Goal: Check status: Check status

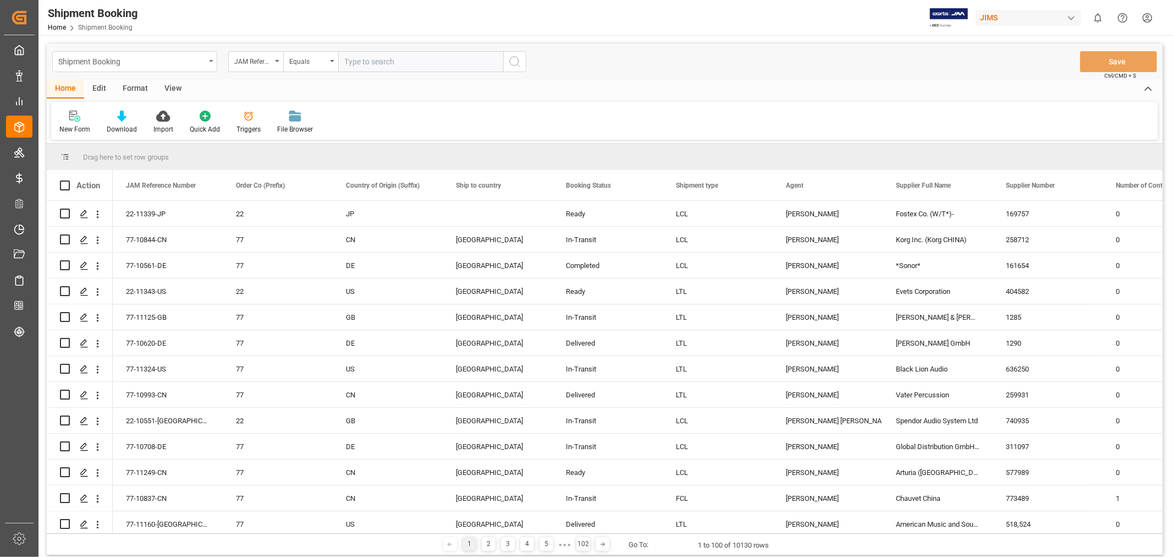
click at [211, 57] on div "Shipment Booking" at bounding box center [134, 61] width 165 height 21
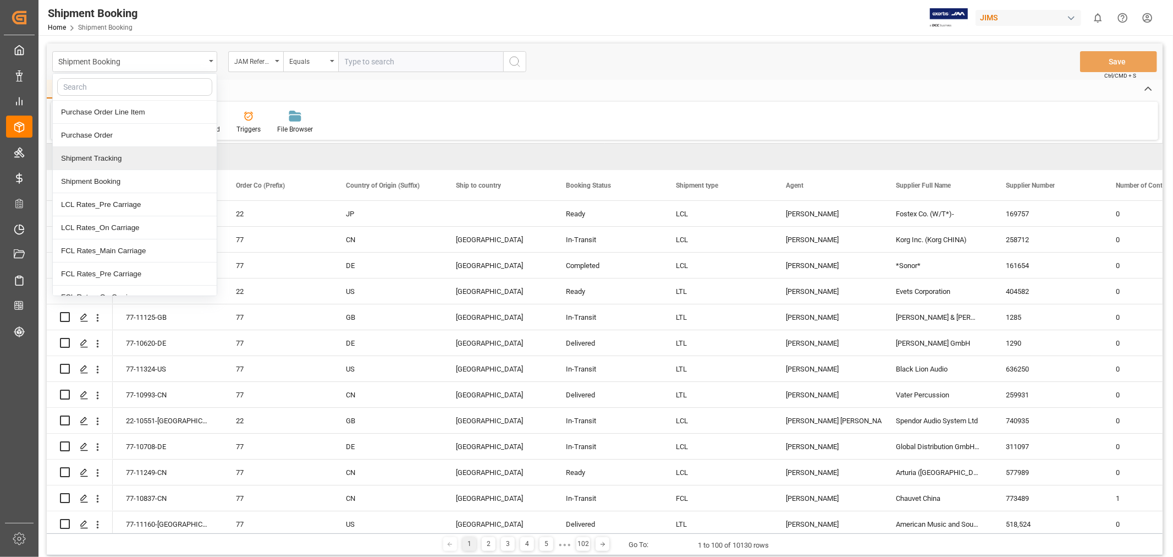
click at [116, 167] on div "Shipment Tracking" at bounding box center [135, 158] width 164 height 23
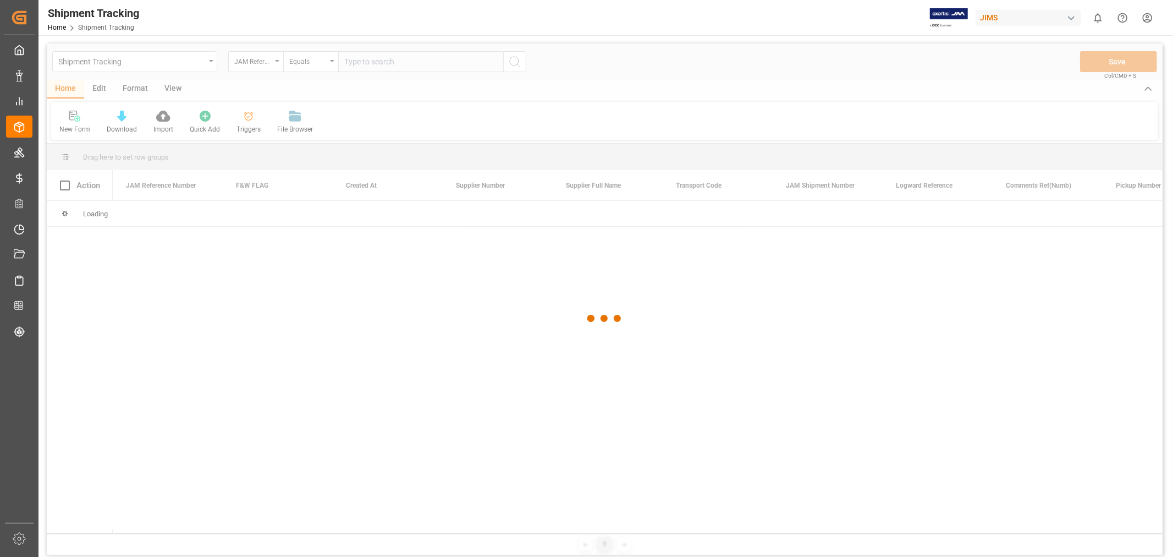
click at [365, 63] on input "text" at bounding box center [420, 61] width 165 height 21
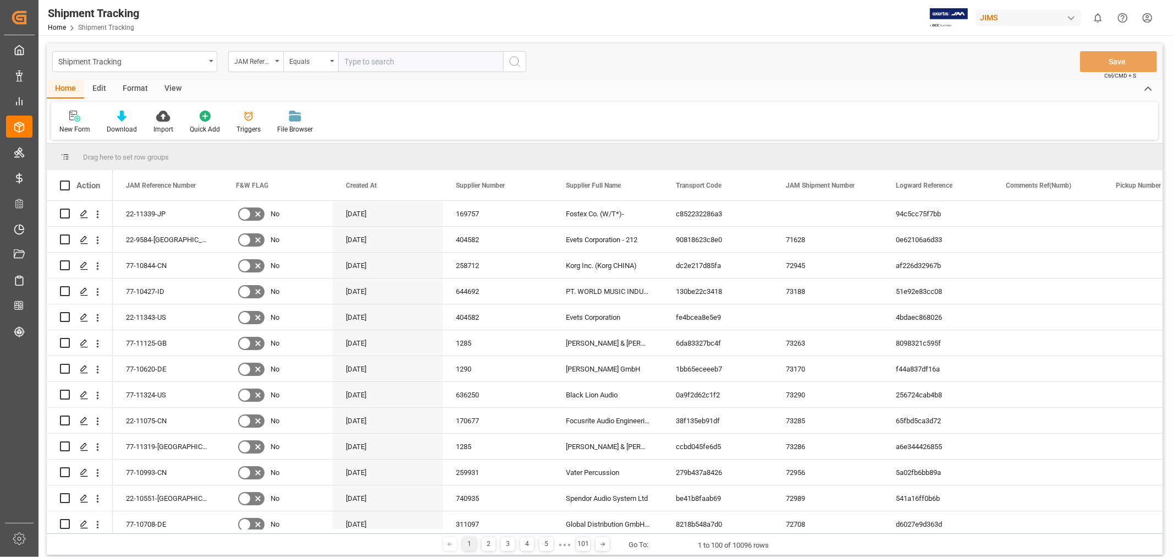
paste input "77-9976-CN"
type input "77-9976-CN"
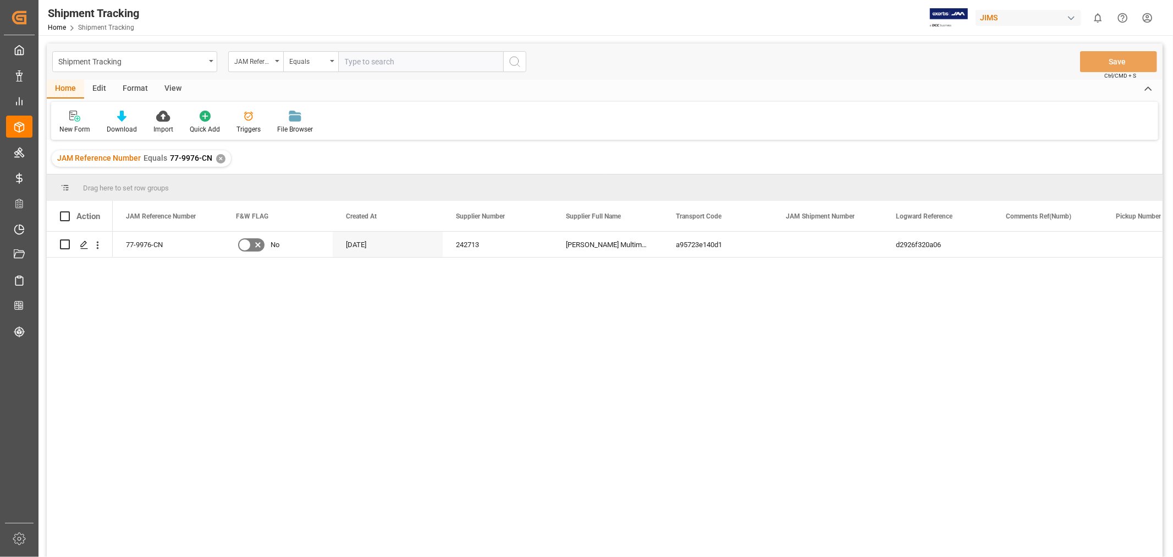
click at [169, 83] on div "View" at bounding box center [173, 89] width 34 height 19
click at [78, 125] on div "Default" at bounding box center [69, 129] width 21 height 10
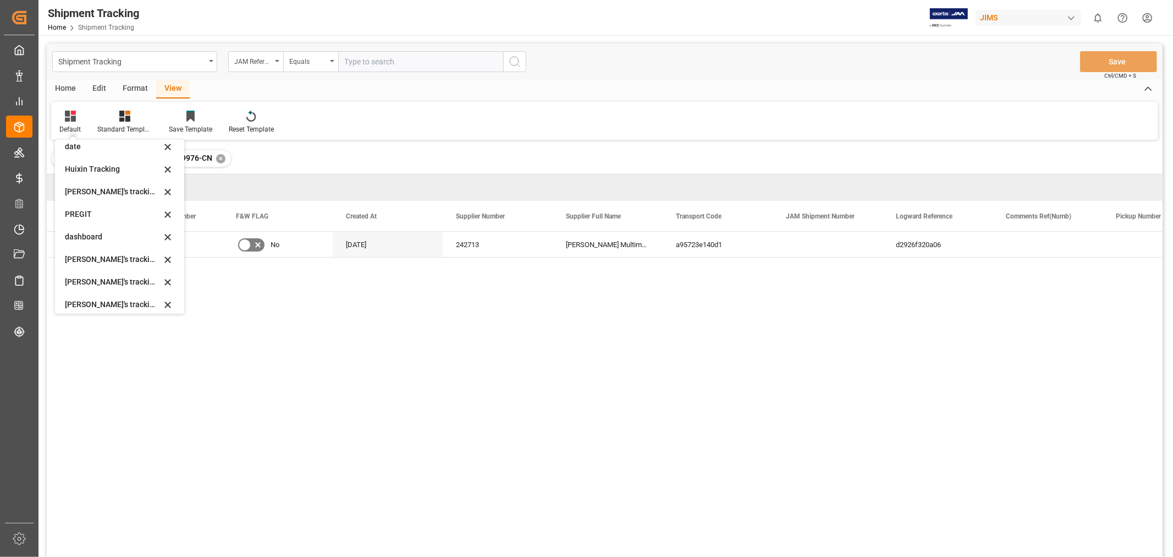
scroll to position [122, 0]
click at [125, 301] on div "Huixin's tracking all_sample" at bounding box center [113, 304] width 96 height 12
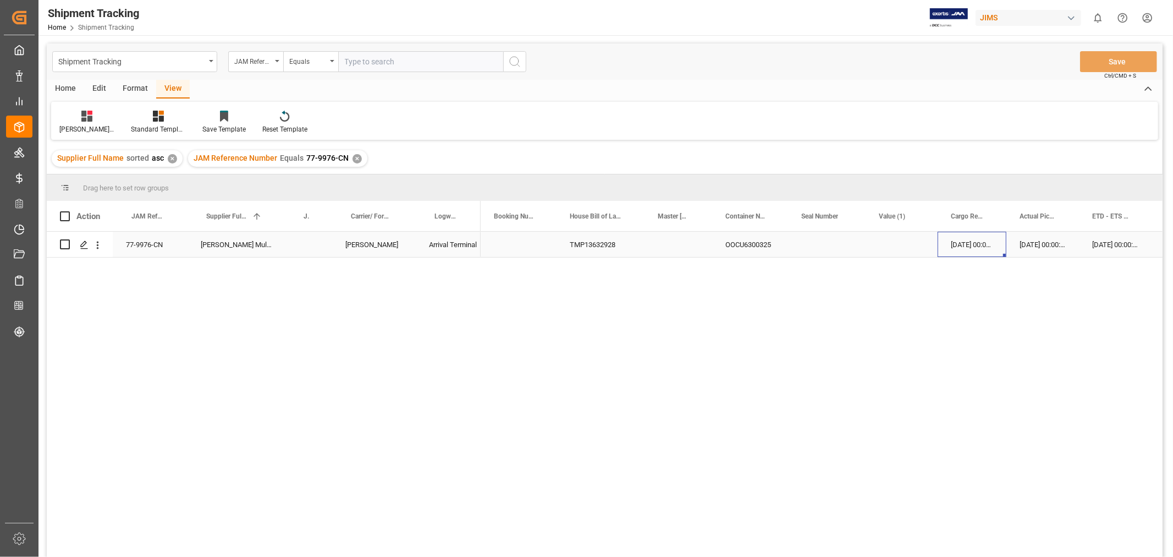
click at [957, 245] on div "12-08-2025 00:00:00" at bounding box center [972, 244] width 69 height 25
click at [1058, 234] on div "12-08-2025 00:00:00" at bounding box center [1042, 244] width 73 height 25
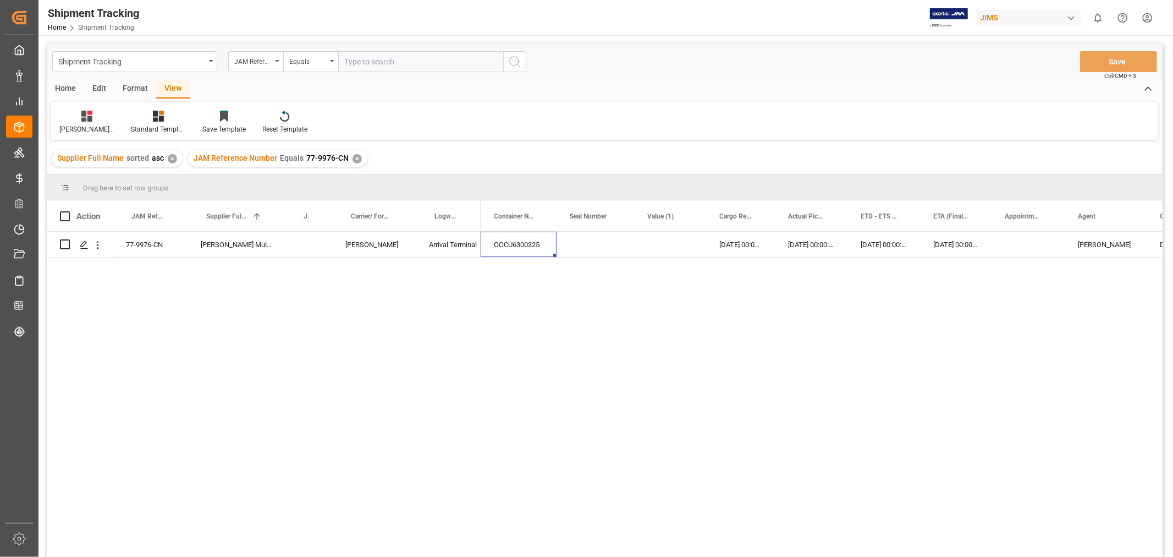
click at [358, 158] on div "JAM Reference Number Equals 77-9976-CN ✕" at bounding box center [277, 158] width 179 height 16
click at [354, 158] on div "✕" at bounding box center [357, 158] width 9 height 9
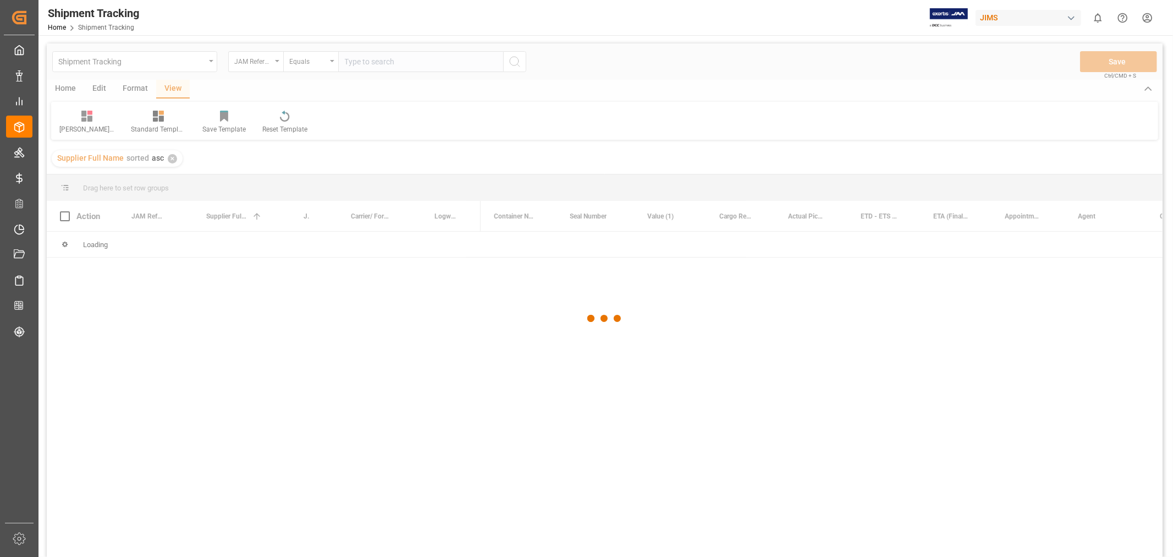
click at [355, 55] on div at bounding box center [605, 318] width 1116 height 550
click at [355, 58] on div at bounding box center [605, 318] width 1116 height 550
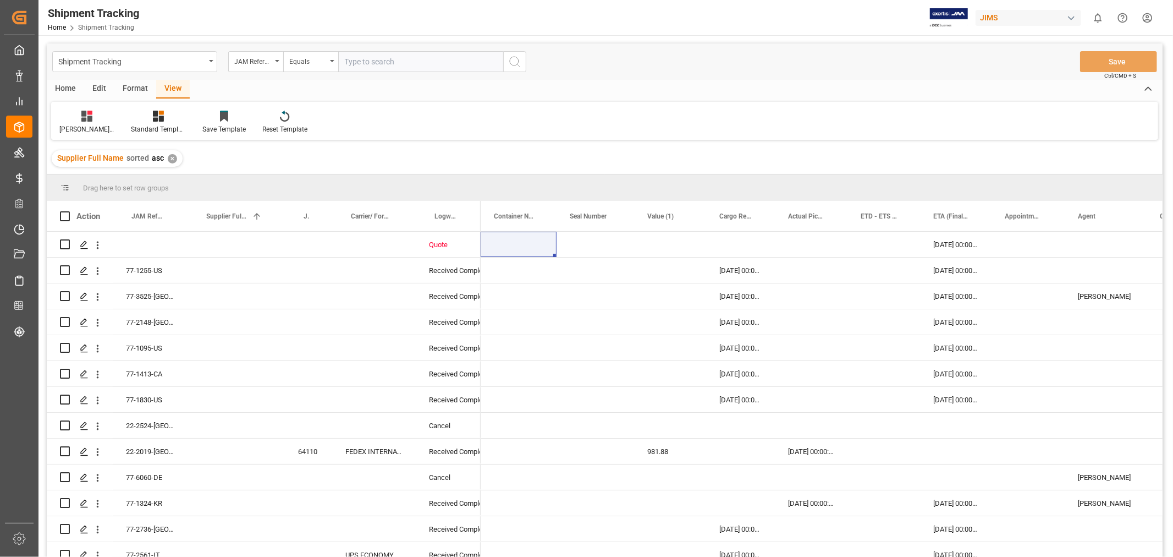
click at [355, 59] on input "text" at bounding box center [420, 61] width 165 height 21
type input "77-10856-CN"
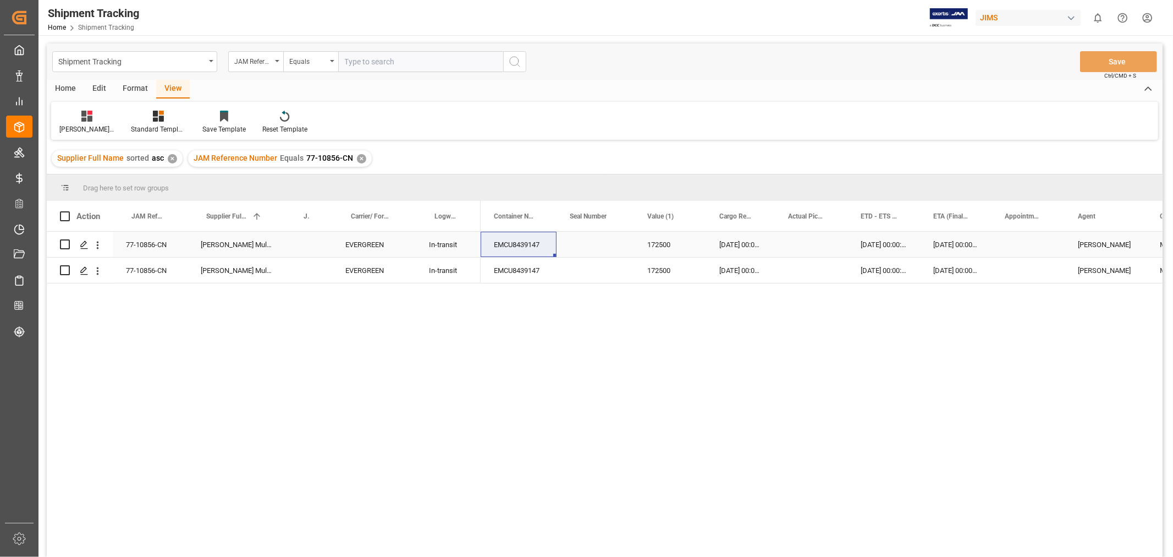
click at [146, 246] on div "77-10856-CN" at bounding box center [150, 244] width 75 height 25
click at [514, 245] on div "EMCU8439147" at bounding box center [519, 244] width 76 height 25
click at [810, 245] on div "Press SPACE to select this row." at bounding box center [827, 244] width 78 height 25
click at [811, 245] on div "Press SPACE to select this row." at bounding box center [827, 244] width 78 height 25
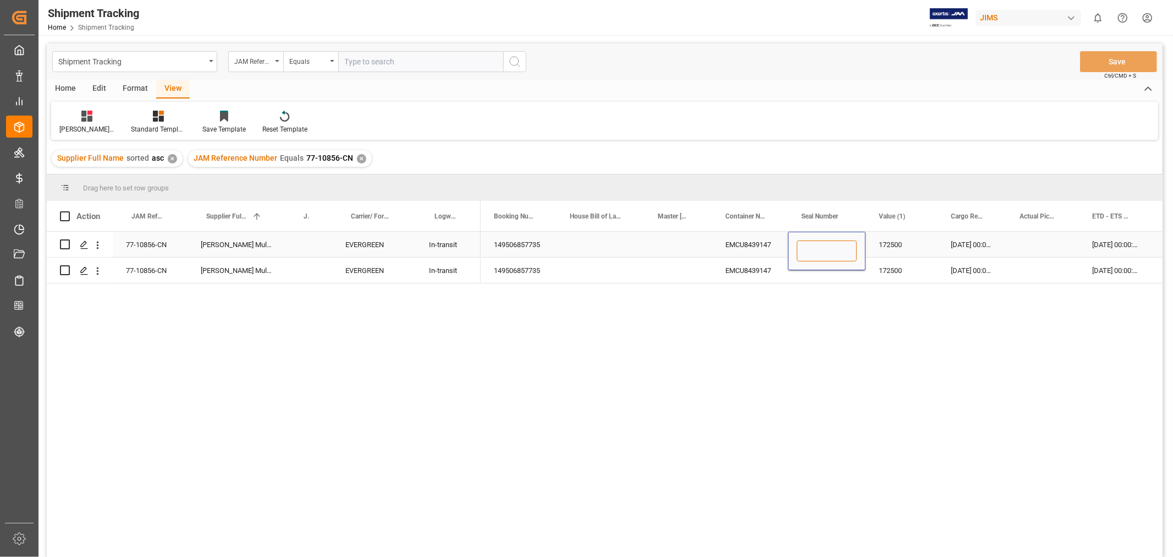
click at [811, 245] on input "Press SPACE to select this row." at bounding box center [827, 250] width 60 height 21
paste input "EMCRHA2054"
type input "EMCRHA2054"
click at [817, 274] on div "Press SPACE to select this row." at bounding box center [827, 269] width 78 height 25
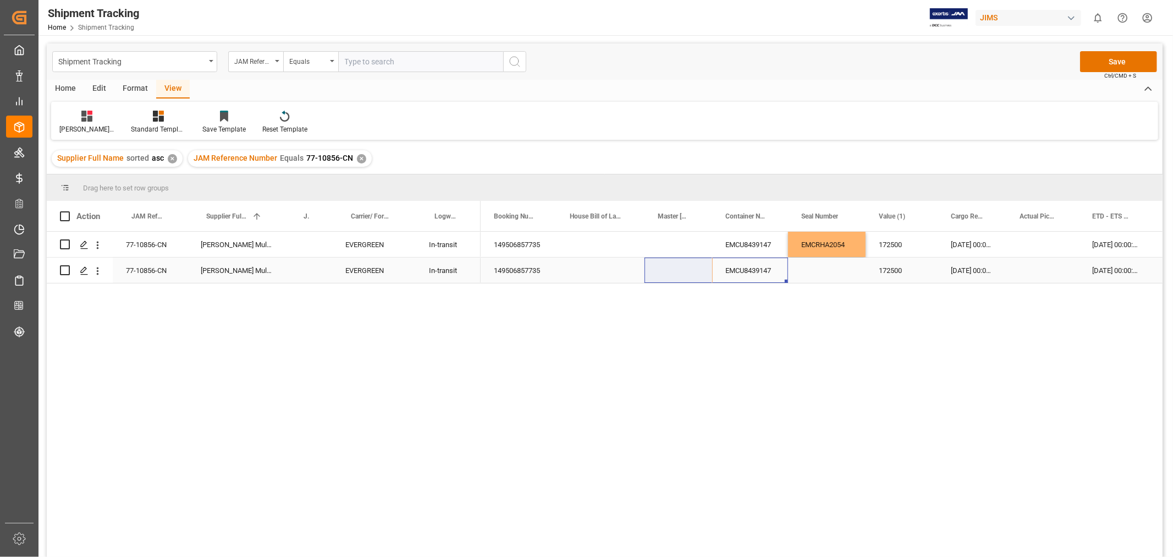
drag, startPoint x: 776, startPoint y: 271, endPoint x: 709, endPoint y: 266, distance: 66.7
click at [746, 273] on div "EMCU8439147" at bounding box center [750, 269] width 76 height 25
click at [808, 268] on div "Press SPACE to select this row." at bounding box center [827, 269] width 78 height 25
click at [816, 278] on div "Press SPACE to select this row." at bounding box center [827, 269] width 78 height 25
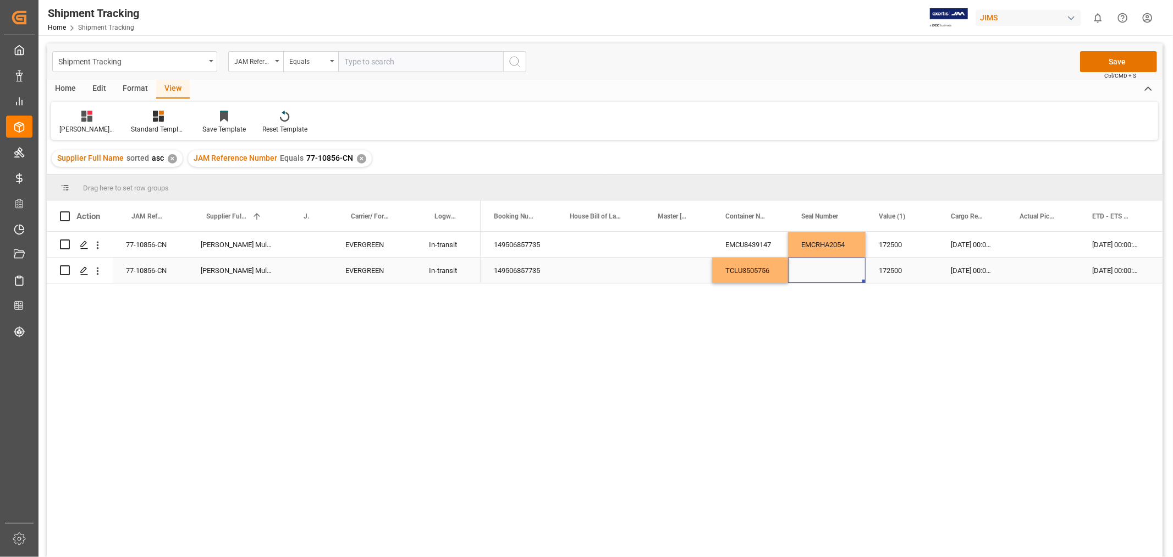
click at [816, 278] on div "Press SPACE to select this row." at bounding box center [827, 269] width 78 height 25
click at [816, 276] on div "Press SPACE to select this row." at bounding box center [827, 263] width 78 height 38
click at [816, 263] on input "Press SPACE to select this row." at bounding box center [827, 263] width 60 height 21
paste input "EMCRGT8634"
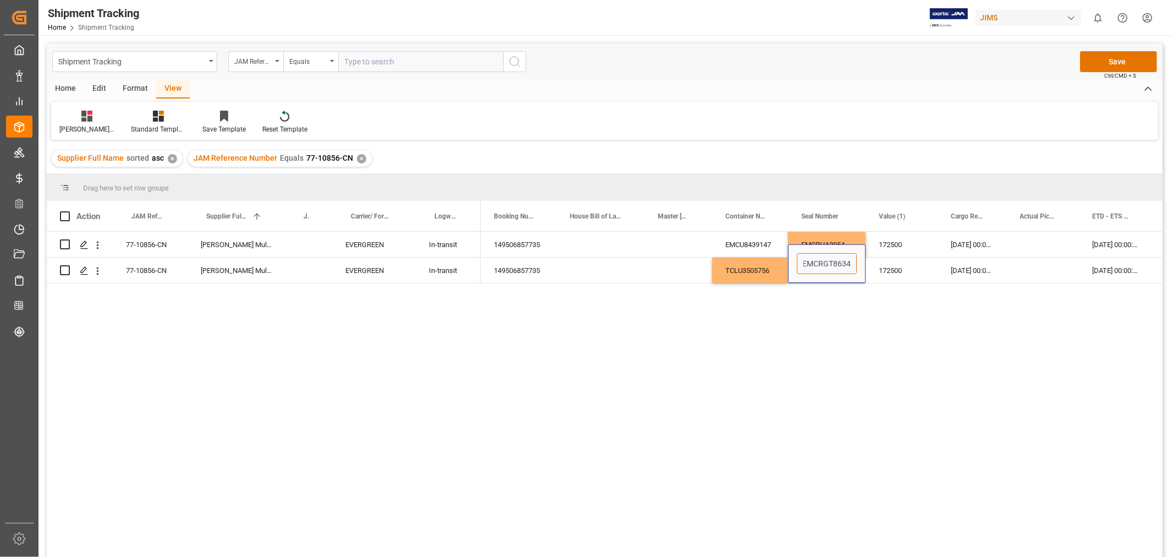
type input "EMCRGT8634"
click at [813, 305] on div "EMCU8439147 EMCRHA2054 172500 20-09-2025 00:00:00 28-09-2025 00:00:00 11-11-202…" at bounding box center [822, 398] width 682 height 332
click at [900, 232] on div "172500" at bounding box center [902, 244] width 72 height 25
click at [904, 245] on div "172500" at bounding box center [902, 244] width 72 height 25
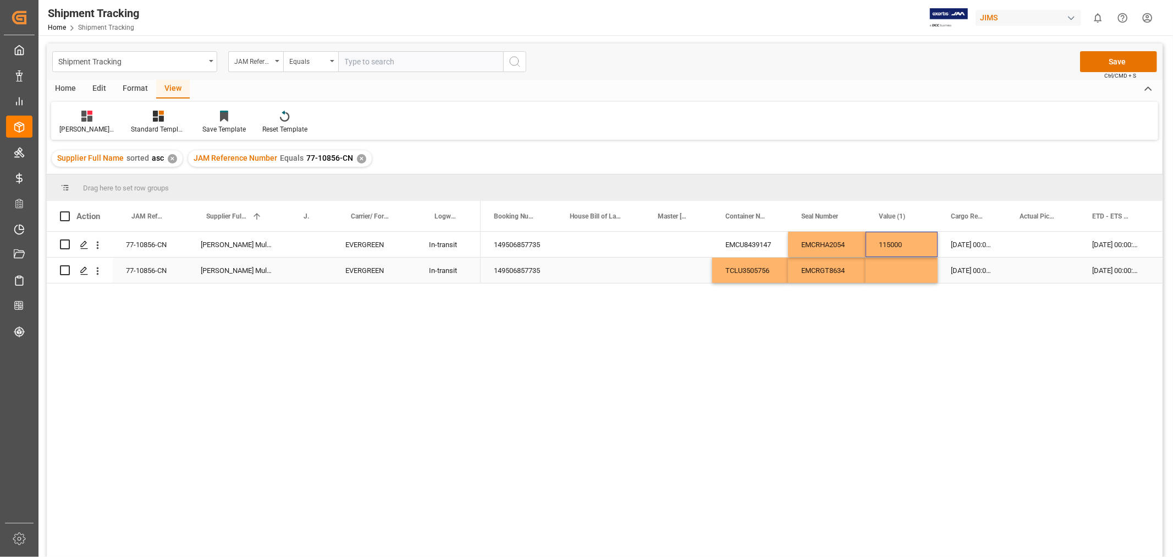
click at [894, 268] on div "Press SPACE to select this row." at bounding box center [902, 269] width 72 height 25
click at [910, 310] on div "EMCU8439147 EMCRHA2054 115000 20-09-2025 00:00:00 28-09-2025 00:00:00 11-11-202…" at bounding box center [822, 398] width 682 height 332
click at [613, 268] on div "Press SPACE to select this row." at bounding box center [601, 269] width 88 height 25
click at [573, 250] on div "Press SPACE to select this row." at bounding box center [601, 244] width 88 height 25
click at [654, 251] on div "Press SPACE to select this row." at bounding box center [679, 244] width 68 height 25
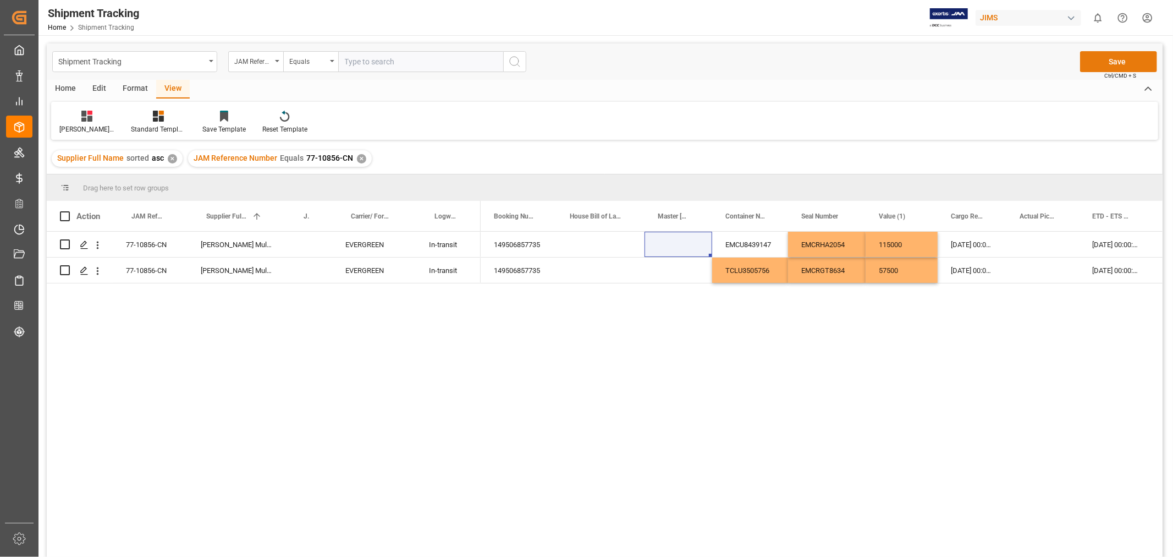
click at [1108, 60] on button "Save" at bounding box center [1118, 61] width 77 height 21
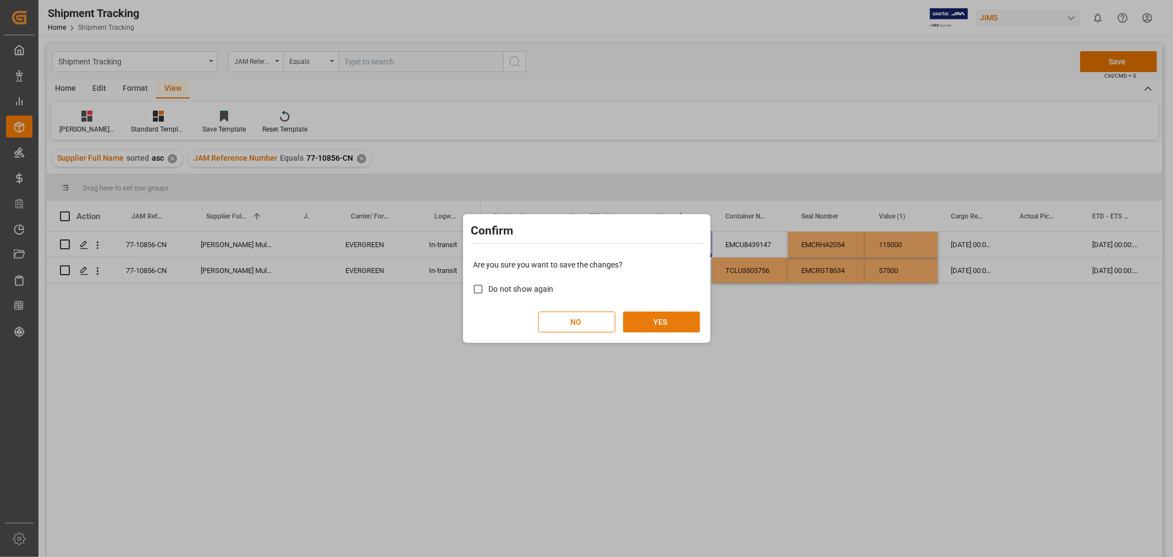
click at [662, 321] on button "YES" at bounding box center [661, 321] width 77 height 21
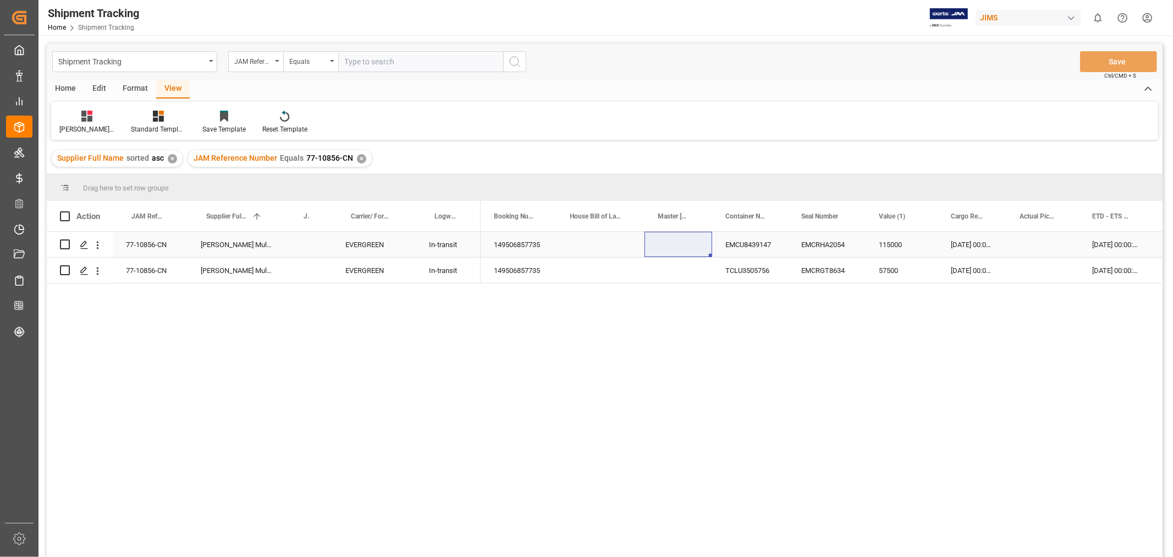
click at [580, 254] on div "Press SPACE to select this row." at bounding box center [601, 244] width 88 height 25
click at [84, 123] on div "Huixin's tracking all_sample" at bounding box center [86, 122] width 71 height 24
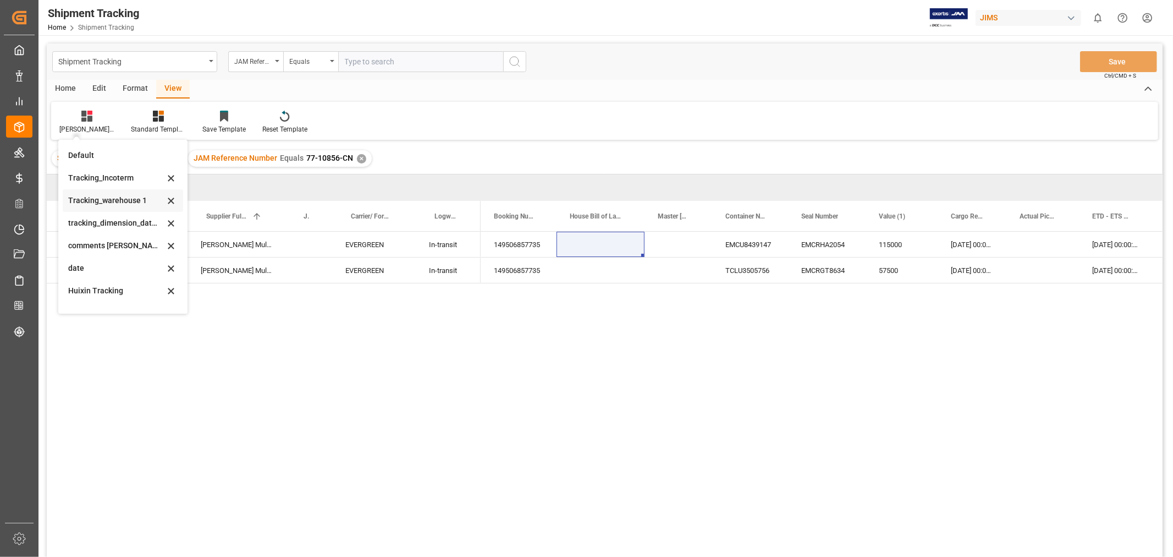
click at [97, 196] on div "Tracking_warehouse 1" at bounding box center [116, 201] width 96 height 12
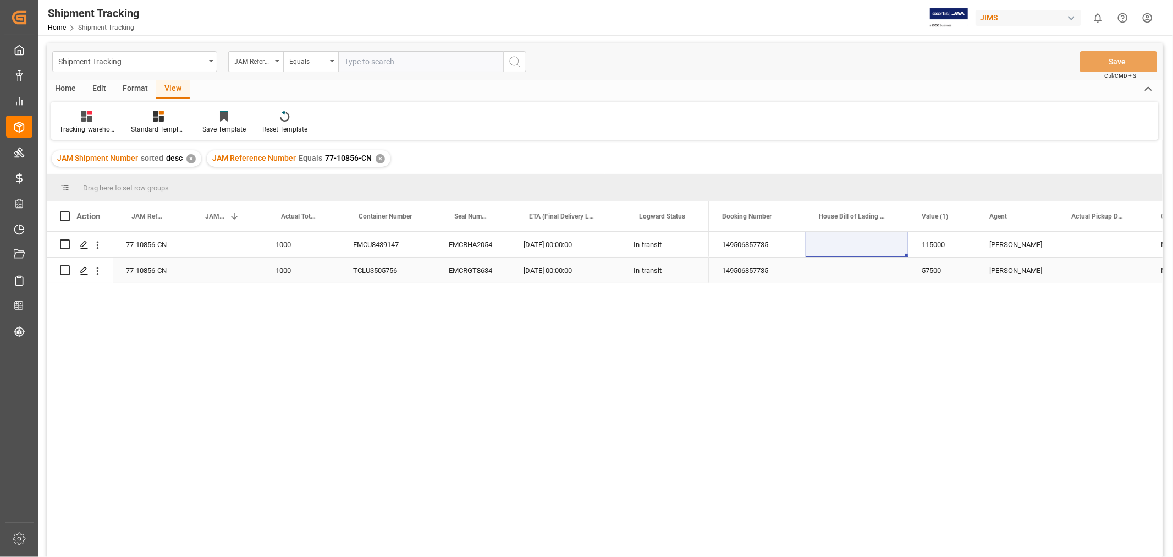
click at [282, 269] on div "1000" at bounding box center [301, 269] width 78 height 25
drag, startPoint x: 300, startPoint y: 260, endPoint x: 253, endPoint y: 257, distance: 46.8
click at [253, 257] on div "77-10856-CN 1000 TCLU3505756 EMCRGT8634 11-11-2025 00:00:00 In-transit" at bounding box center [378, 270] width 662 height 26
type input "500"
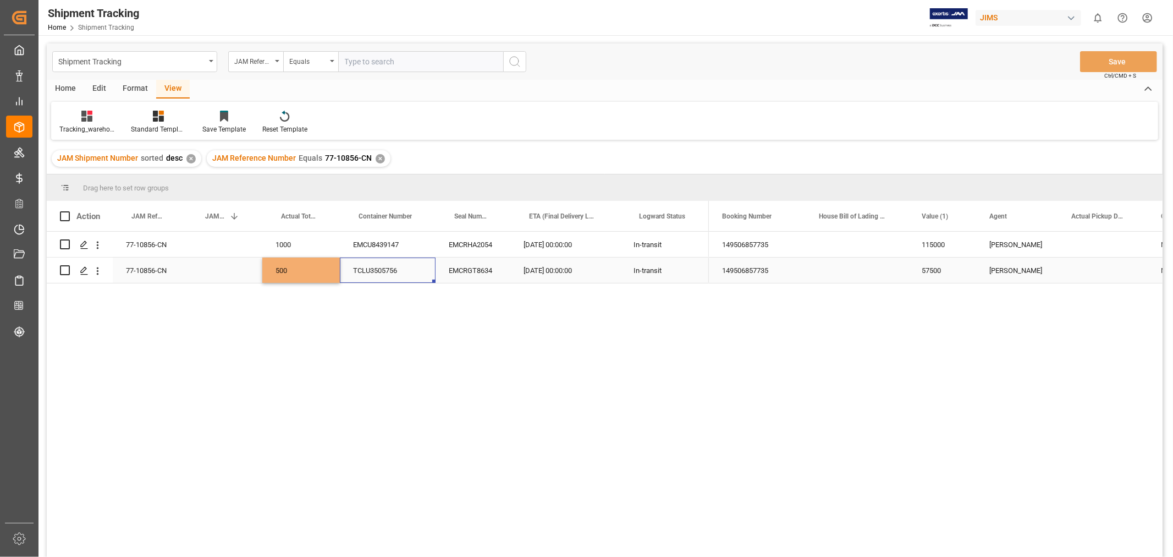
click at [380, 272] on div "TCLU3505756" at bounding box center [388, 269] width 96 height 25
click at [189, 271] on div "Press SPACE to select this row." at bounding box center [224, 269] width 76 height 25
click at [1107, 62] on button "Save" at bounding box center [1118, 61] width 77 height 21
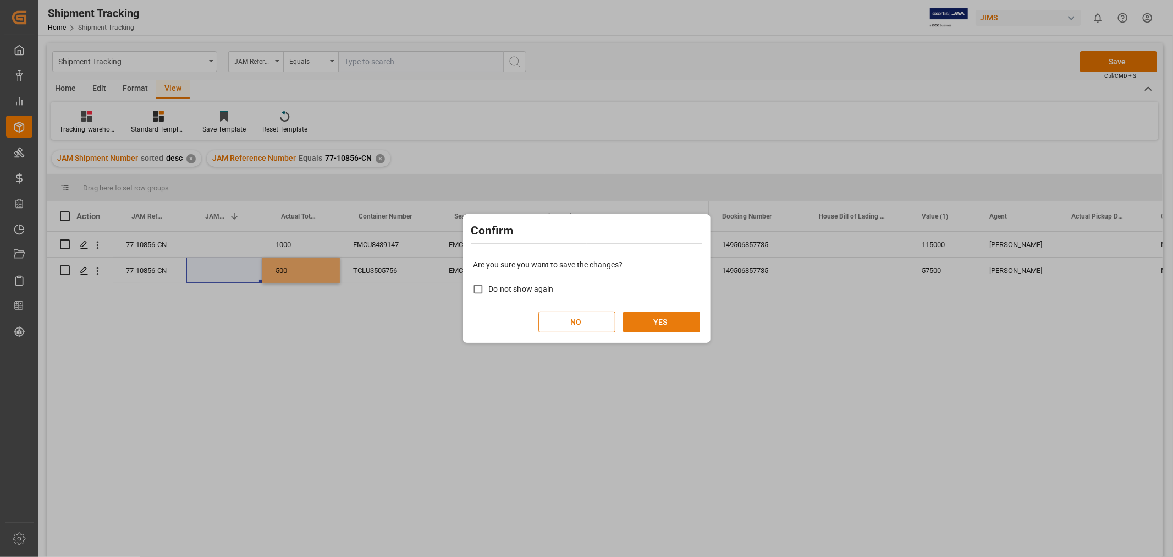
click at [663, 326] on button "YES" at bounding box center [661, 321] width 77 height 21
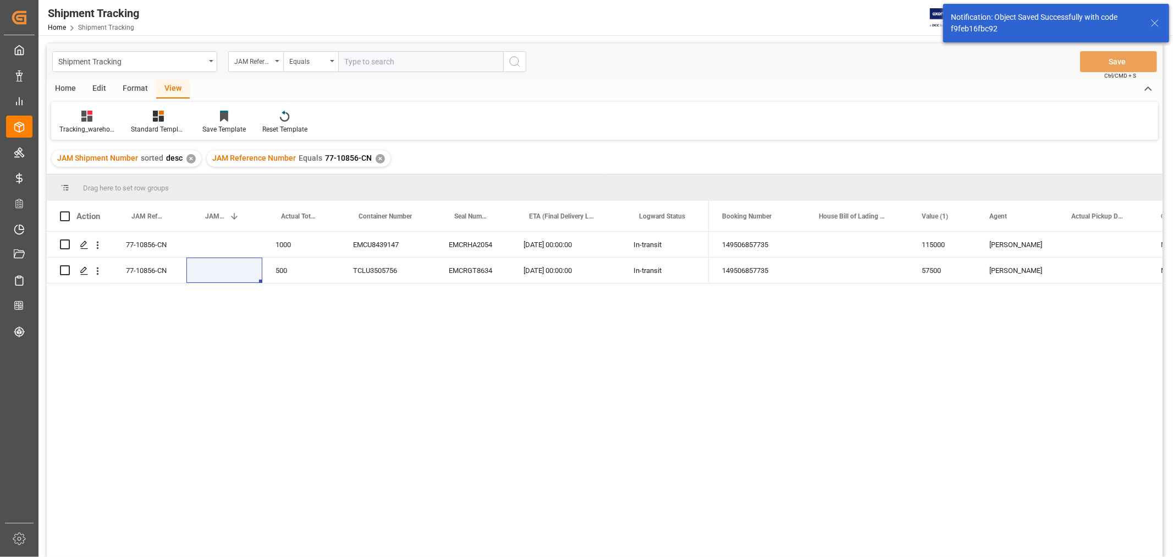
click at [721, 356] on div "149506857735 115000 HuiXin Gao MULTIMEDIA HOLIDAY 2025 6331c68ed198 14950685773…" at bounding box center [936, 398] width 454 height 332
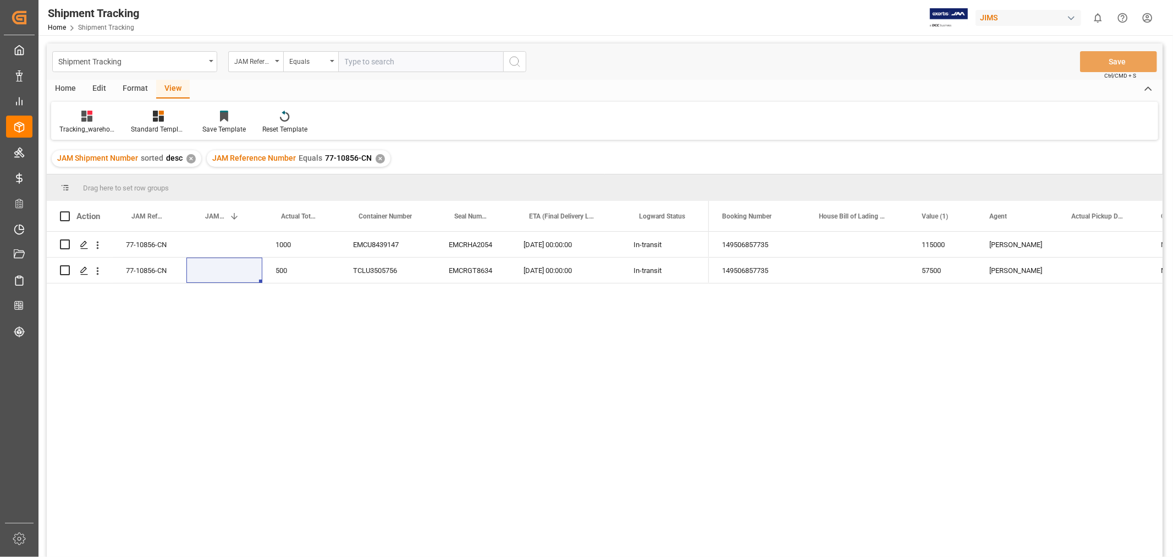
click at [380, 155] on div "✕" at bounding box center [380, 158] width 9 height 9
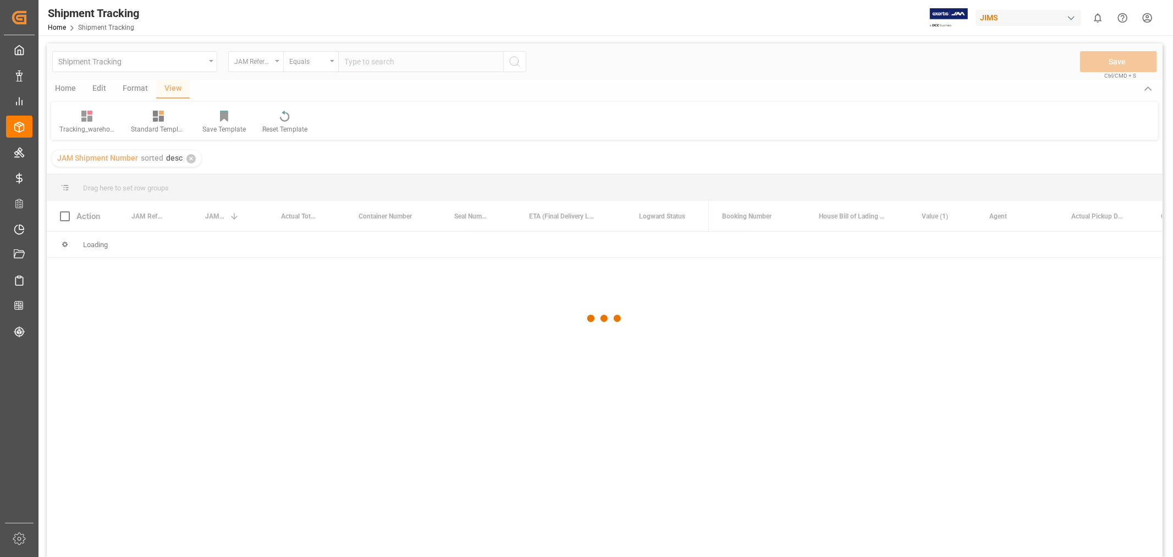
click at [390, 63] on div at bounding box center [605, 318] width 1116 height 550
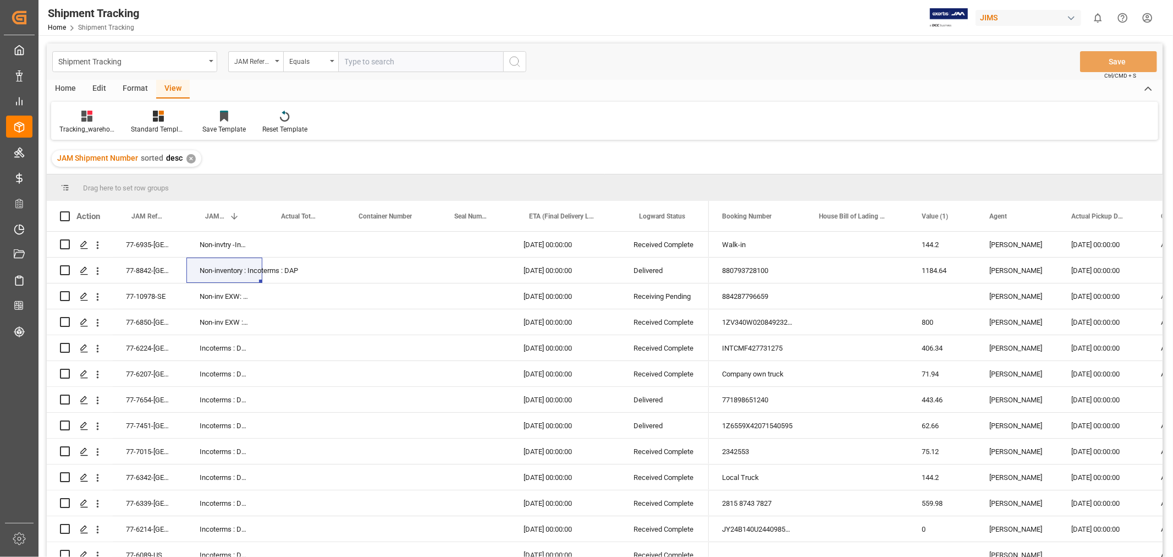
click at [390, 62] on input "text" at bounding box center [420, 61] width 165 height 21
paste input "77-11152-CN"
type input "77-11152-CN"
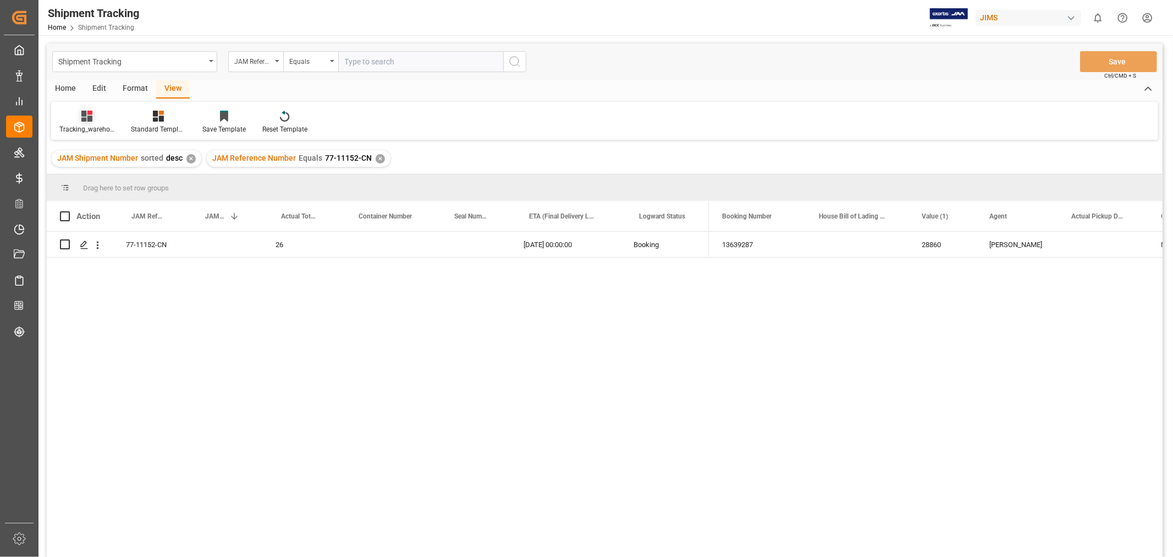
click at [80, 124] on div "Tracking_warehouse 1" at bounding box center [86, 129] width 55 height 10
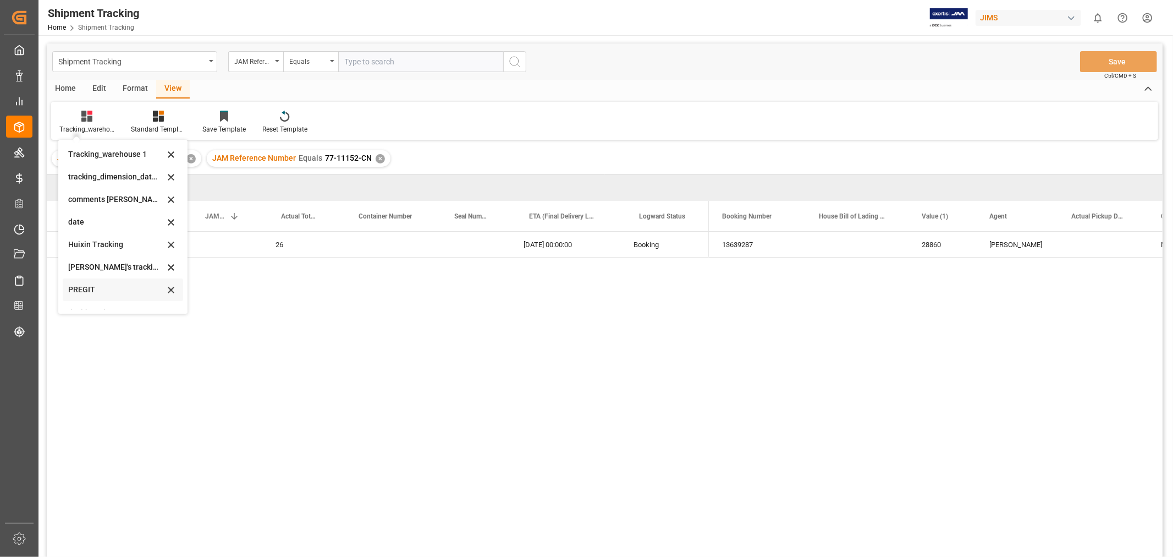
scroll to position [240, 0]
click at [114, 185] on div "Huixin's tracking all_sample" at bounding box center [116, 186] width 96 height 12
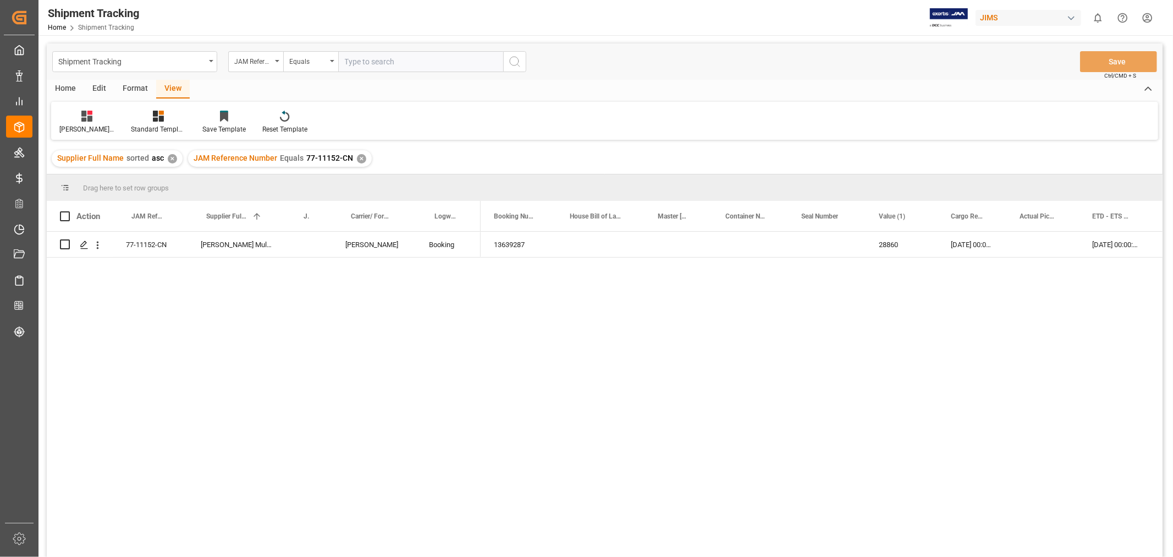
click at [383, 288] on div "77-11152-CN Harman Multimedia China DELMAR Booking 13639287 28860 30-09-2025 00…" at bounding box center [605, 396] width 1116 height 328
click at [496, 244] on div "13639287" at bounding box center [519, 244] width 76 height 25
click at [326, 329] on div "77-11152-CN Harman Multimedia China DELMAR Booking 13639287 28860 30-09-2025 00…" at bounding box center [605, 396] width 1116 height 328
click at [360, 156] on div "✕" at bounding box center [361, 158] width 9 height 9
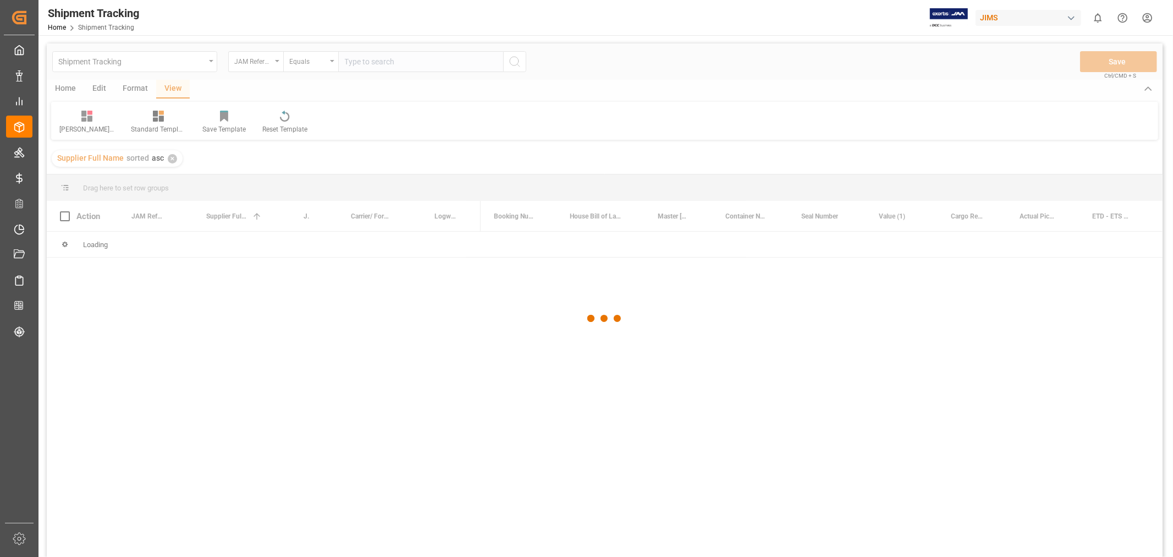
click at [378, 61] on div at bounding box center [605, 318] width 1116 height 550
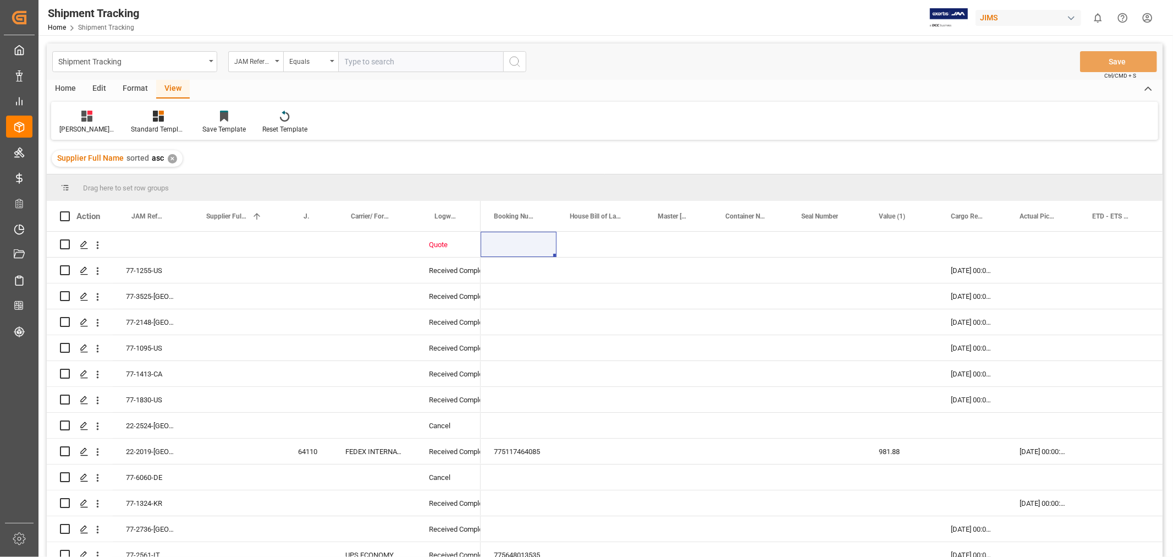
click at [472, 57] on input "text" at bounding box center [420, 61] width 165 height 21
paste input "77-11169-CN"
type input "77-11169-CN"
click at [512, 62] on icon "search button" at bounding box center [514, 61] width 13 height 13
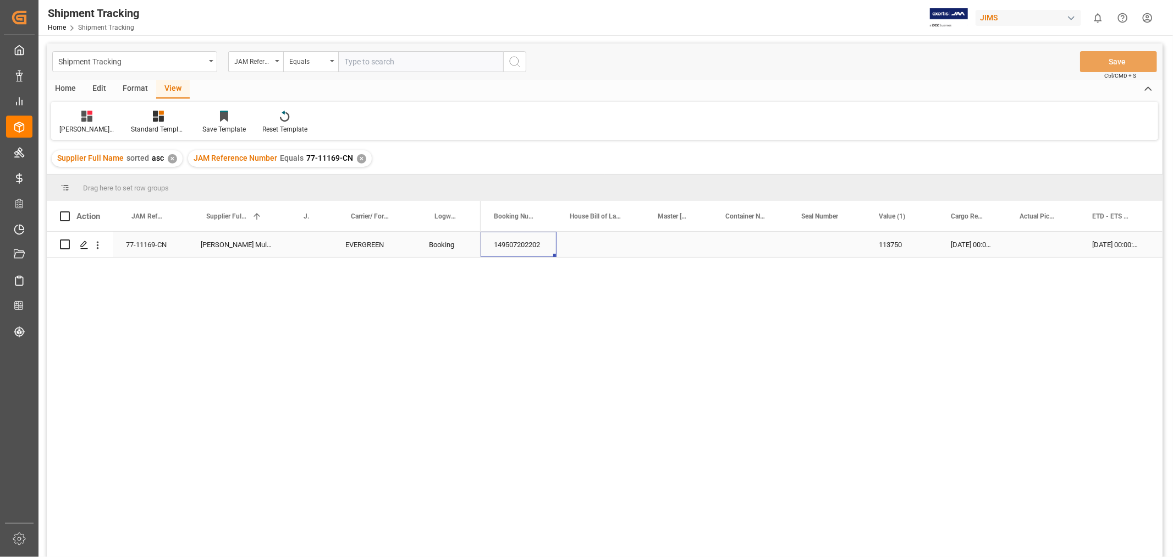
click at [524, 245] on div "149507202202" at bounding box center [519, 244] width 76 height 25
click at [357, 162] on div "✕" at bounding box center [361, 158] width 9 height 9
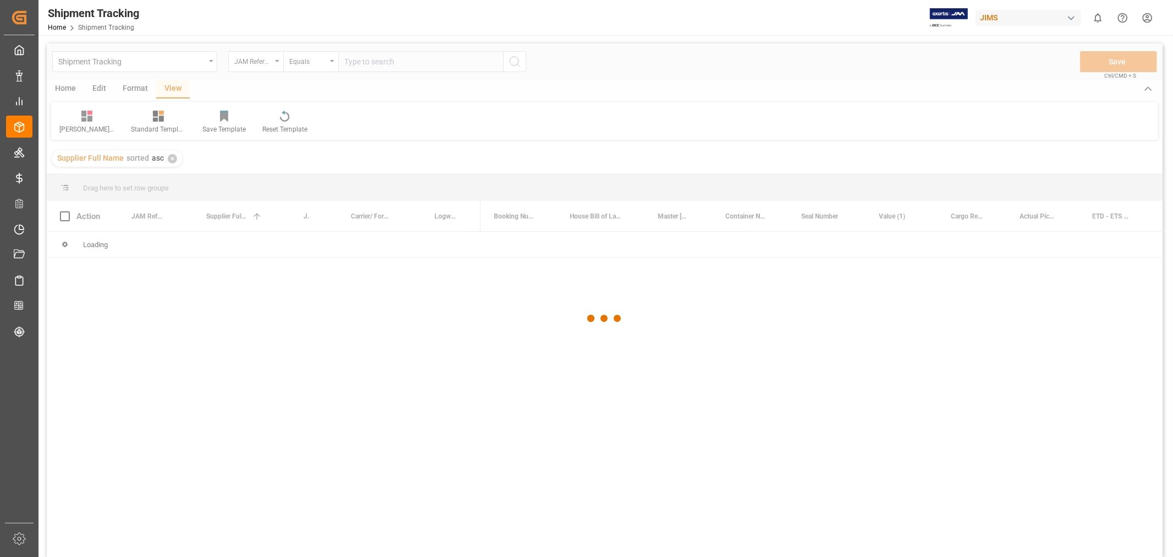
click at [388, 63] on div at bounding box center [605, 318] width 1116 height 550
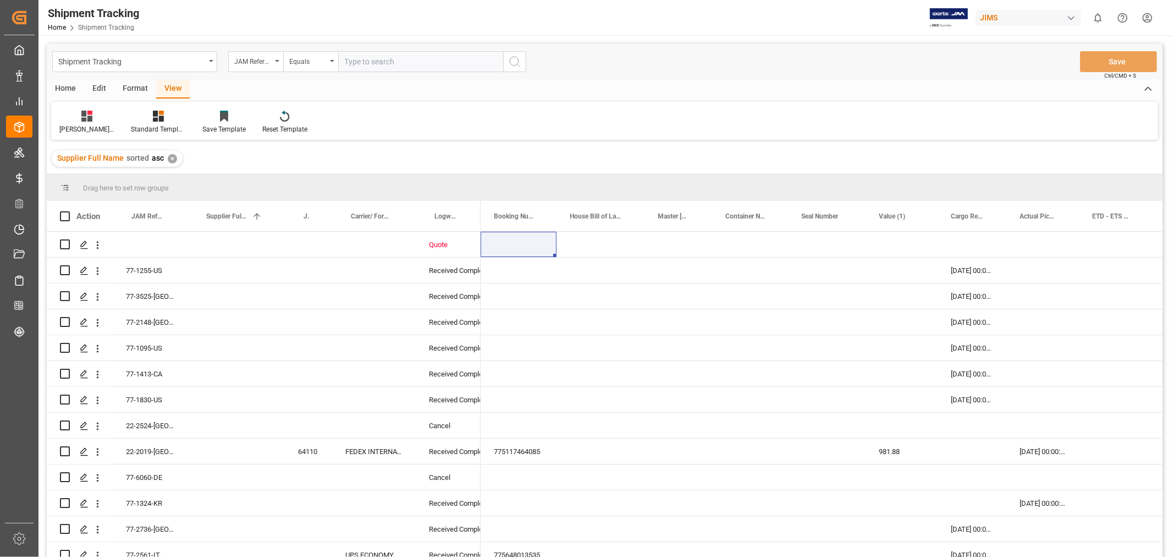
click at [388, 62] on input "text" at bounding box center [420, 61] width 165 height 21
paste input "77-10856-CN"
type input "77-10856-CN"
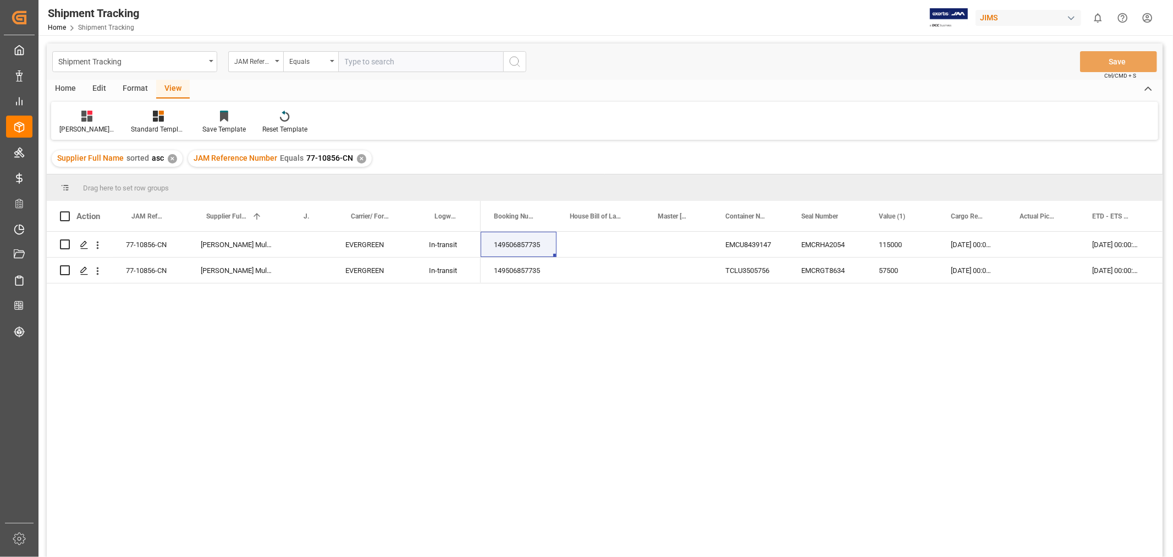
click at [357, 158] on div "✕" at bounding box center [361, 158] width 9 height 9
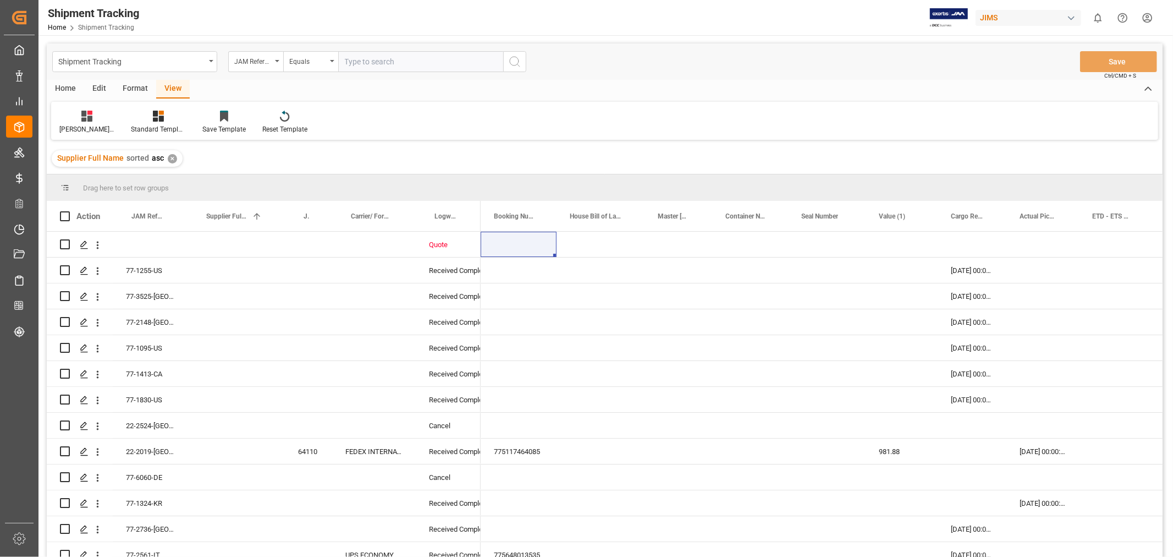
click at [351, 58] on input "text" at bounding box center [420, 61] width 165 height 21
paste input "77-11169-CN"
type input "77-11169-CN"
click at [511, 62] on icon "search button" at bounding box center [514, 61] width 13 height 13
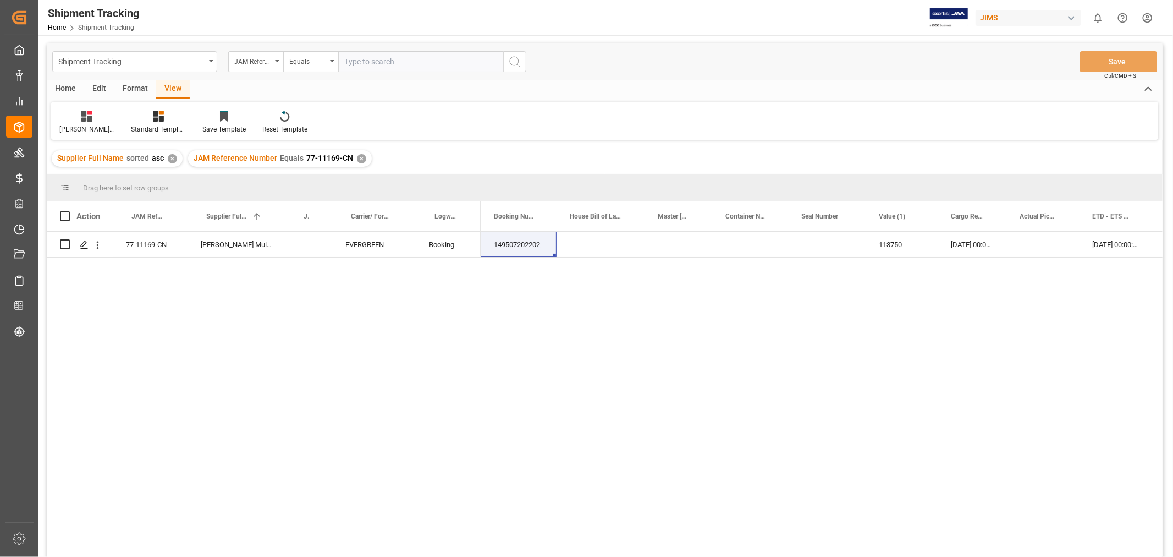
click at [357, 154] on div "✕" at bounding box center [361, 158] width 9 height 9
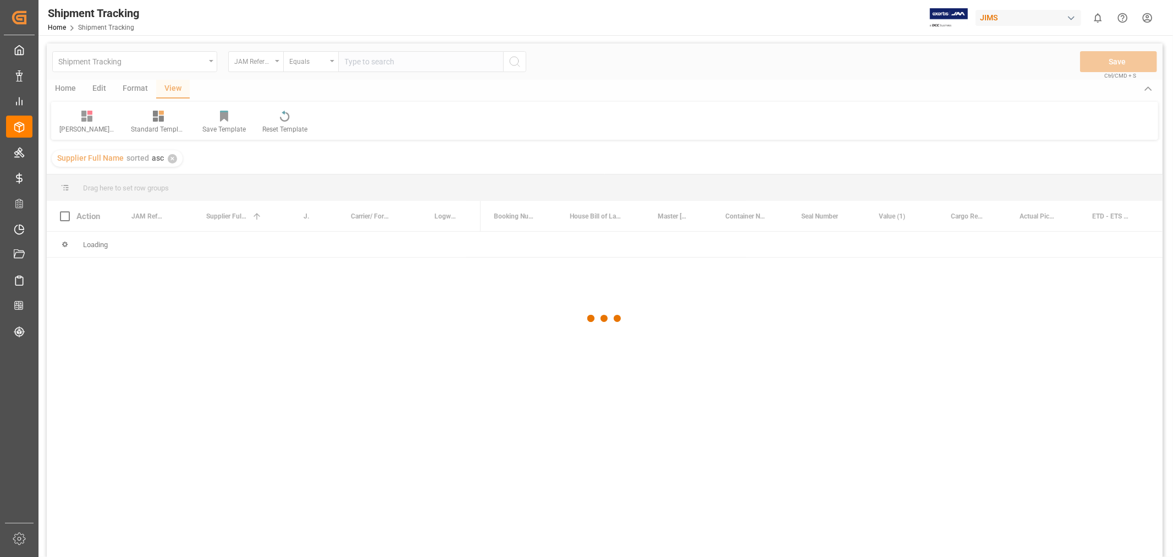
click at [386, 55] on div at bounding box center [605, 318] width 1116 height 550
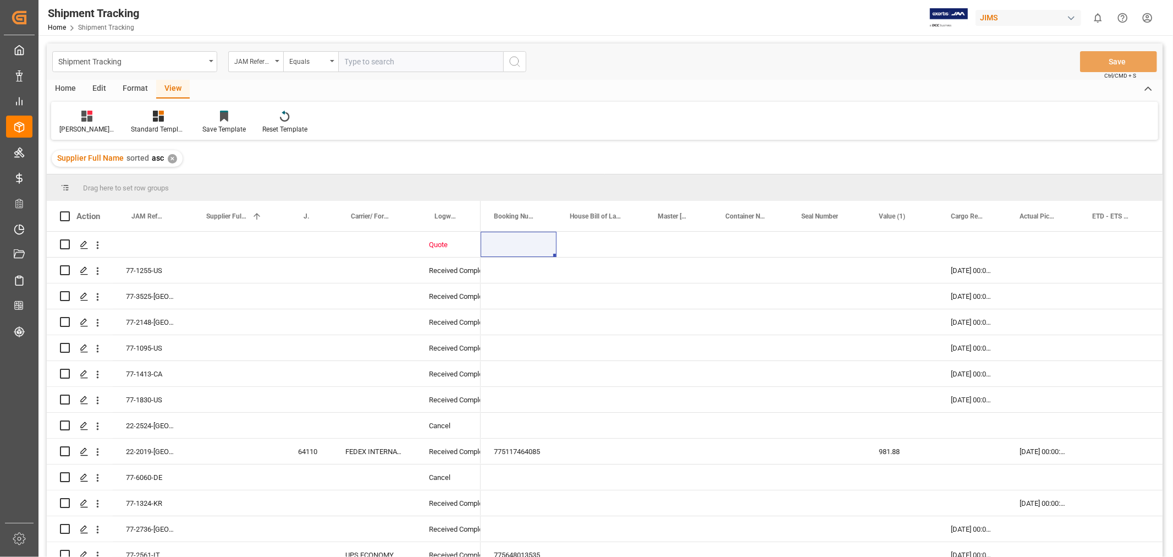
click at [385, 61] on input "text" at bounding box center [420, 61] width 165 height 21
paste input "77-11152-CN"
type input "77-11152-CN"
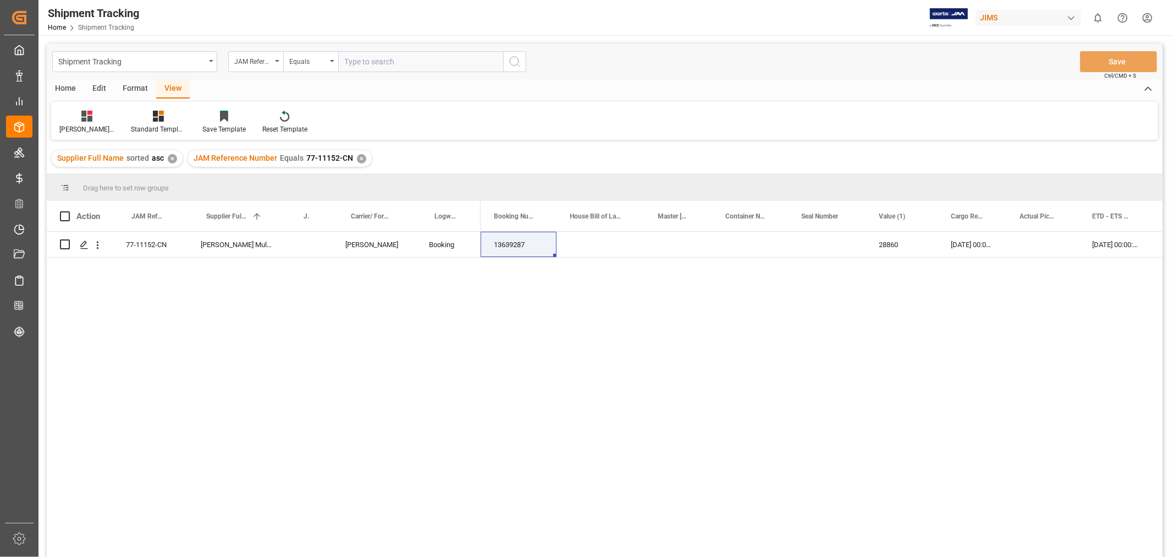
click at [518, 108] on div "Huixin's tracking all_sample Standard Templates Save Template Reset Template" at bounding box center [604, 121] width 1107 height 38
click at [360, 161] on div "✕" at bounding box center [361, 158] width 9 height 9
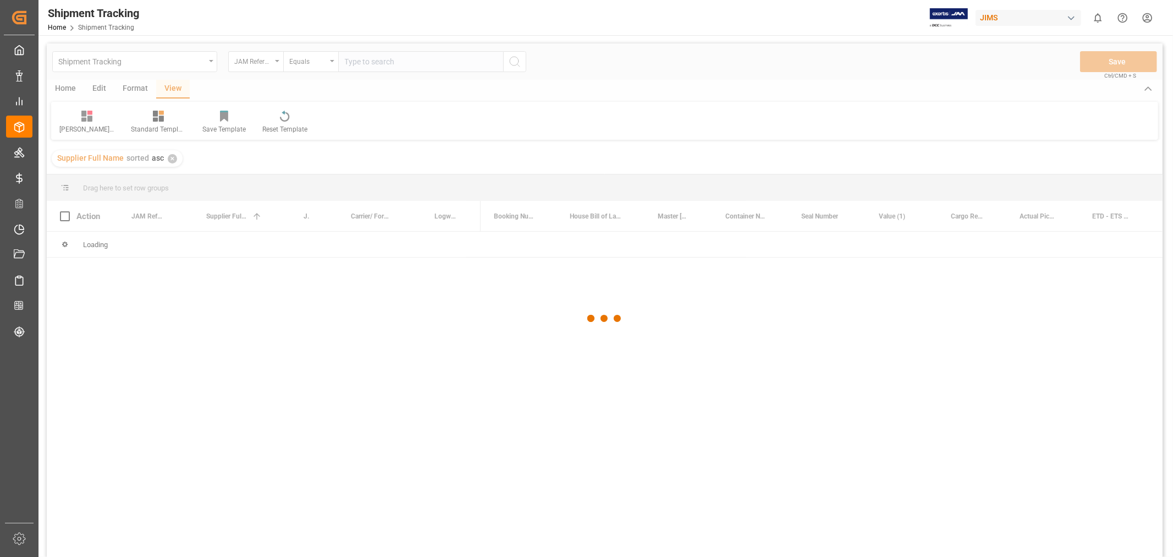
click at [370, 64] on div at bounding box center [605, 318] width 1116 height 550
click at [372, 62] on div at bounding box center [605, 318] width 1116 height 550
click at [375, 59] on div at bounding box center [605, 318] width 1116 height 550
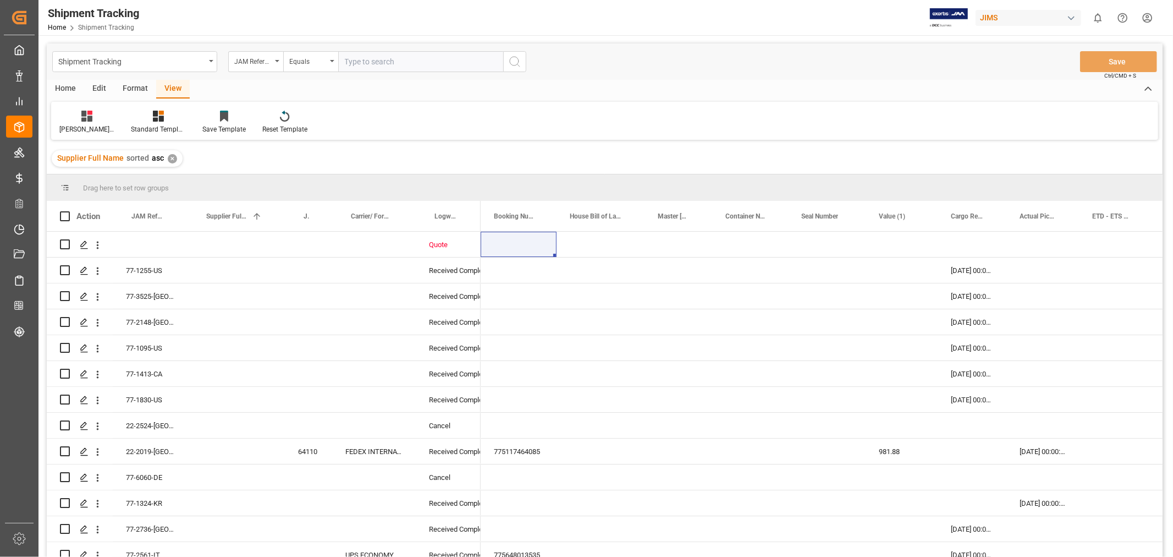
click at [399, 60] on input "text" at bounding box center [420, 61] width 165 height 21
paste input "77-11008-US"
type input "77-11008-US"
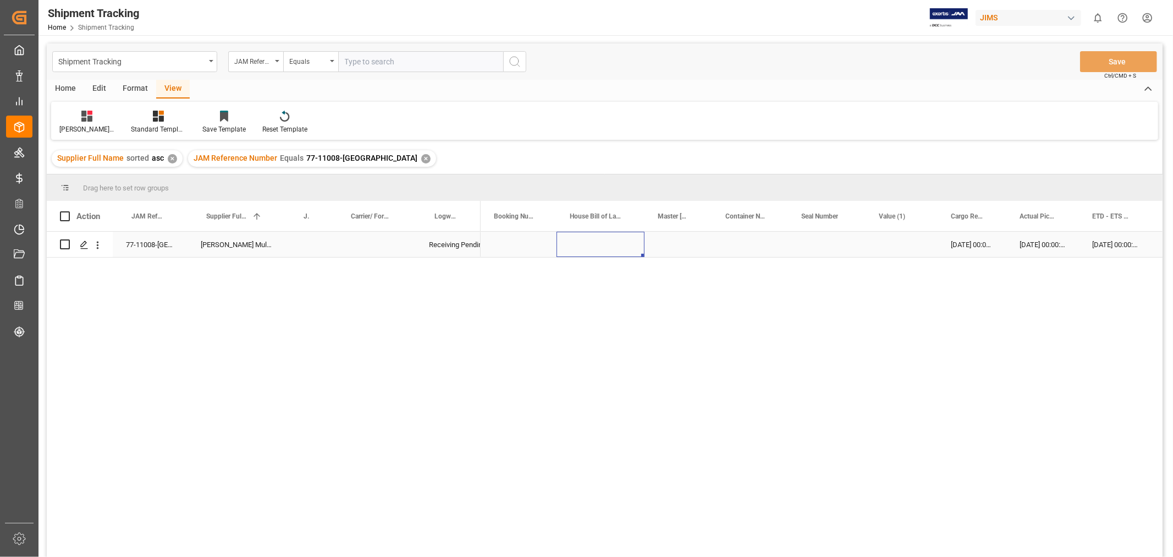
click at [609, 255] on div "Press SPACE to select this row." at bounding box center [601, 244] width 88 height 25
click at [421, 157] on div "✕" at bounding box center [425, 158] width 9 height 9
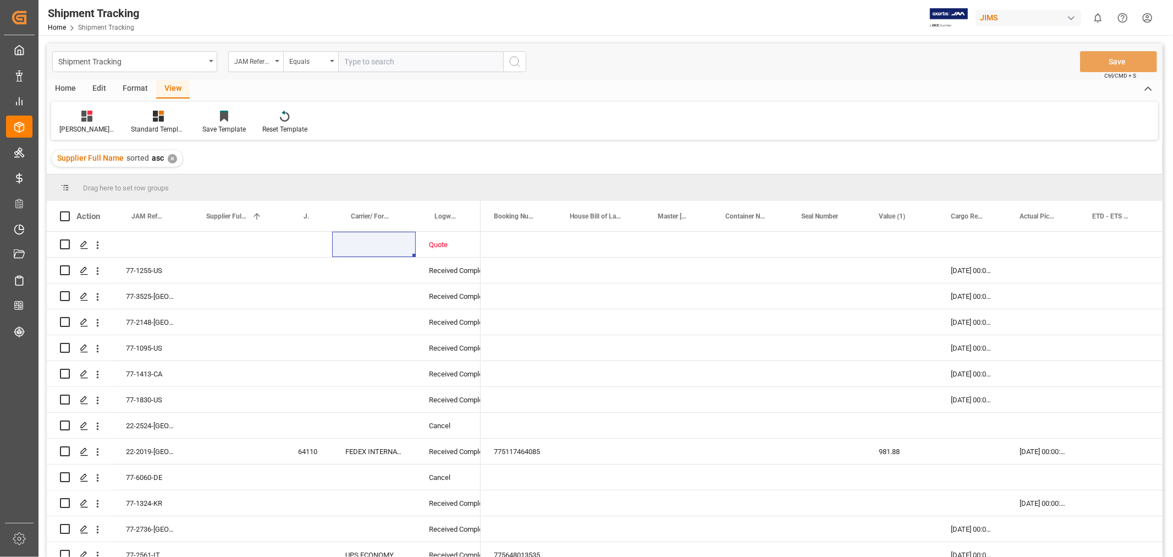
click at [376, 61] on input "text" at bounding box center [420, 61] width 165 height 21
paste input "77-9710-CN"
type input "77-9710-CN"
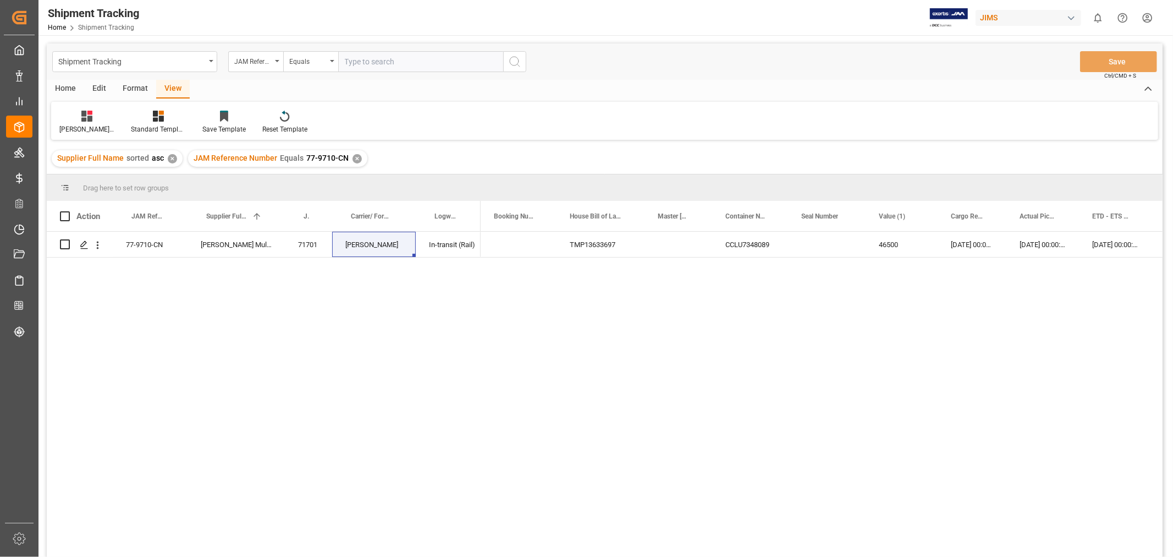
click at [355, 156] on div "✕" at bounding box center [357, 158] width 9 height 9
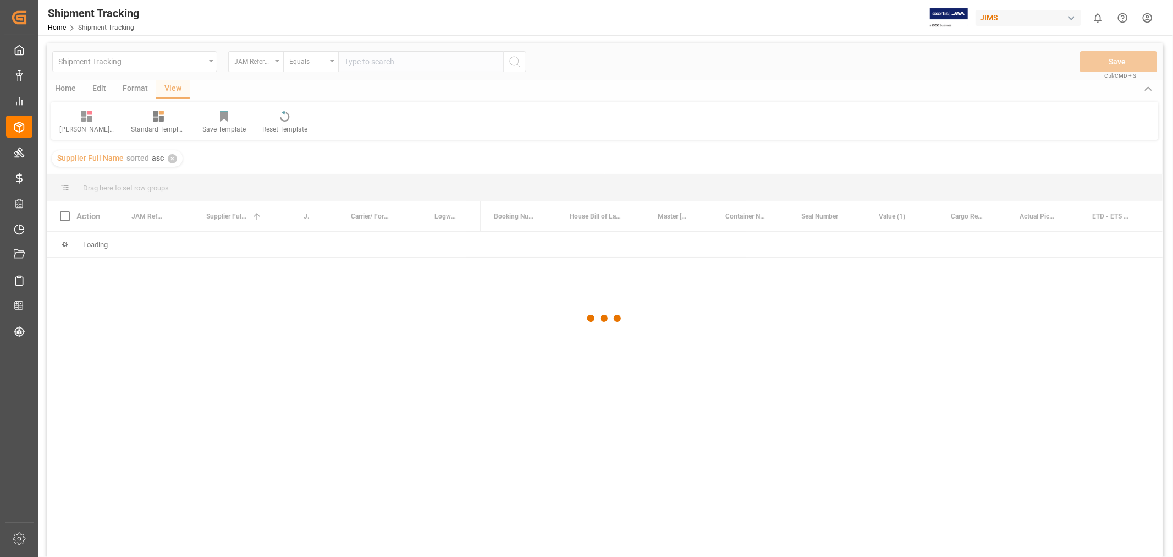
click at [371, 68] on div at bounding box center [605, 318] width 1116 height 550
click at [371, 62] on div at bounding box center [605, 318] width 1116 height 550
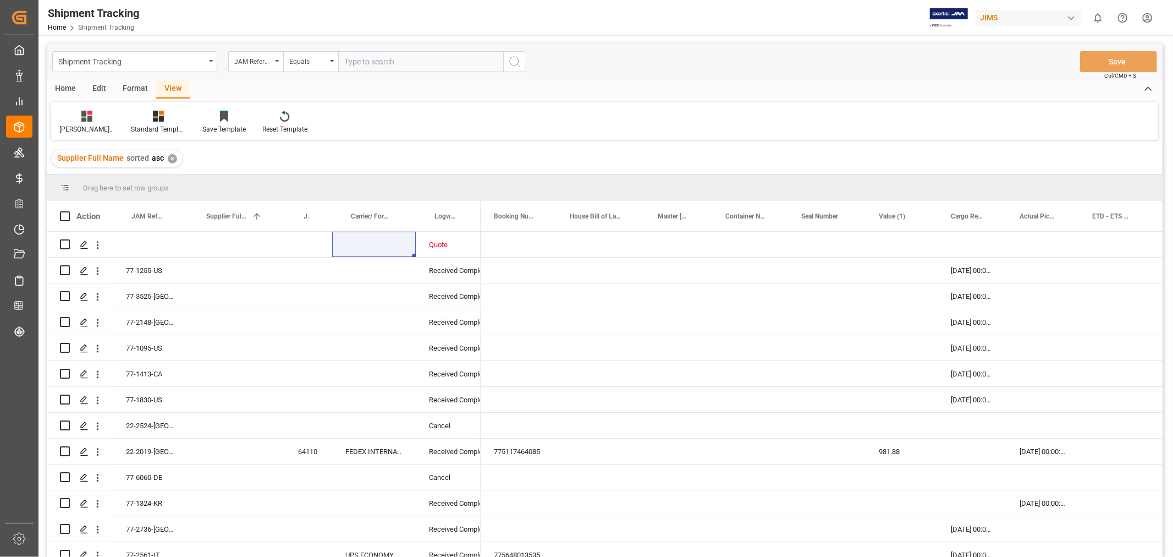
click at [371, 62] on input "text" at bounding box center [420, 61] width 165 height 21
paste input "77-11008-US"
type input "77-11008-US"
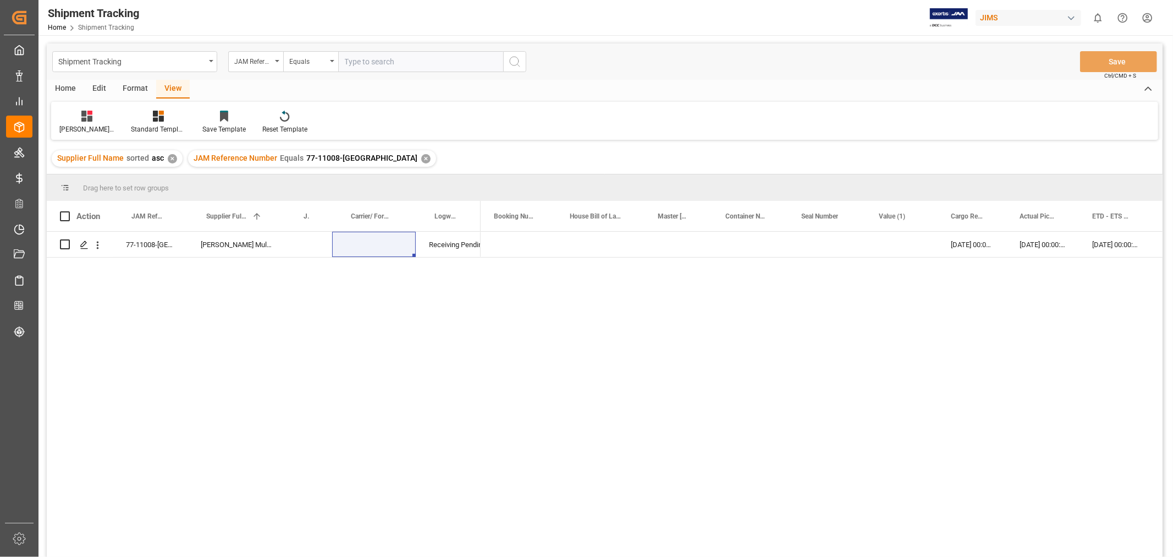
click at [620, 286] on div "17-09-2025 00:00:00 17-09-2025 00:00:00 17-09-2025 00:00:00 23-09-2025 00:00:00" at bounding box center [822, 398] width 682 height 332
click at [421, 156] on div "✕" at bounding box center [425, 158] width 9 height 9
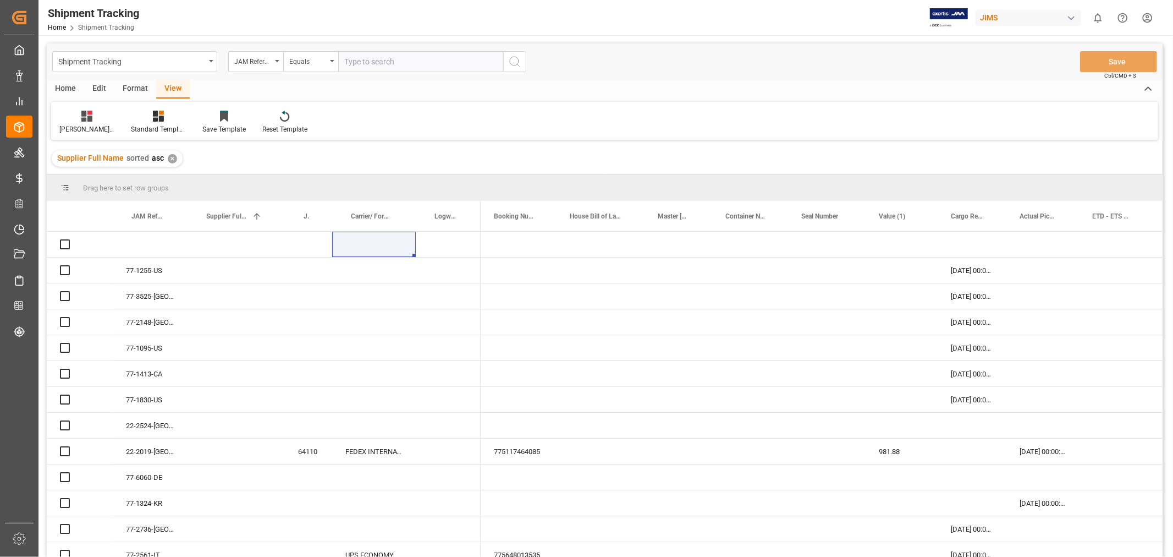
click at [404, 53] on input "text" at bounding box center [420, 61] width 165 height 21
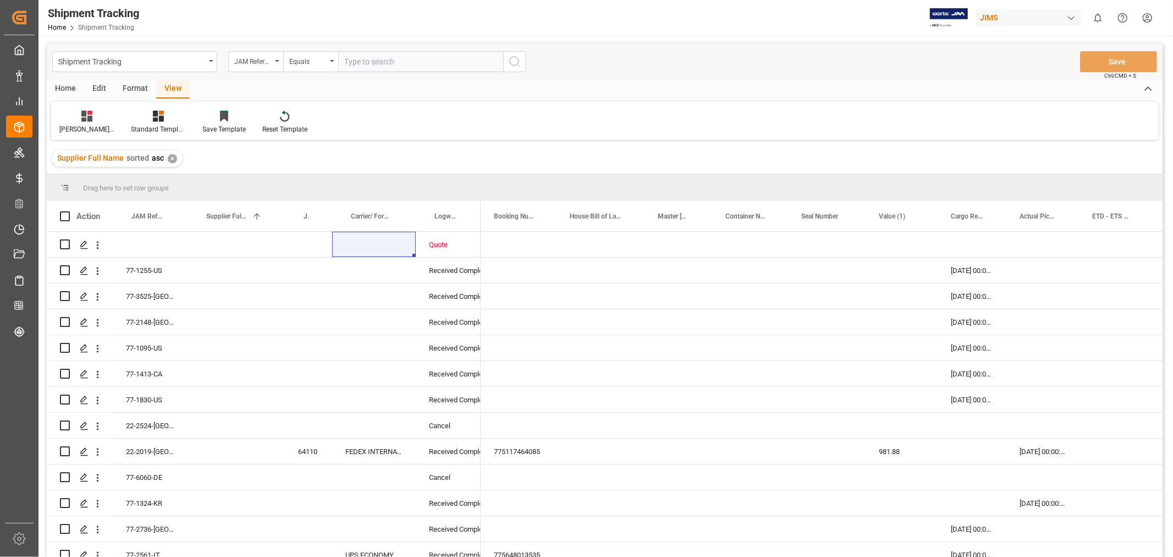
click at [407, 61] on input "text" at bounding box center [420, 61] width 165 height 21
type input "77-11289-US"
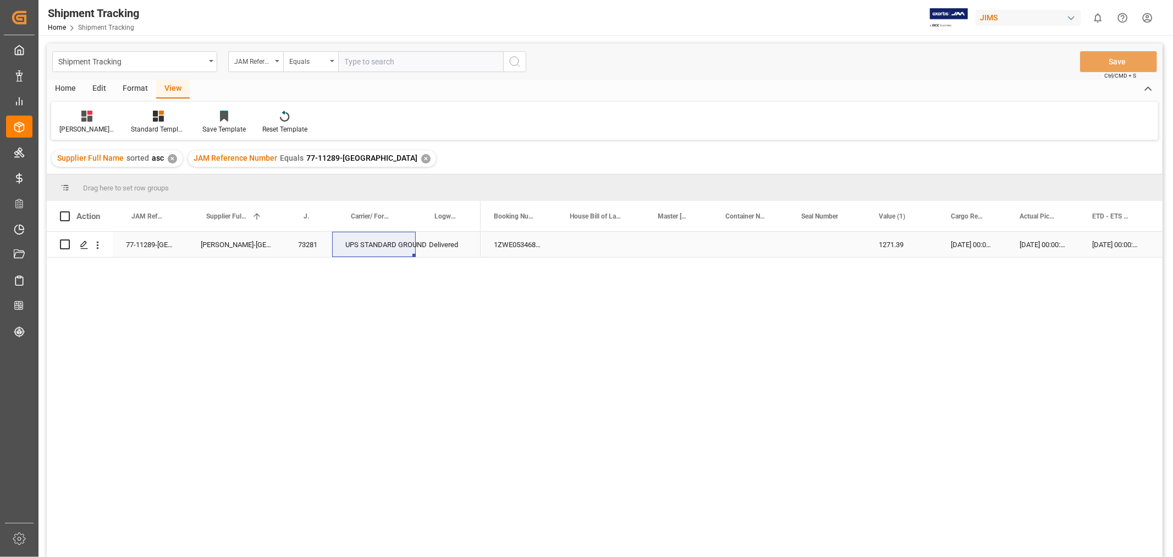
click at [516, 245] on div "1ZWE05346874158687" at bounding box center [519, 244] width 76 height 25
click at [421, 155] on div "✕" at bounding box center [425, 158] width 9 height 9
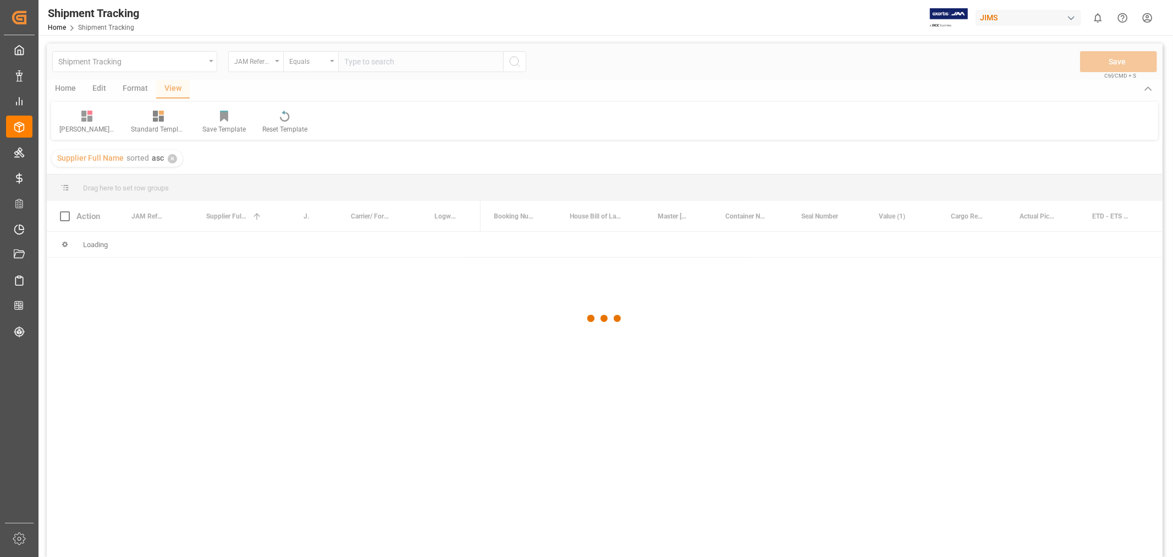
click at [400, 64] on div at bounding box center [605, 318] width 1116 height 550
click at [402, 60] on div at bounding box center [605, 318] width 1116 height 550
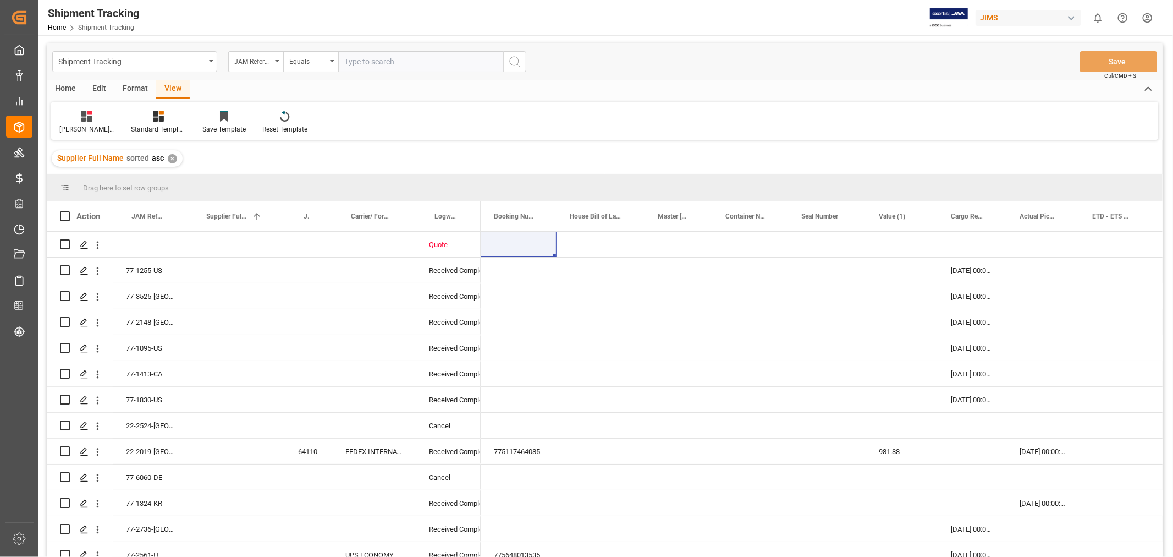
click at [400, 60] on input "text" at bounding box center [420, 61] width 165 height 21
paste input "7"
type input "77-11008-US"
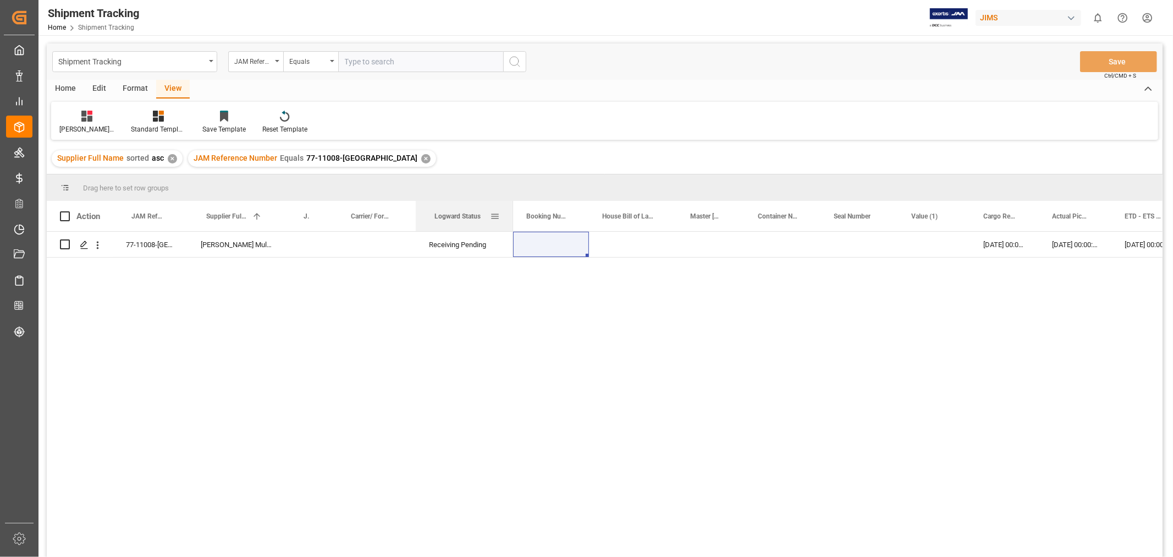
drag, startPoint x: 480, startPoint y: 208, endPoint x: 512, endPoint y: 208, distance: 32.4
click at [512, 208] on div at bounding box center [513, 216] width 4 height 30
click at [1056, 246] on div "17-09-2025 00:00:00" at bounding box center [1075, 244] width 73 height 25
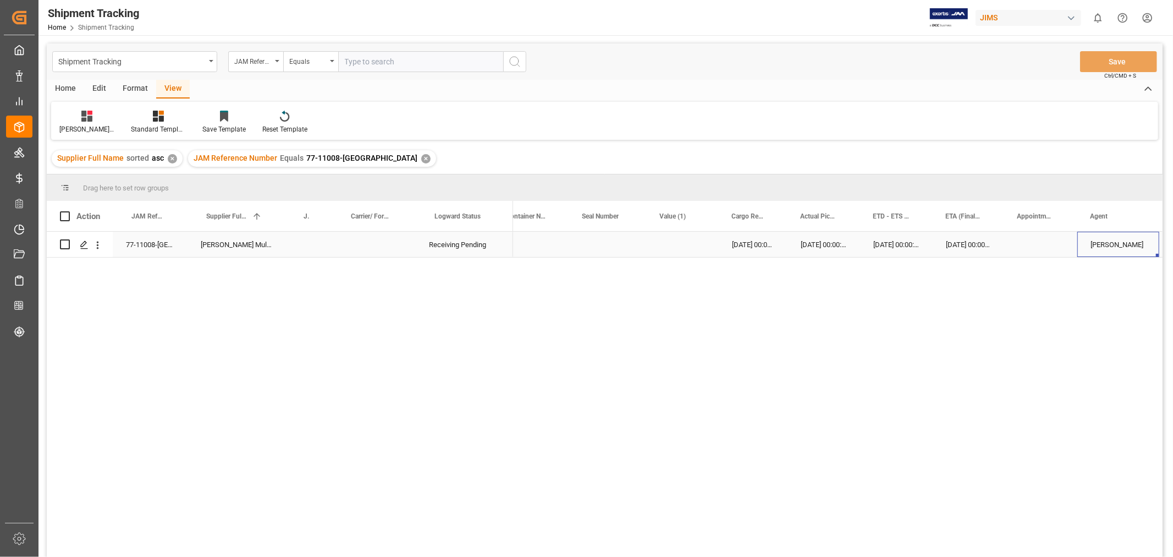
scroll to position [0, 402]
click at [157, 241] on div "77-11008-US" at bounding box center [150, 244] width 75 height 25
click at [474, 325] on div "77-11008-US Harman Multimedia Receiving Pending 17-09-2025 00:00:00 17-09-2025 …" at bounding box center [605, 396] width 1116 height 328
click at [421, 154] on div "✕" at bounding box center [425, 158] width 9 height 9
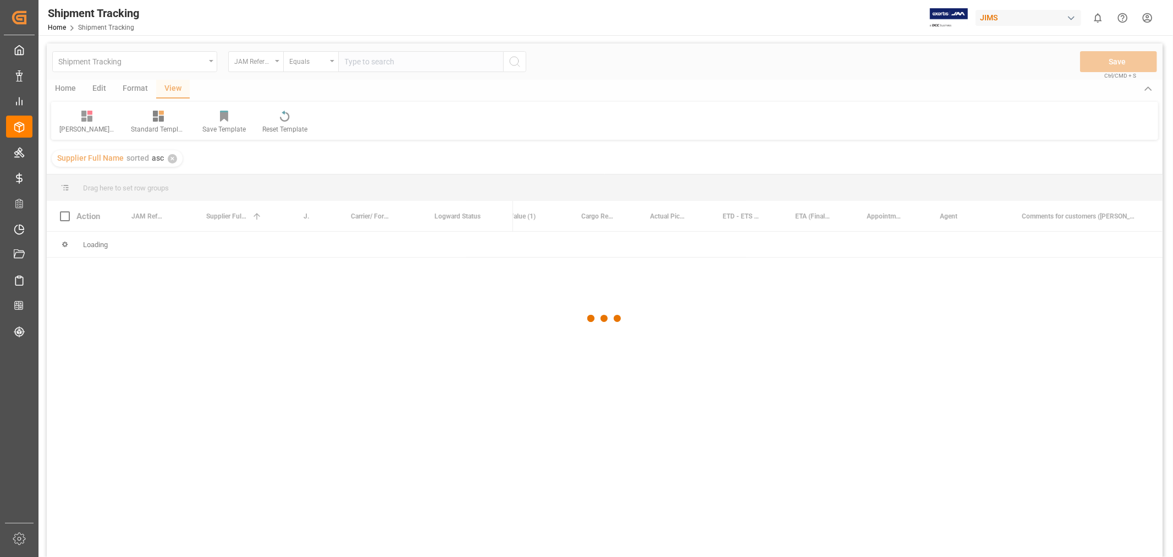
click at [366, 62] on div at bounding box center [605, 318] width 1116 height 550
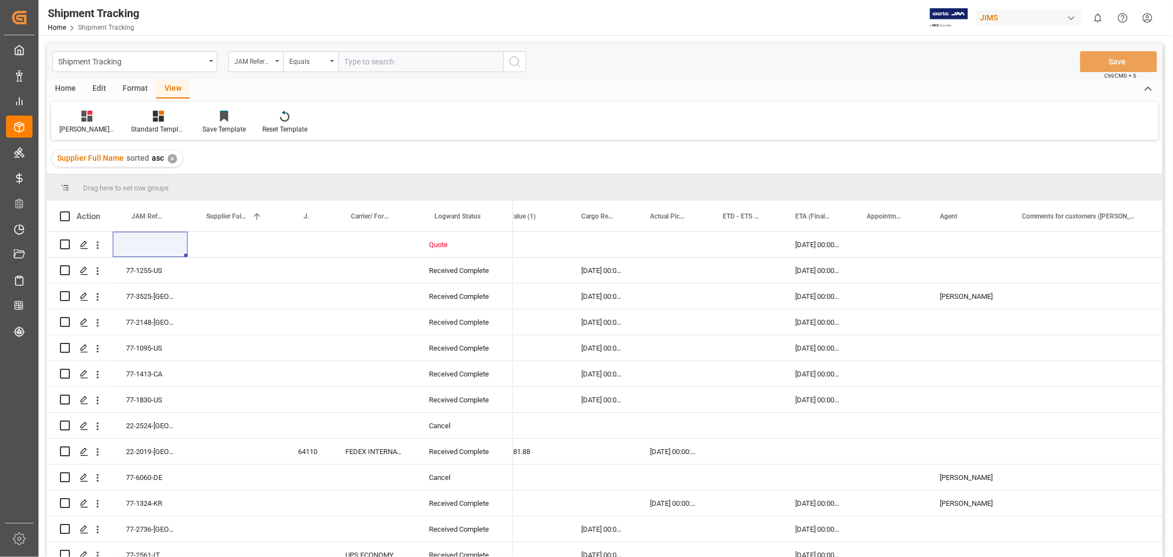
click at [366, 62] on input "text" at bounding box center [420, 61] width 165 height 21
paste input "77-11289-US"
type input "77-11289-US"
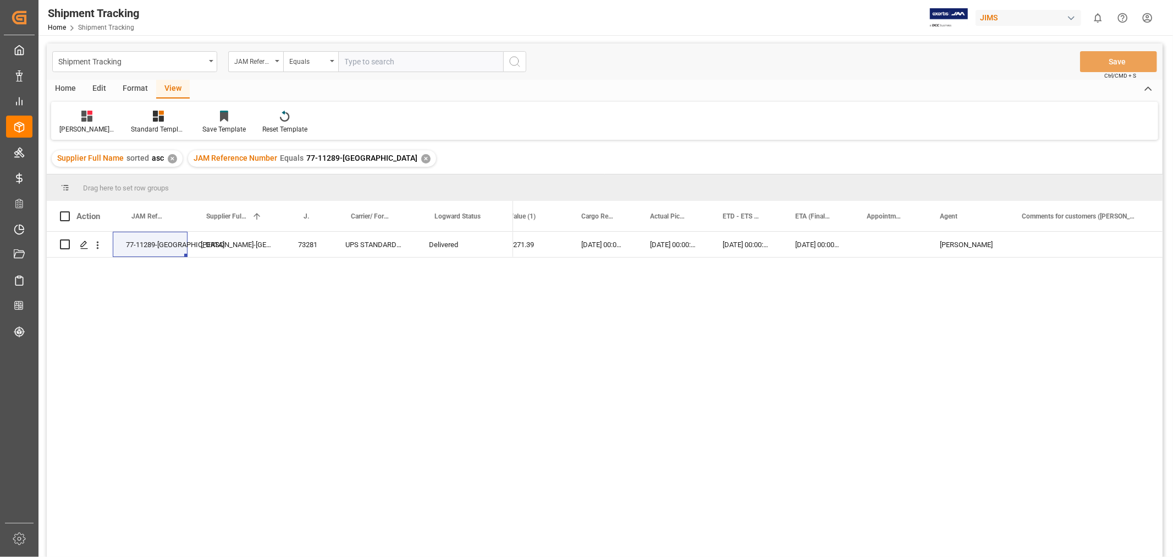
click at [421, 158] on div "✕" at bounding box center [425, 158] width 9 height 9
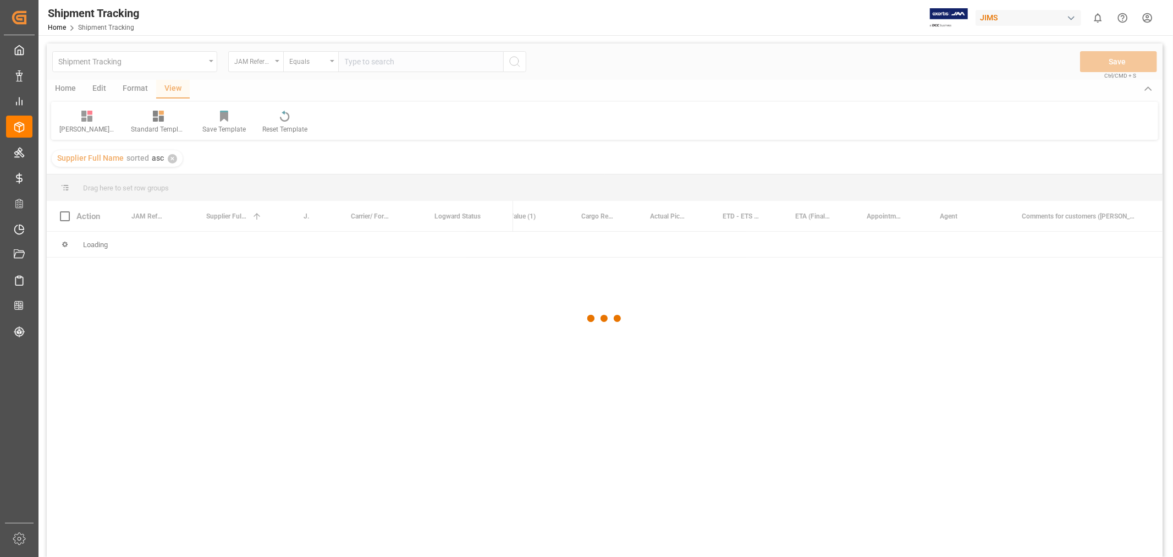
click at [361, 64] on div at bounding box center [605, 318] width 1116 height 550
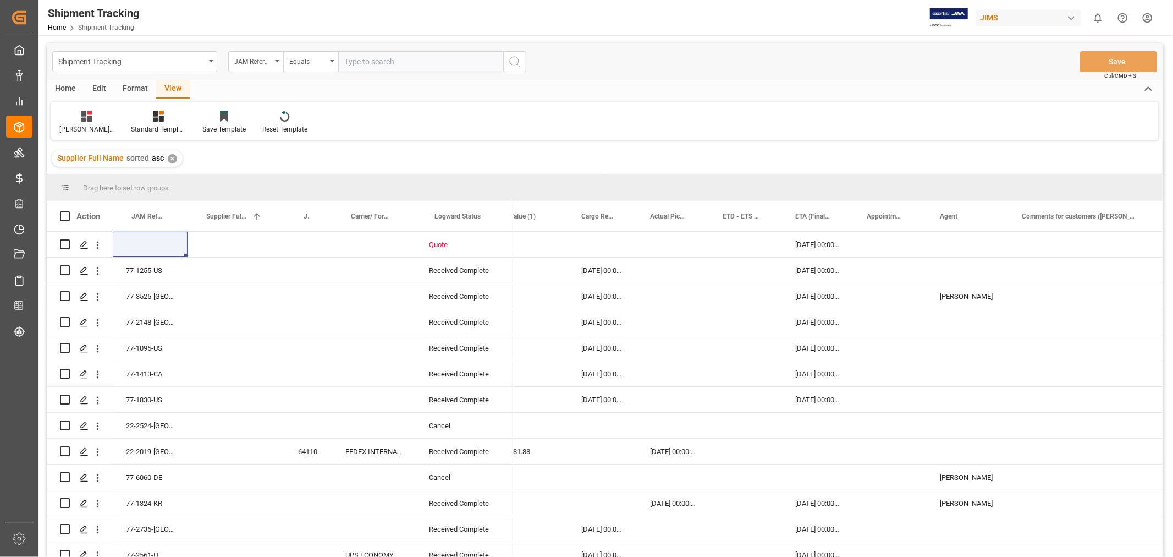
click at [355, 62] on input "text" at bounding box center [420, 61] width 165 height 21
paste input "77-11008-US"
type input "77-11008-US"
click at [513, 64] on icon "search button" at bounding box center [514, 61] width 13 height 13
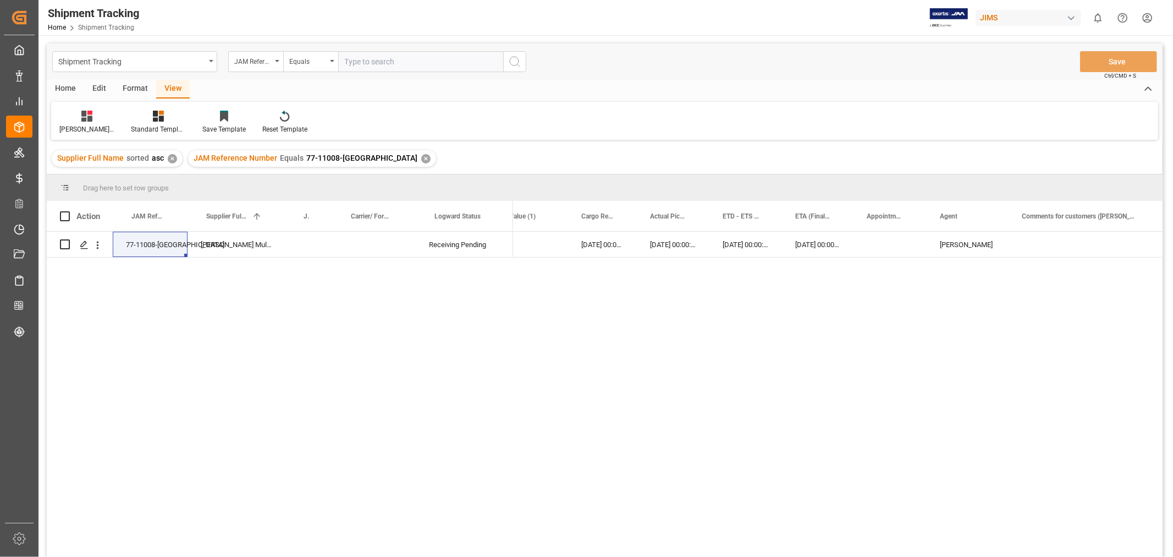
click at [421, 155] on div "✕" at bounding box center [425, 158] width 9 height 9
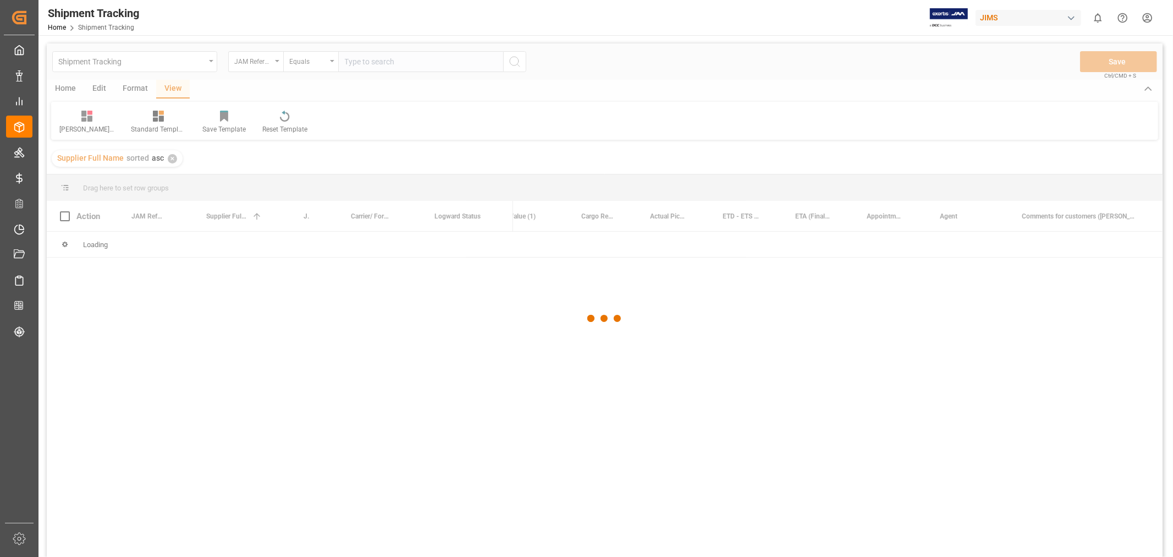
click at [361, 66] on div at bounding box center [605, 318] width 1116 height 550
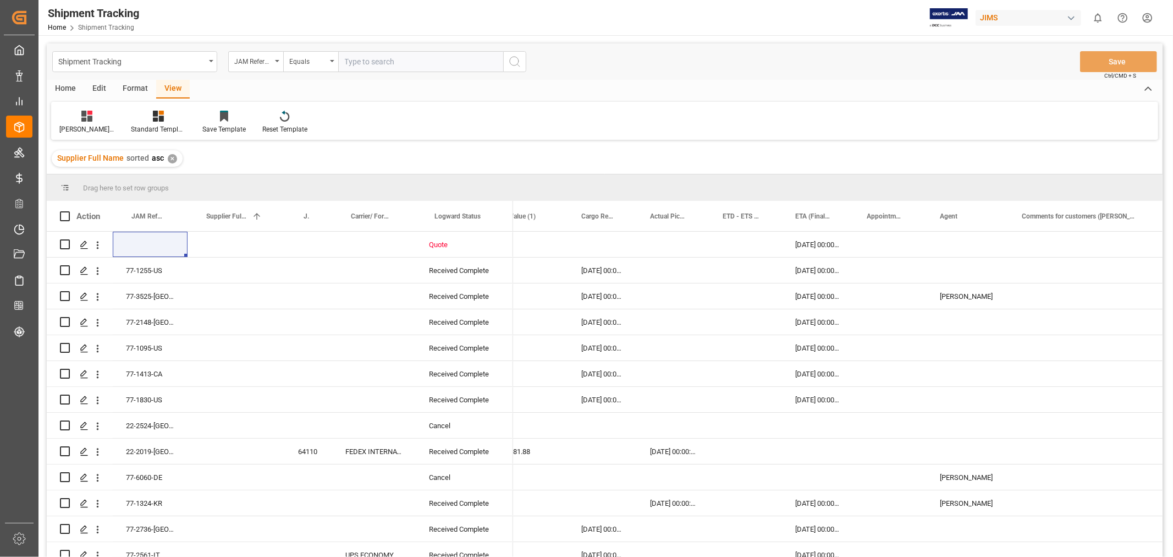
click at [359, 63] on input "text" at bounding box center [420, 61] width 165 height 21
type input "77-11289-us"
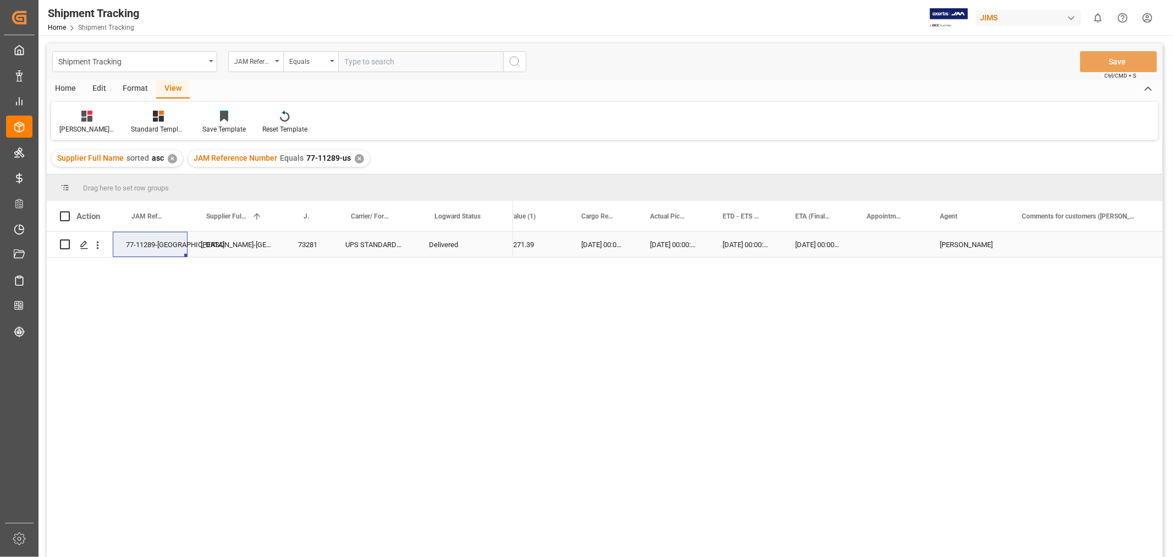
click at [219, 246] on div "Harman Kardon-US" at bounding box center [236, 244] width 97 height 25
drag, startPoint x: 262, startPoint y: 217, endPoint x: 268, endPoint y: 211, distance: 9.0
click at [268, 211] on span at bounding box center [267, 216] width 10 height 10
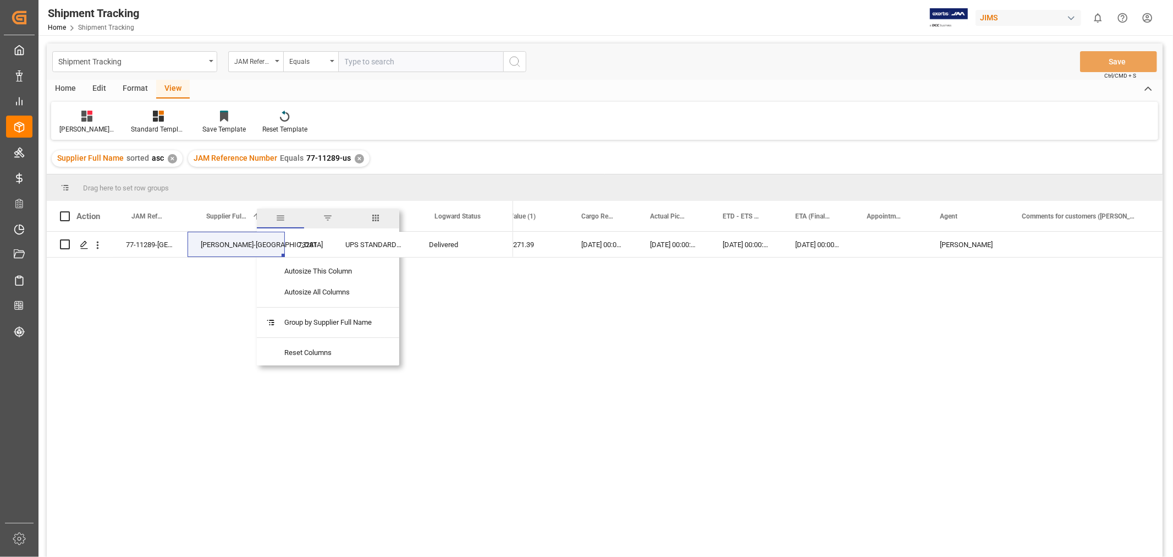
click at [380, 217] on span "columns" at bounding box center [376, 218] width 10 height 10
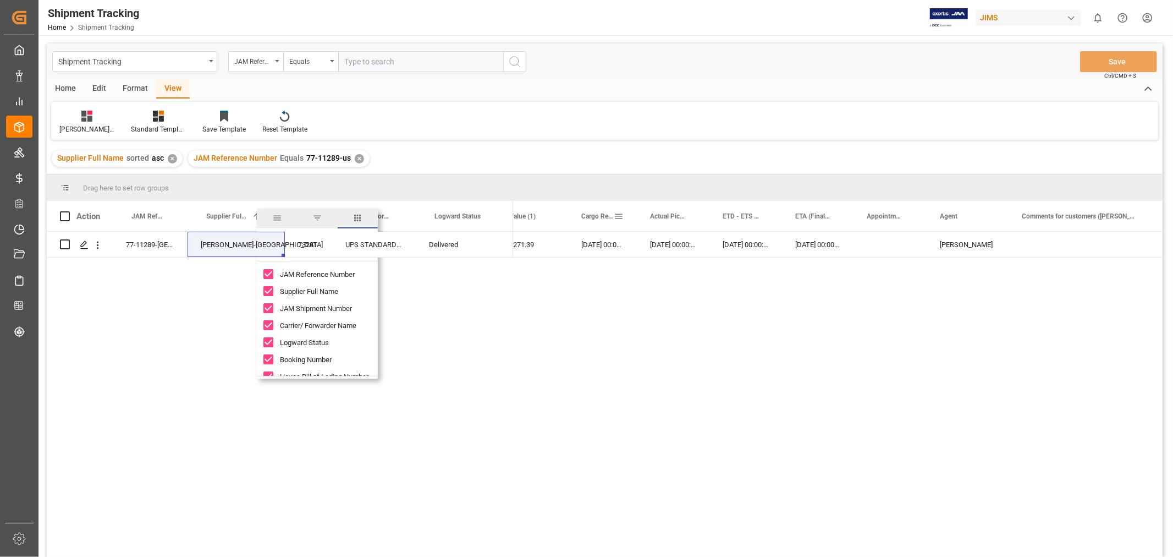
click at [617, 217] on span at bounding box center [619, 216] width 10 height 10
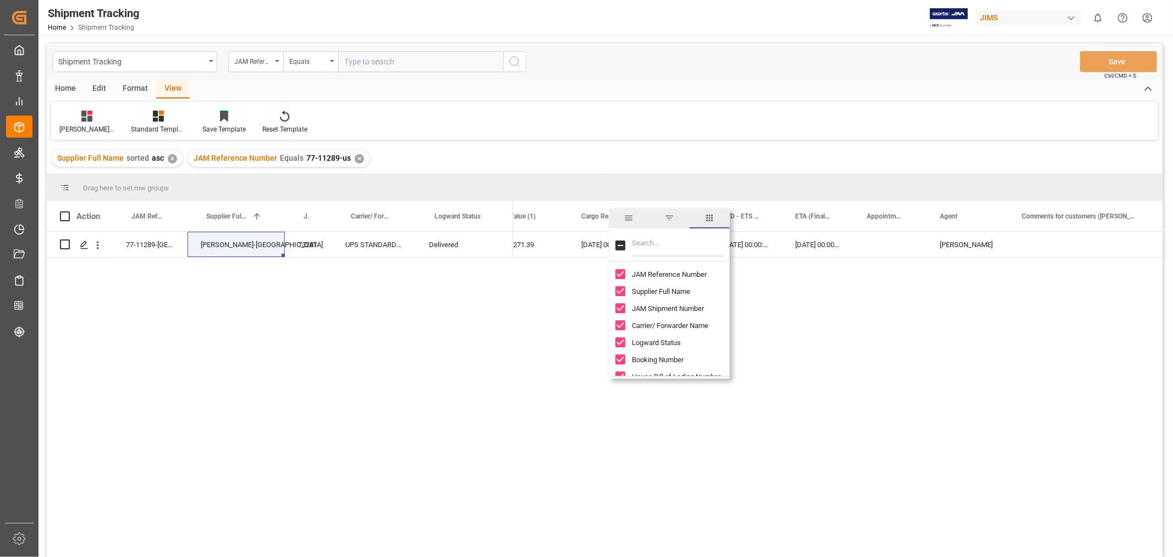
click at [648, 238] on input "Filter Columns Input" at bounding box center [677, 245] width 91 height 22
type input "suppl"
click at [620, 293] on input "Supplier Number column toggle visibility (hidden)" at bounding box center [620, 291] width 10 height 10
checkbox input "true"
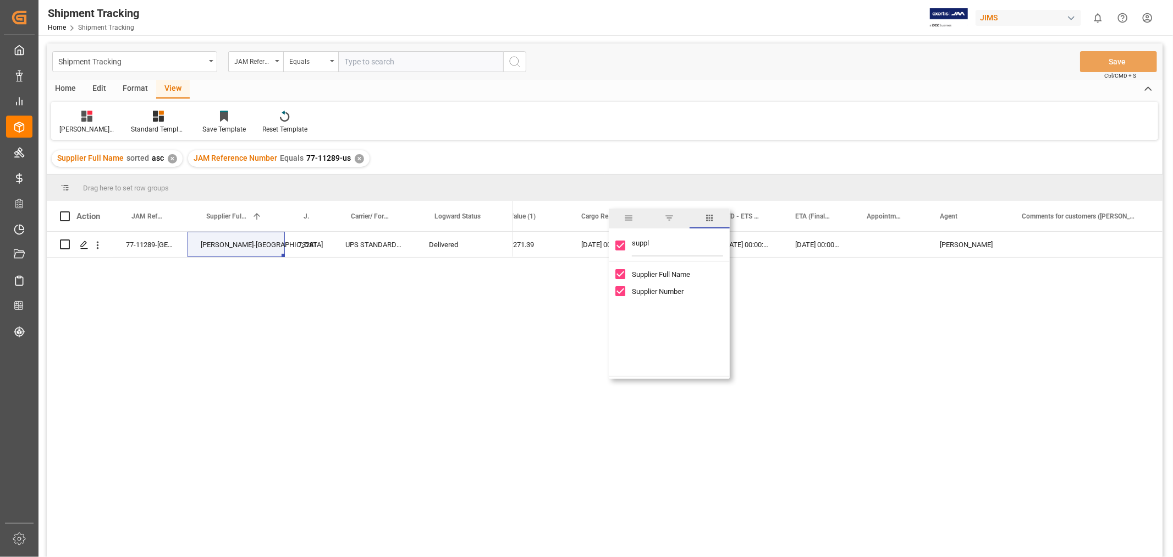
click at [539, 333] on div "1271.39 30-09-2025 00:00:00 30-09-2025 00:00:00 30-09-2025 00:00:00 03-10-2025 …" at bounding box center [838, 398] width 650 height 332
click at [551, 262] on div "1271.39 30-09-2025 00:00:00 30-09-2025 00:00:00 30-09-2025 00:00:00 03-10-2025 …" at bounding box center [838, 398] width 650 height 332
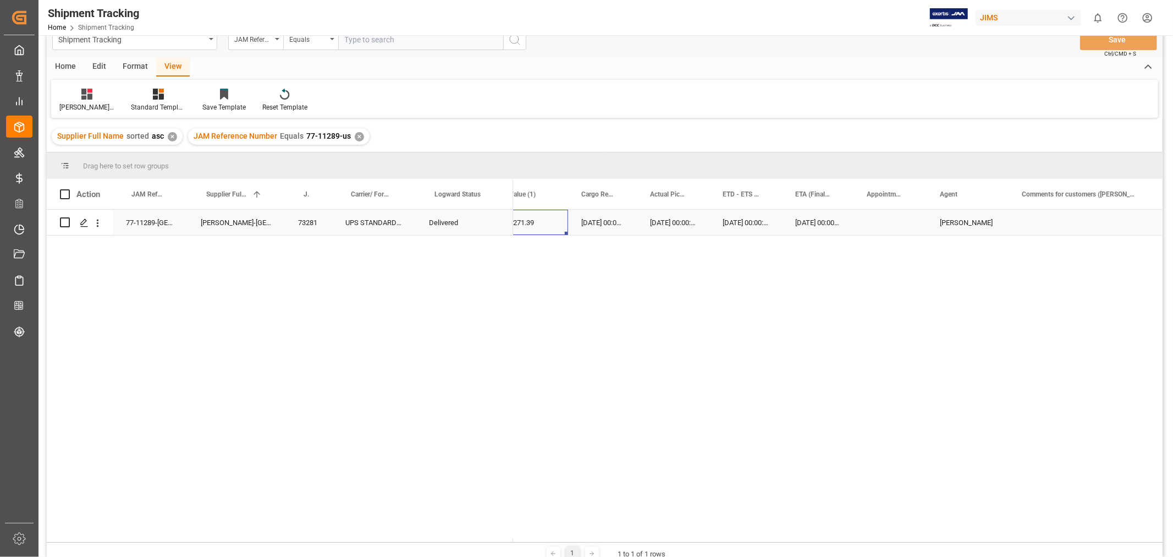
click at [552, 224] on div "1271.39" at bounding box center [532, 222] width 72 height 25
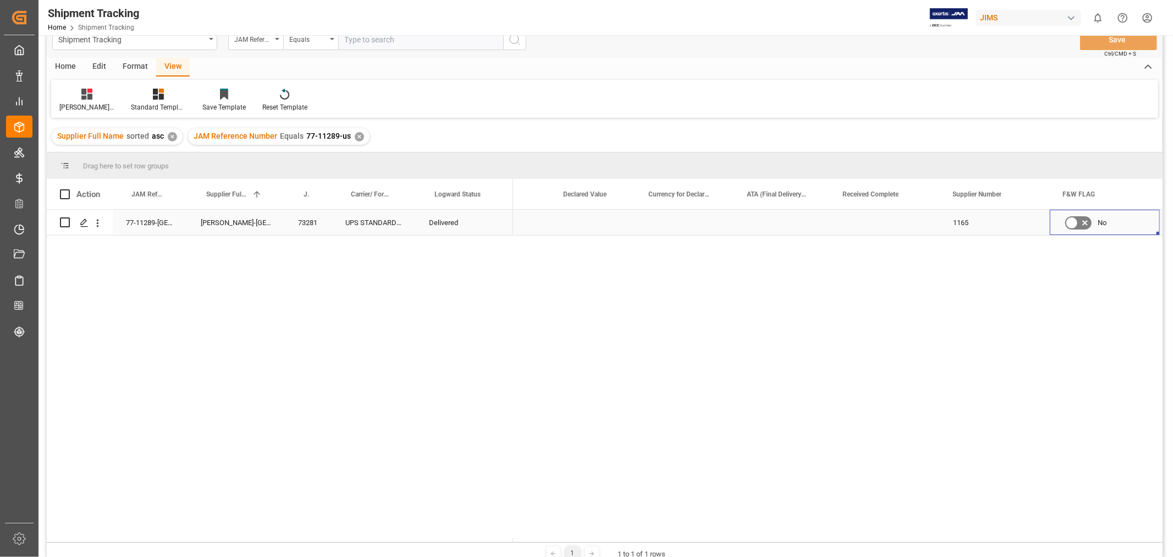
scroll to position [0, 1121]
click at [964, 224] on div "1165" at bounding box center [995, 222] width 110 height 25
click at [467, 283] on div "77-11289-US Harman Kardon-US 73281 UPS STANDARD GROUND Delivered 1165 No 29-09-…" at bounding box center [605, 374] width 1116 height 328
click at [584, 229] on div "Press SPACE to select this row." at bounding box center [593, 222] width 85 height 25
click at [166, 218] on div "77-11289-US" at bounding box center [150, 222] width 75 height 25
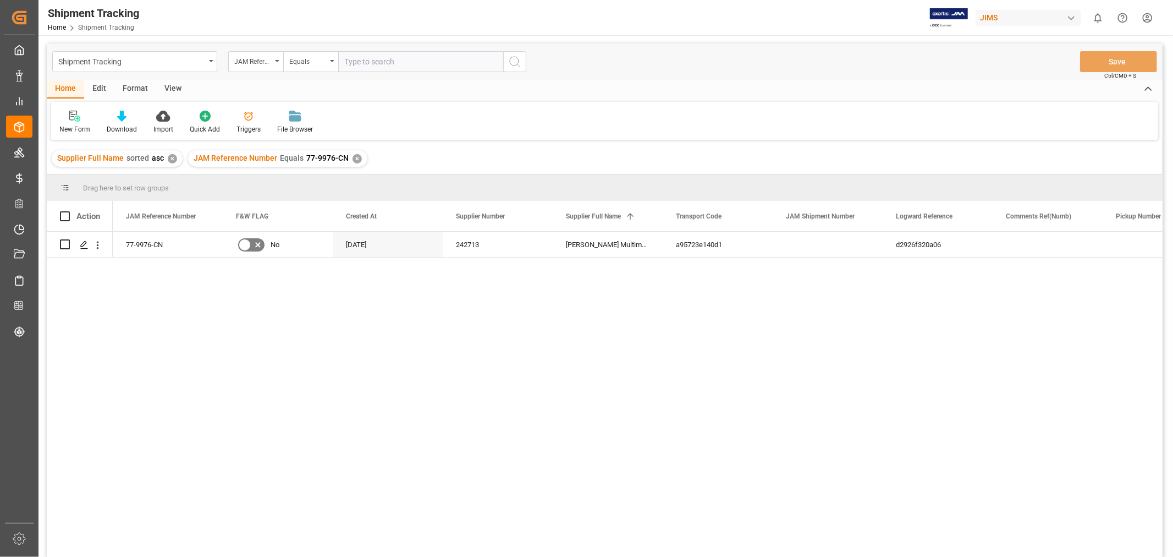
click at [353, 154] on div "✕" at bounding box center [357, 158] width 9 height 9
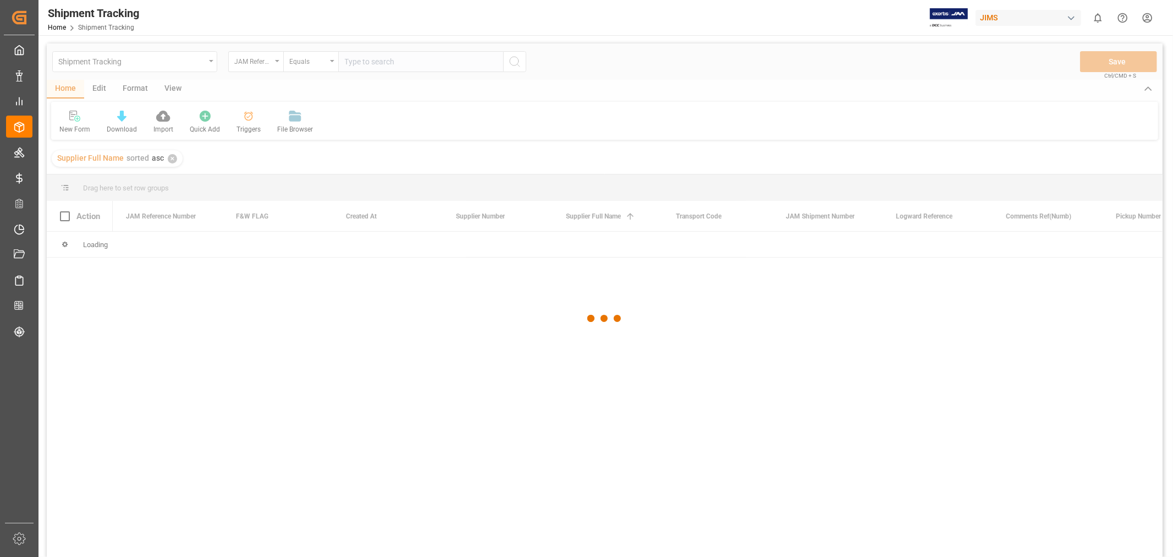
click at [185, 67] on div at bounding box center [605, 318] width 1116 height 550
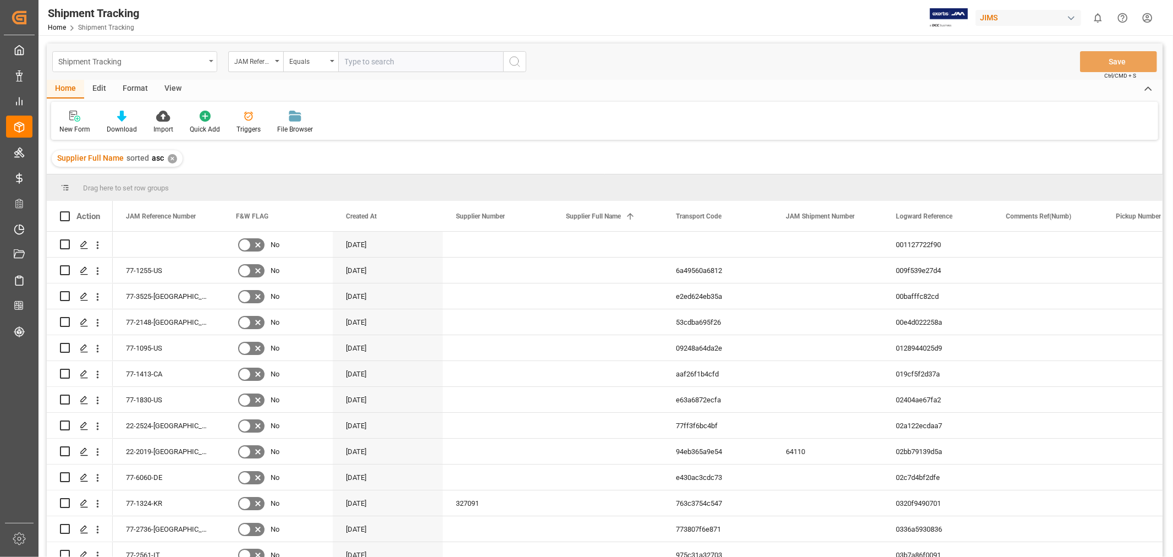
click at [185, 67] on div "Shipment Tracking" at bounding box center [131, 61] width 147 height 14
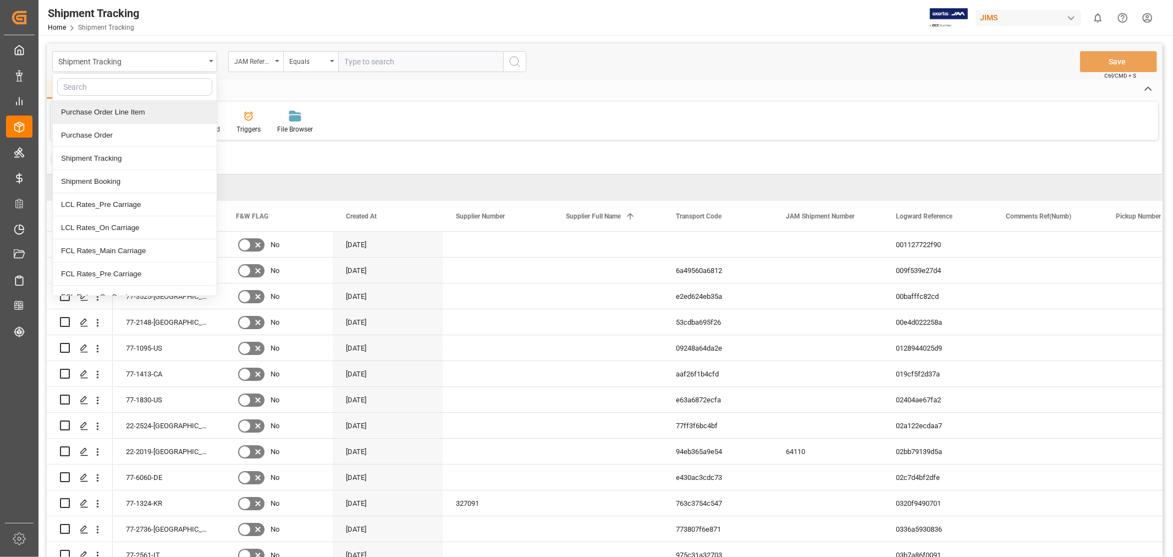
click at [158, 112] on div "Purchase Order Line Item" at bounding box center [135, 112] width 164 height 23
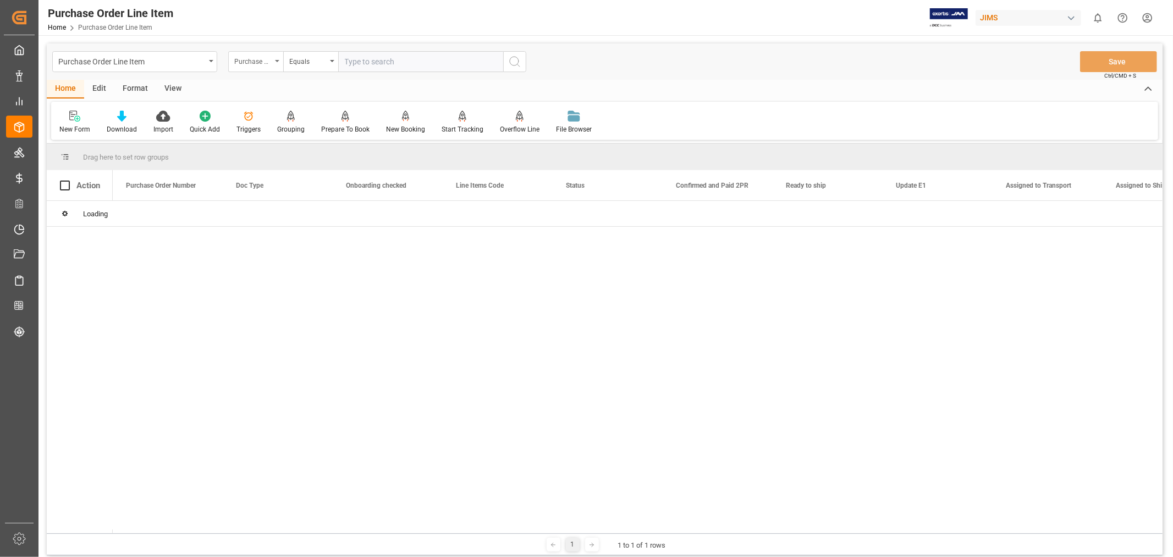
click at [260, 64] on div "Purchase Order Number" at bounding box center [252, 60] width 37 height 13
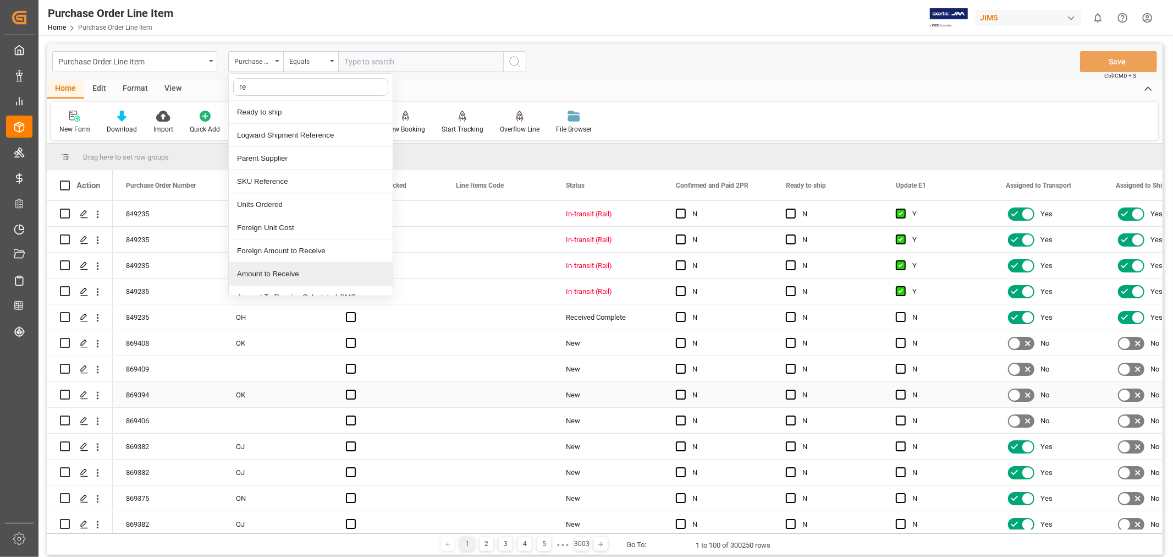
type input "ref"
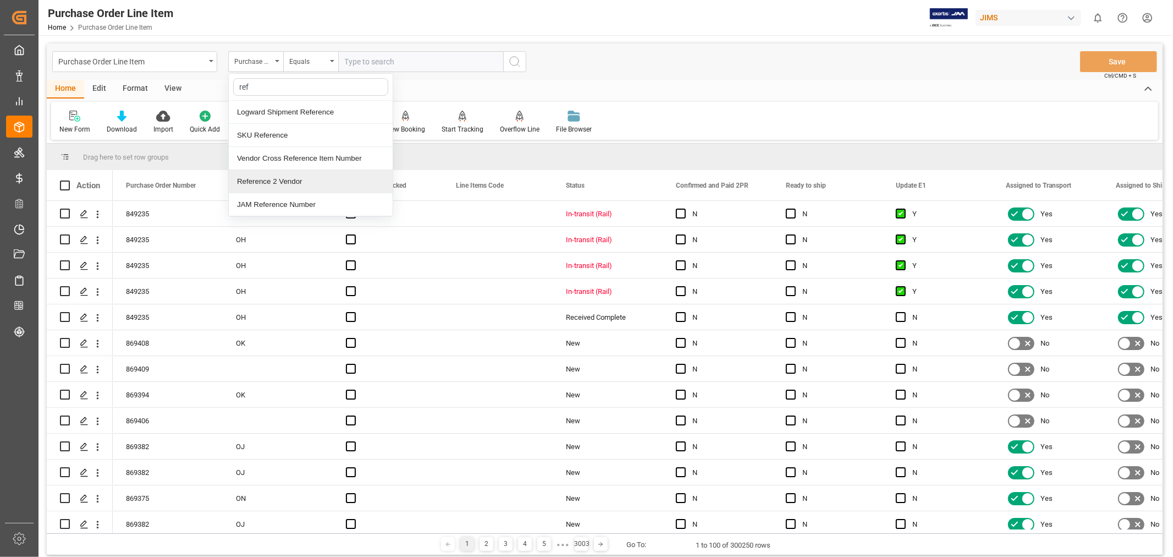
click at [279, 179] on div "Reference 2 Vendor" at bounding box center [311, 181] width 164 height 23
click at [360, 59] on input "text" at bounding box center [420, 61] width 165 height 21
type input "77-10432-cn"
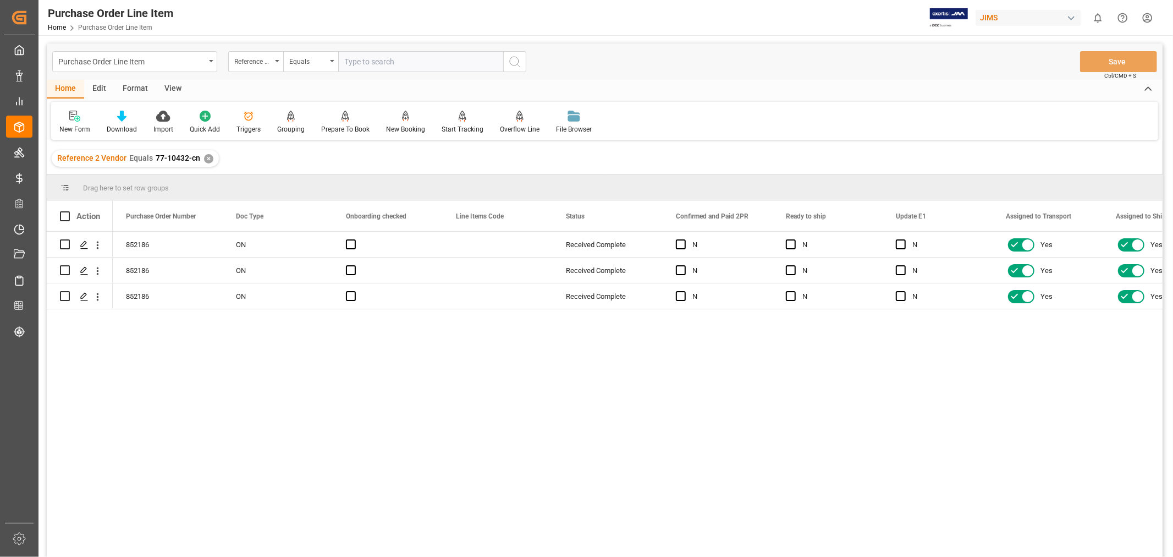
click at [172, 88] on div "View" at bounding box center [173, 89] width 34 height 19
click at [65, 128] on div "Default" at bounding box center [69, 129] width 21 height 10
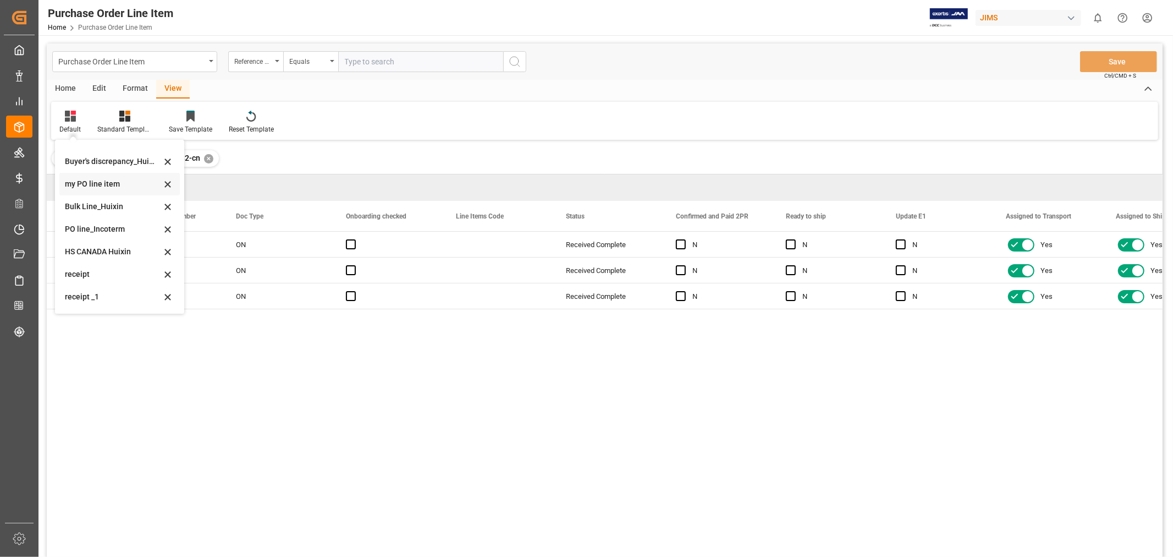
scroll to position [60, 0]
click at [73, 276] on div "receipt _1" at bounding box center [113, 275] width 96 height 12
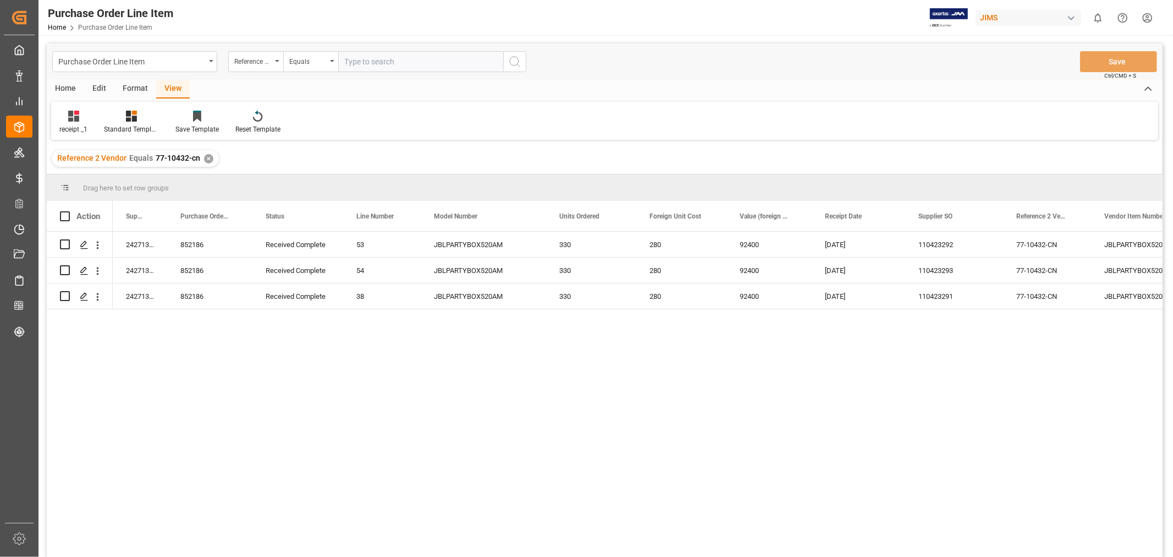
click at [206, 157] on div "✕" at bounding box center [208, 158] width 9 height 9
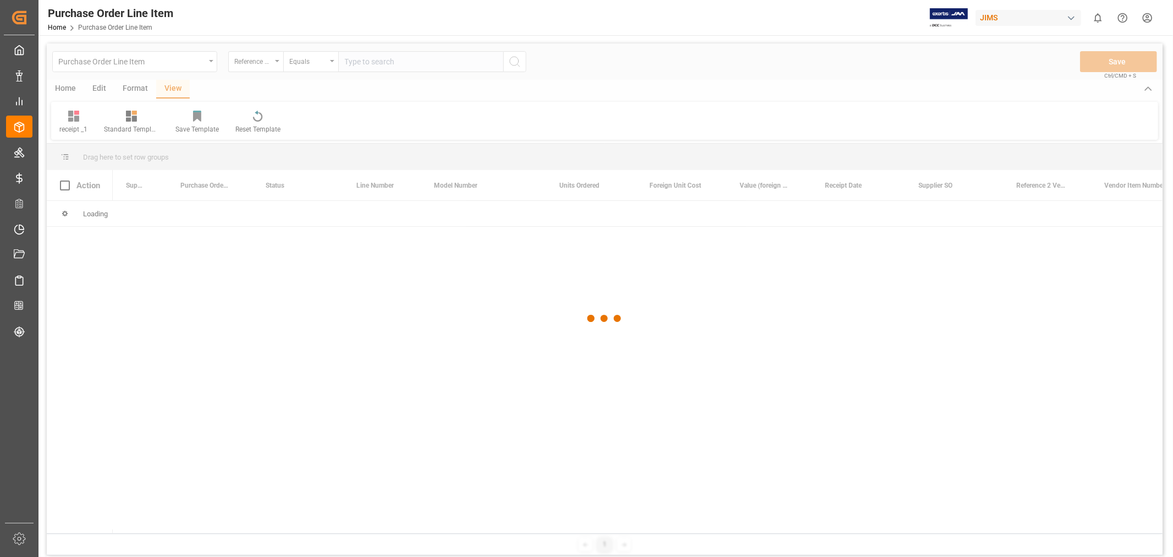
click at [359, 62] on div at bounding box center [605, 318] width 1116 height 550
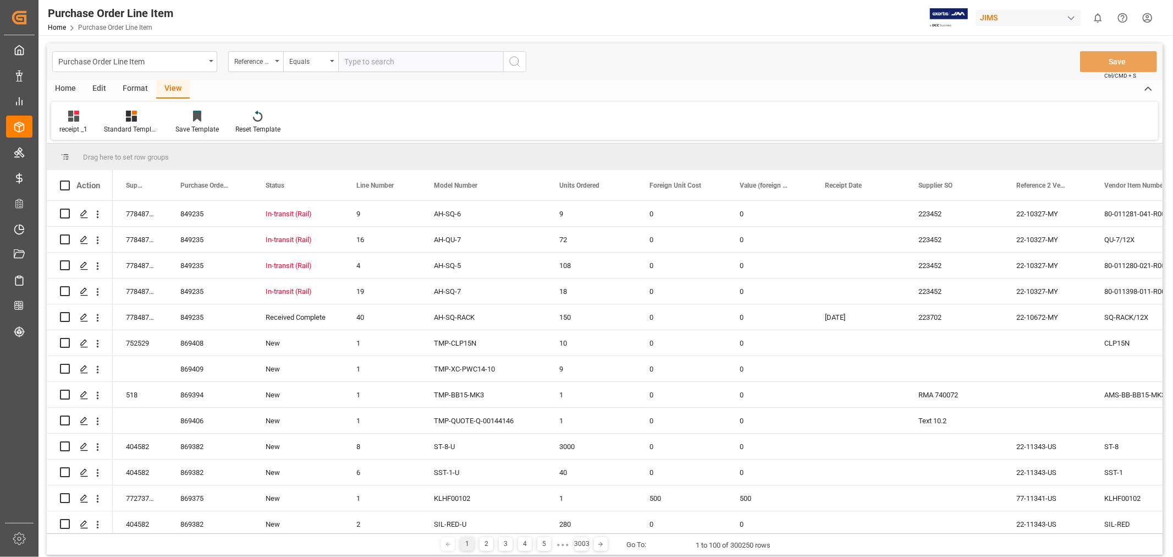
click at [360, 62] on input "text" at bounding box center [420, 61] width 165 height 21
type input "77-10856-CN"
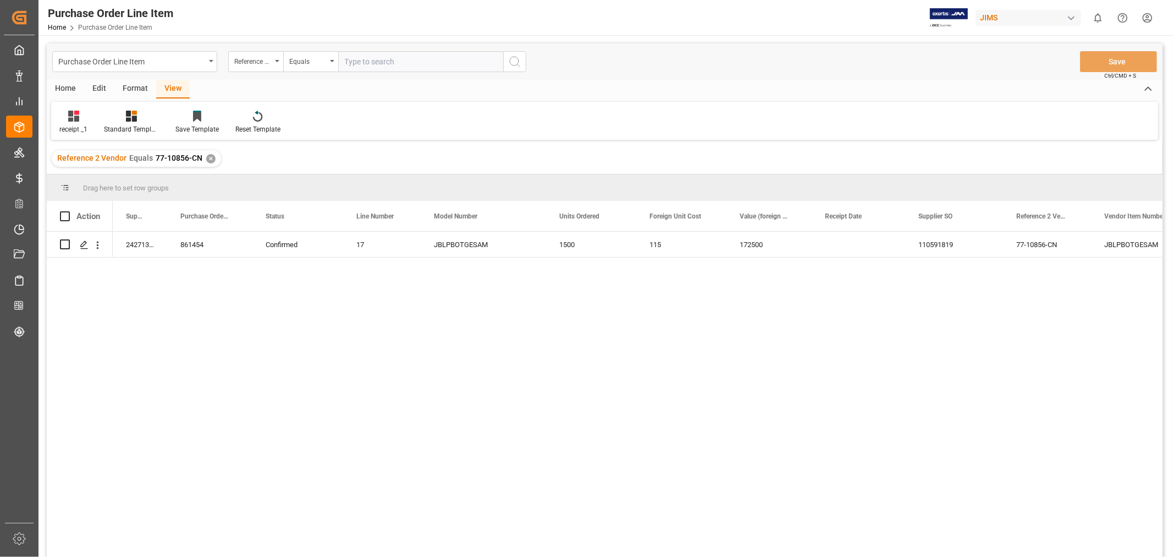
click at [208, 156] on div "✕" at bounding box center [210, 158] width 9 height 9
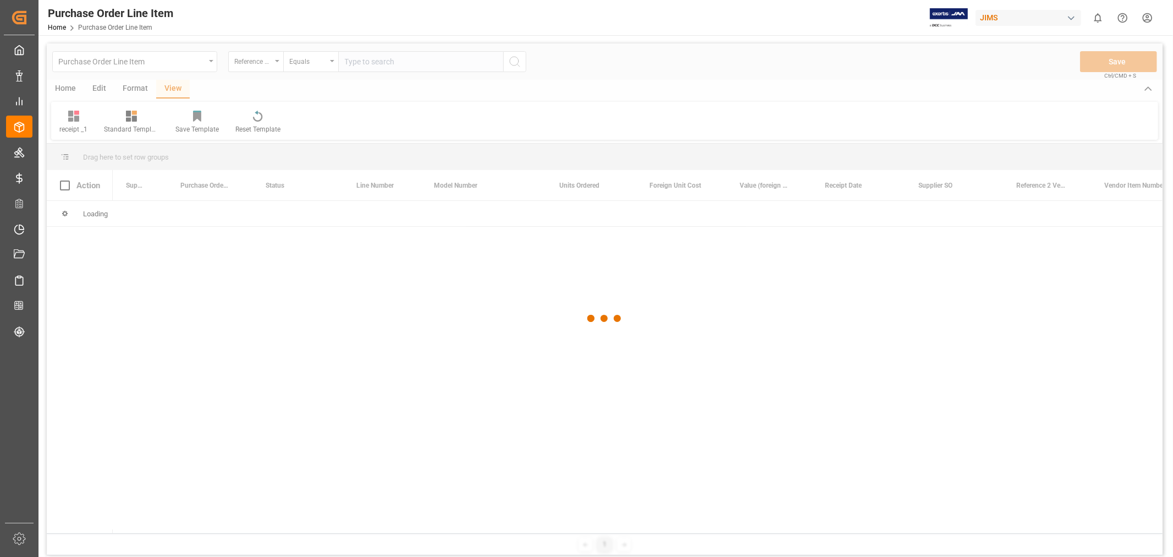
click at [382, 70] on div at bounding box center [605, 318] width 1116 height 550
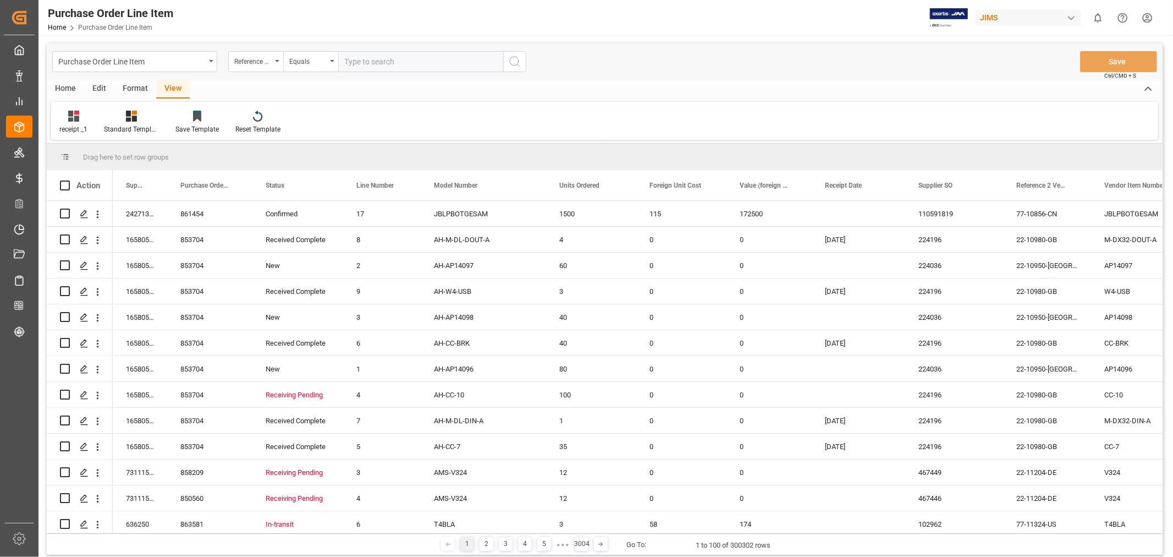
click at [382, 68] on input "text" at bounding box center [420, 61] width 165 height 21
paste input "77-10432-CN"
type input "77-10432-CN"
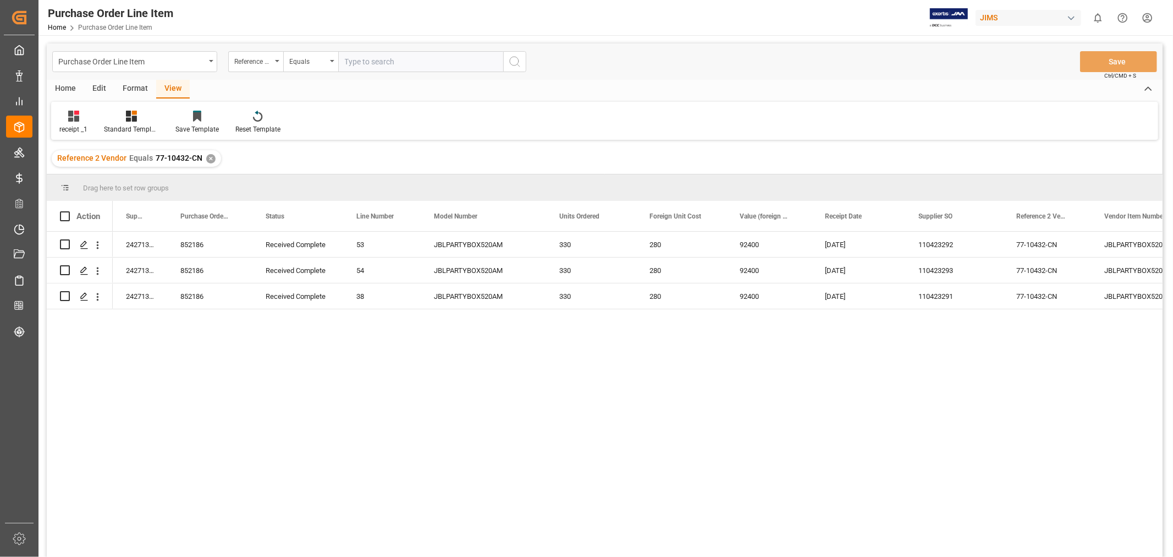
click at [206, 157] on div "✕" at bounding box center [210, 158] width 9 height 9
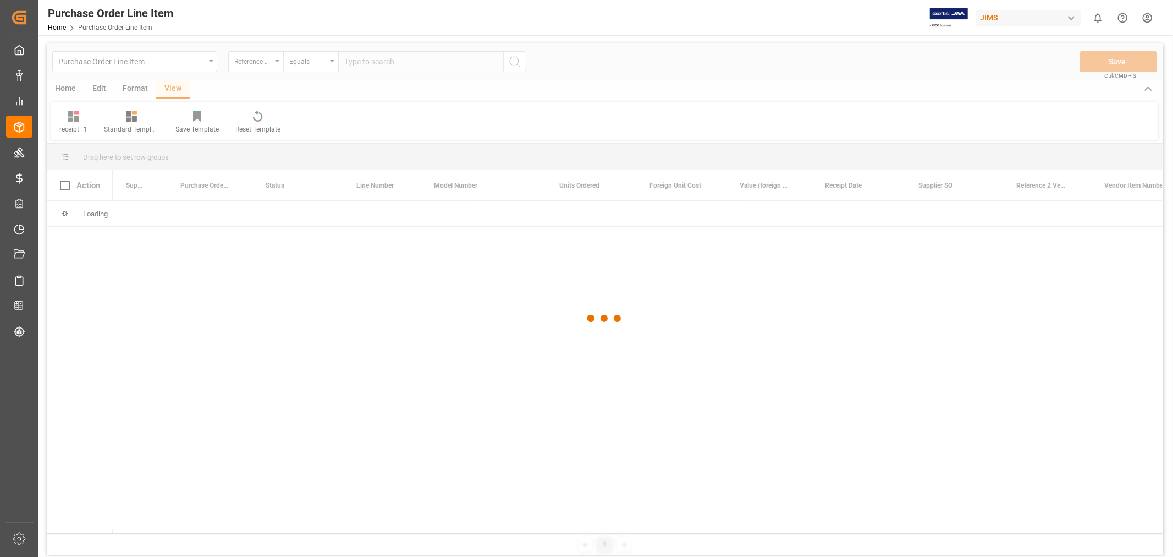
click at [360, 57] on div at bounding box center [605, 318] width 1116 height 550
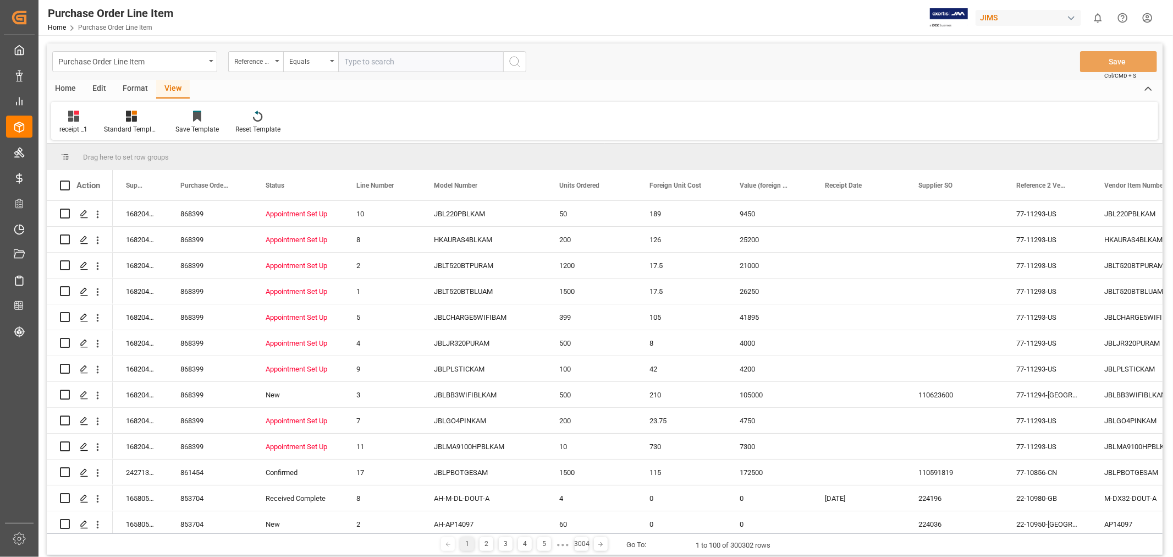
click at [360, 59] on input "text" at bounding box center [420, 61] width 165 height 21
paste input "77-10843-CN"
type input "77-10843-CN"
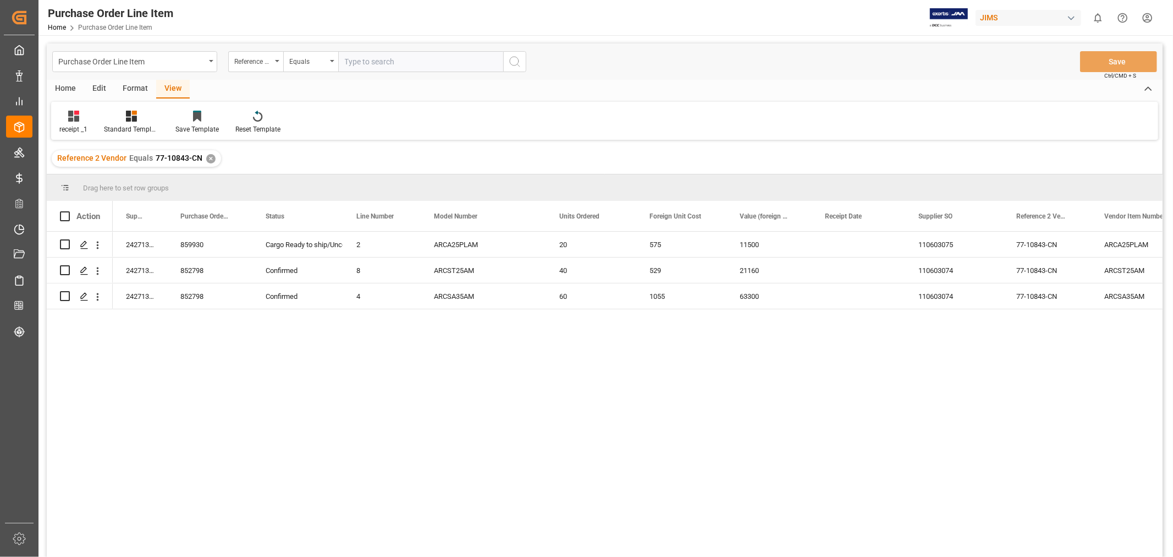
click at [207, 154] on div "✕" at bounding box center [210, 158] width 9 height 9
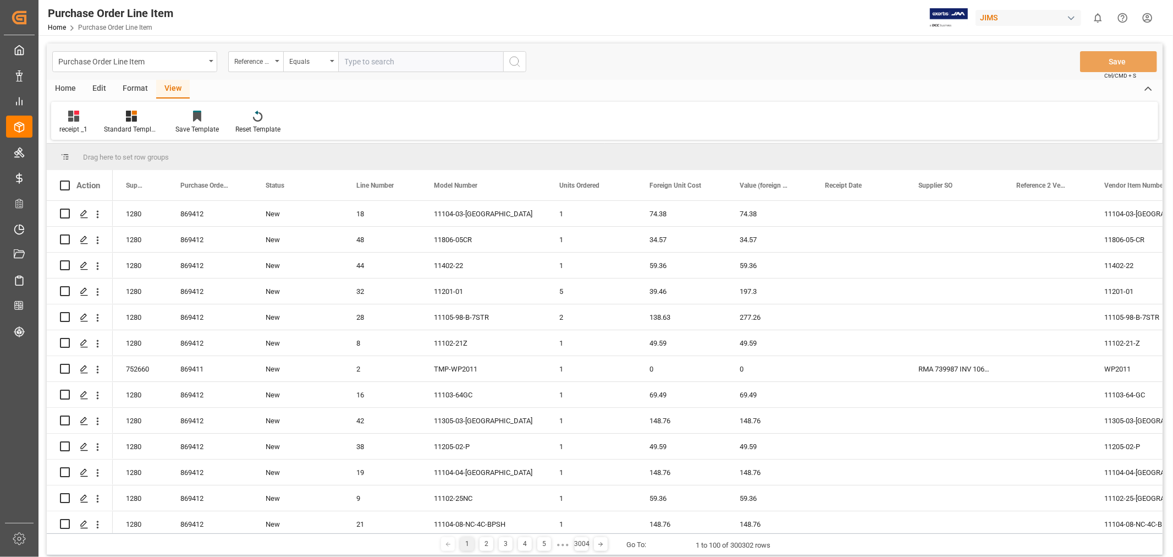
click at [385, 64] on input "text" at bounding box center [420, 61] width 165 height 21
paste input "77-11152-CN"
type input "77-11152-CN"
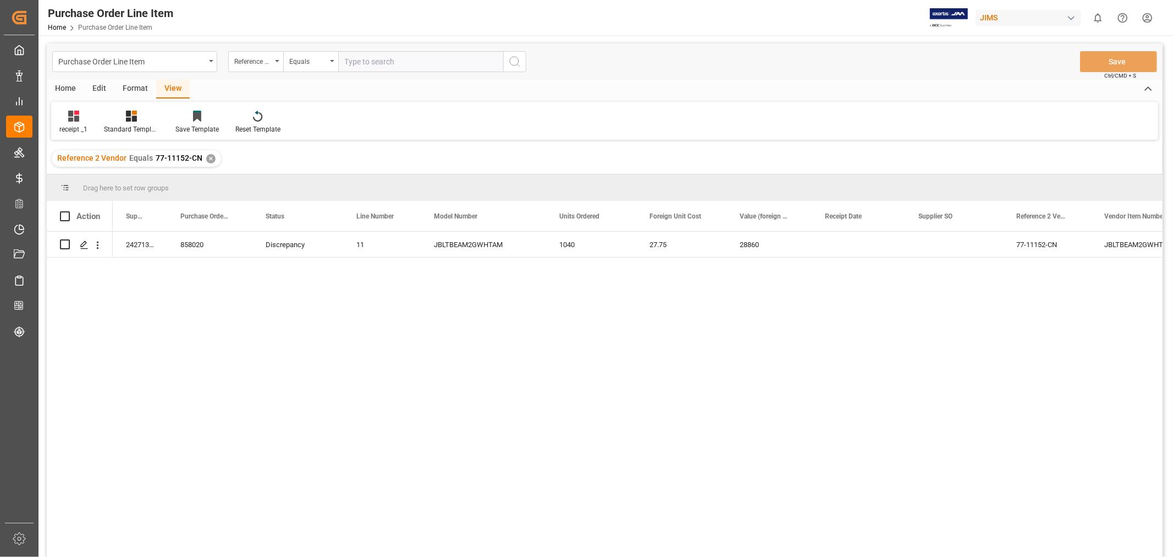
click at [206, 157] on div "✕" at bounding box center [210, 158] width 9 height 9
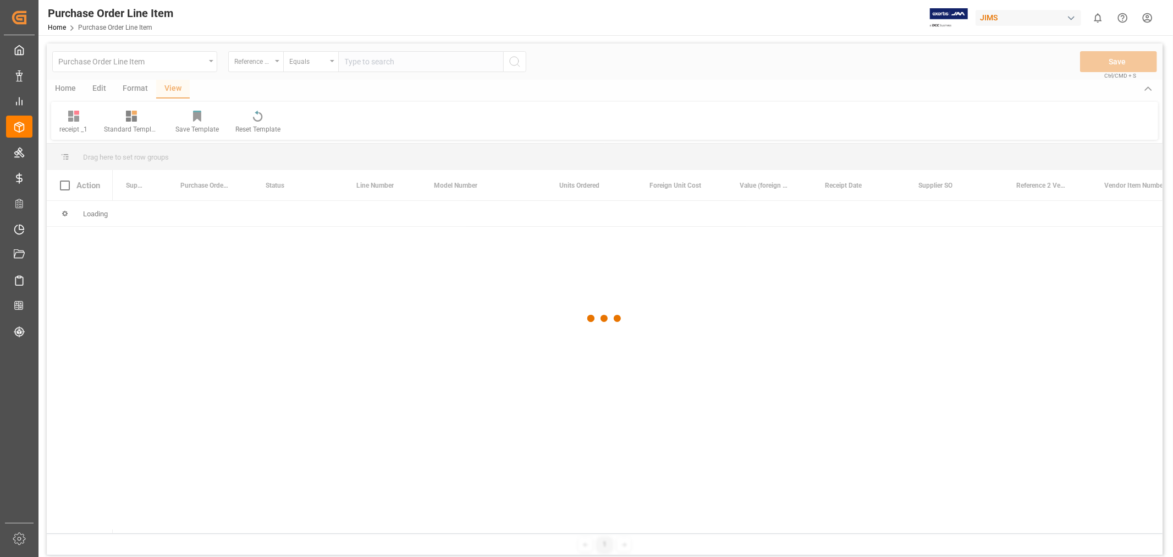
click at [365, 59] on div at bounding box center [605, 318] width 1116 height 550
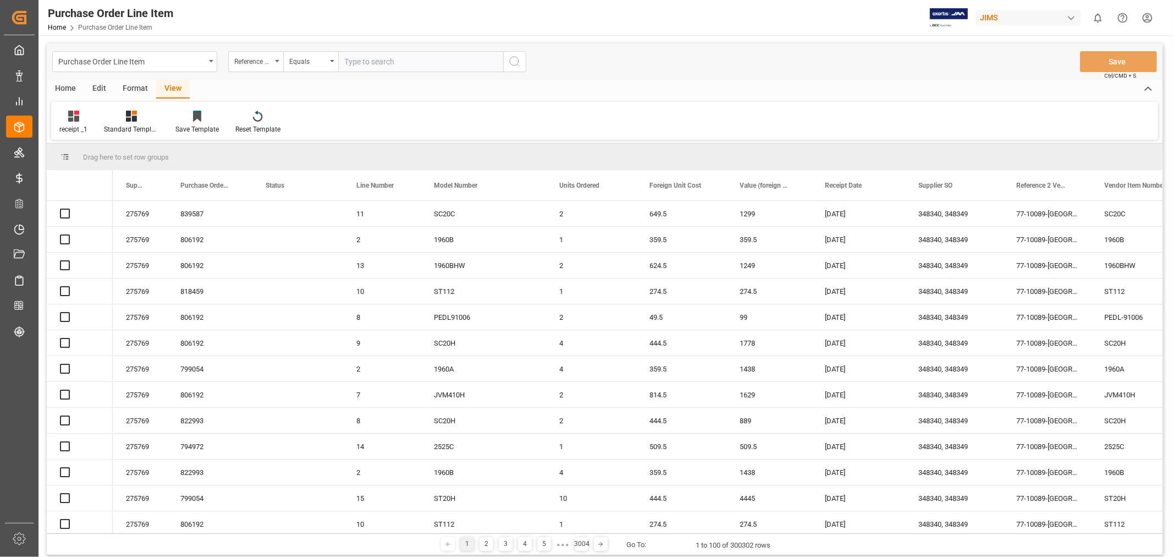
click at [365, 59] on input "text" at bounding box center [420, 61] width 165 height 21
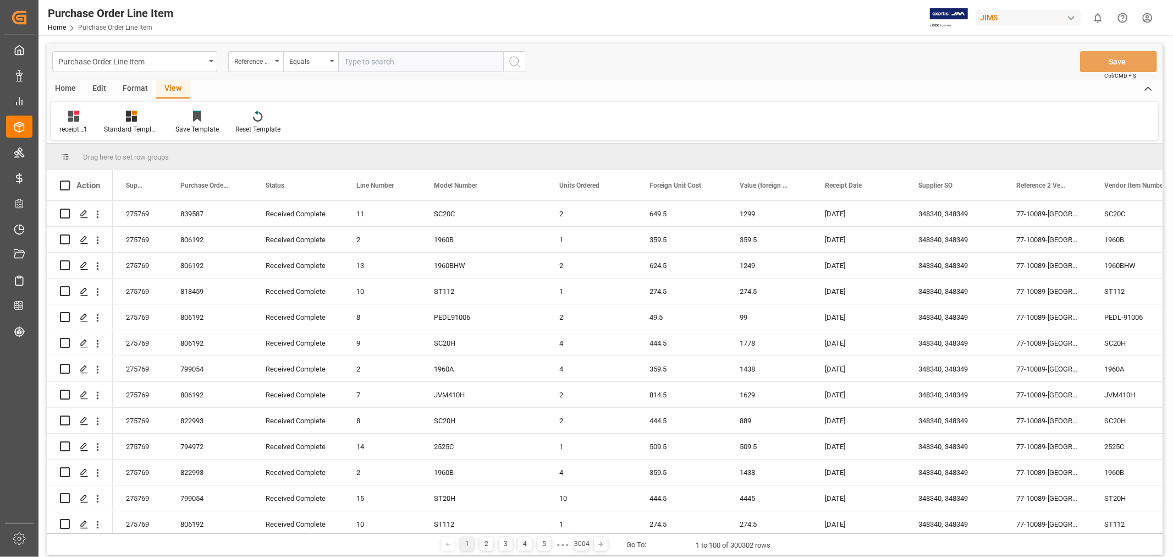
paste input "77-10432-CN"
type input "77-10432-CN"
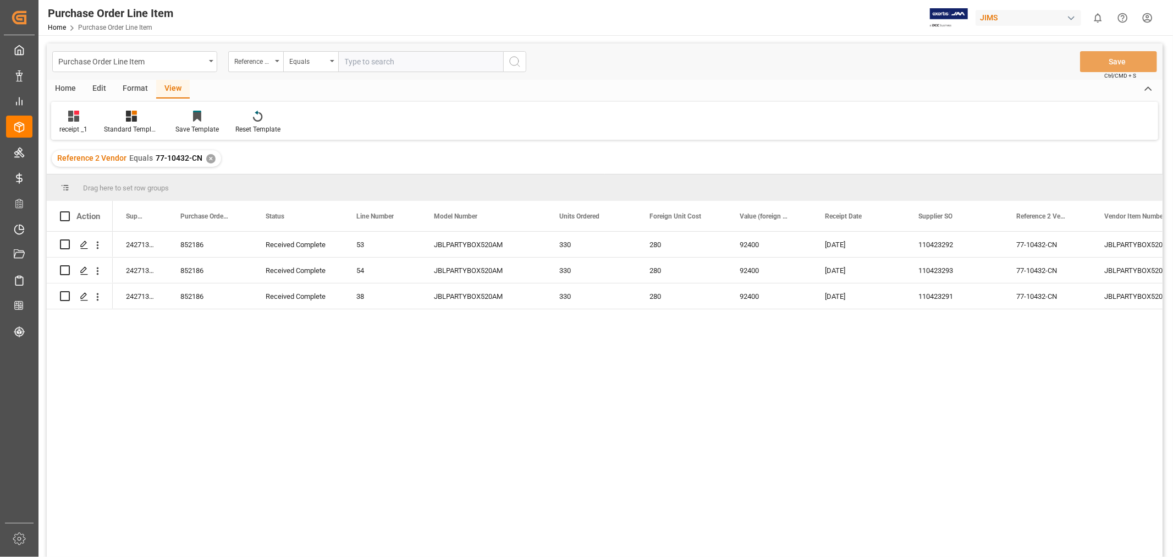
click at [208, 158] on div "✕" at bounding box center [210, 158] width 9 height 9
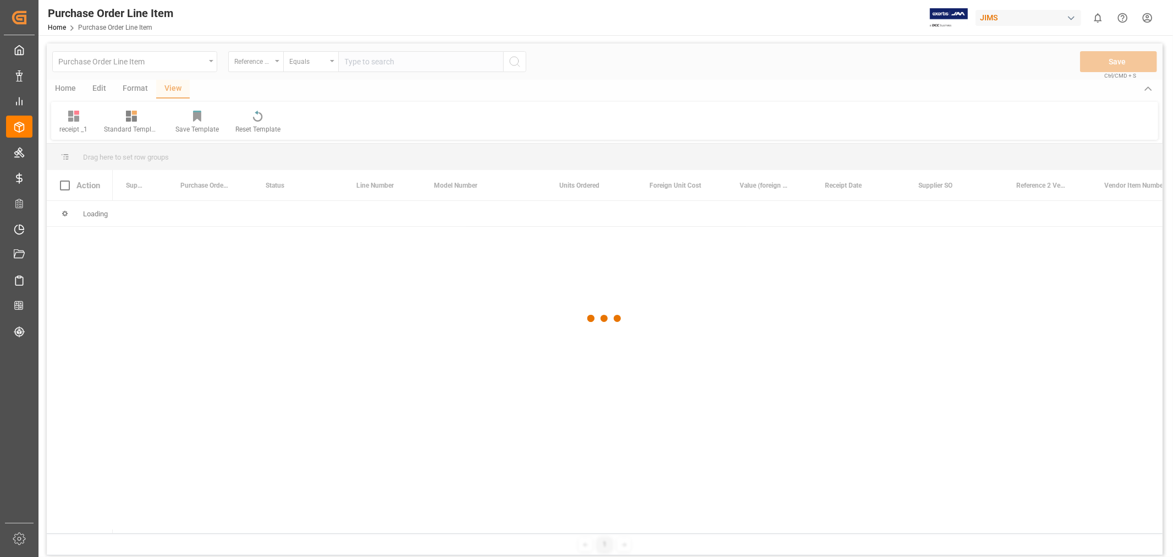
click at [388, 65] on div at bounding box center [605, 318] width 1116 height 550
click at [388, 60] on div at bounding box center [605, 318] width 1116 height 550
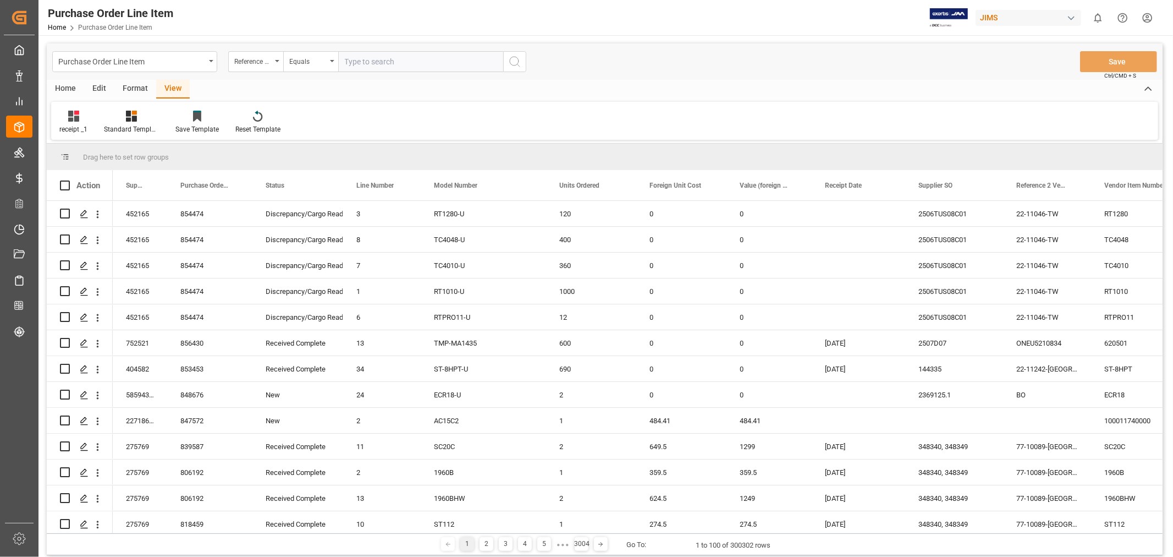
click at [388, 60] on input "text" at bounding box center [420, 61] width 165 height 21
paste input "77-9710-CN"
type input "77-9710-CN"
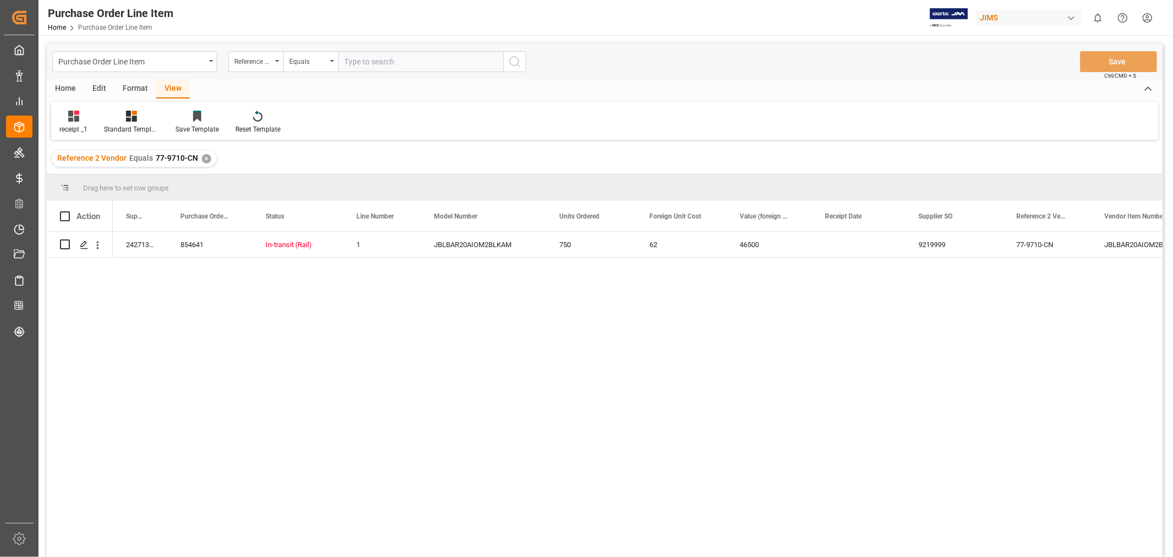
click at [205, 159] on div "✕" at bounding box center [206, 158] width 9 height 9
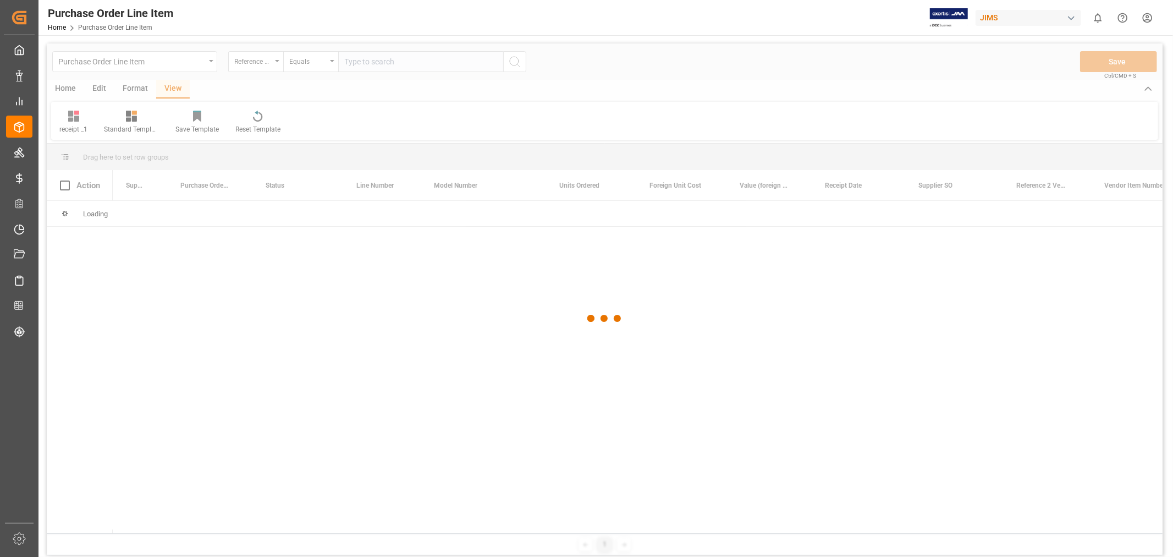
click at [381, 63] on div at bounding box center [605, 318] width 1116 height 550
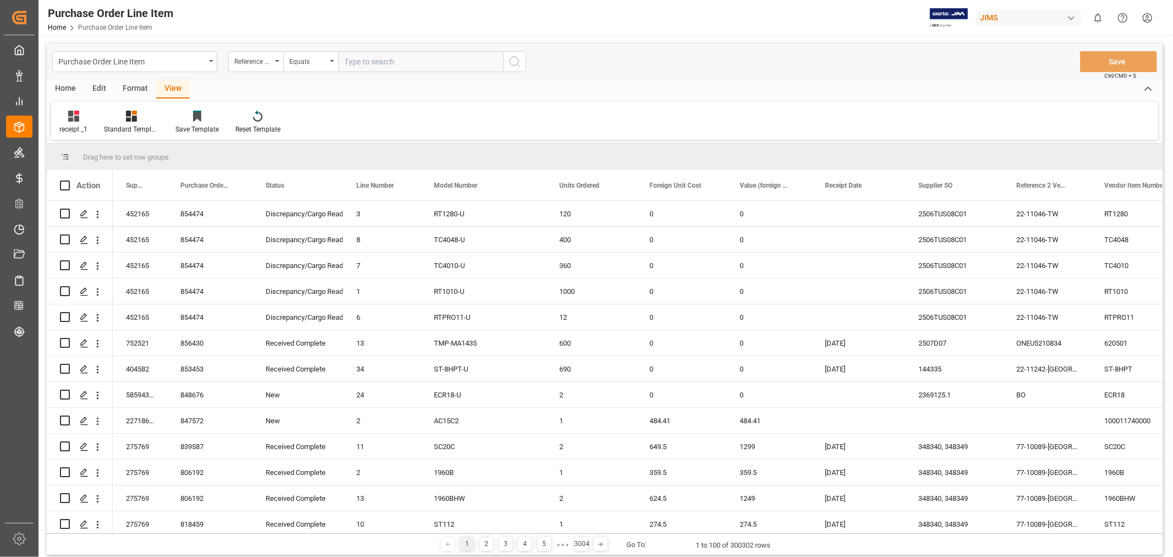
click at [381, 63] on input "text" at bounding box center [420, 61] width 165 height 21
paste input "77-11289-US"
type input "77-11289-US"
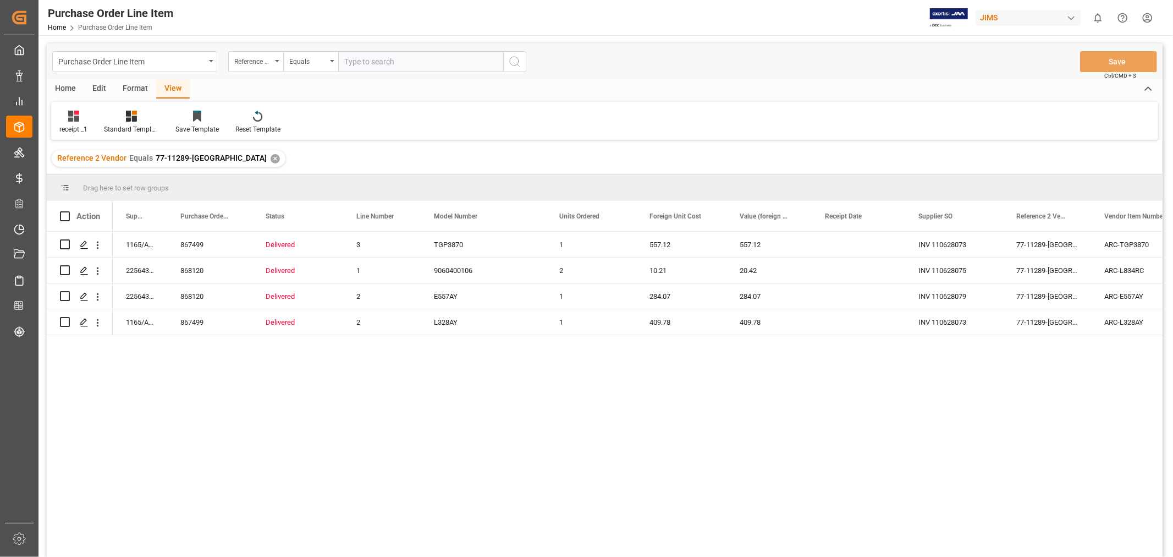
click at [774, 404] on div "1165/AM1 867499 Delivered 3 TGP3870 1 557.12 557.12 INV 110628073 77-11289-US A…" at bounding box center [638, 398] width 1050 height 332
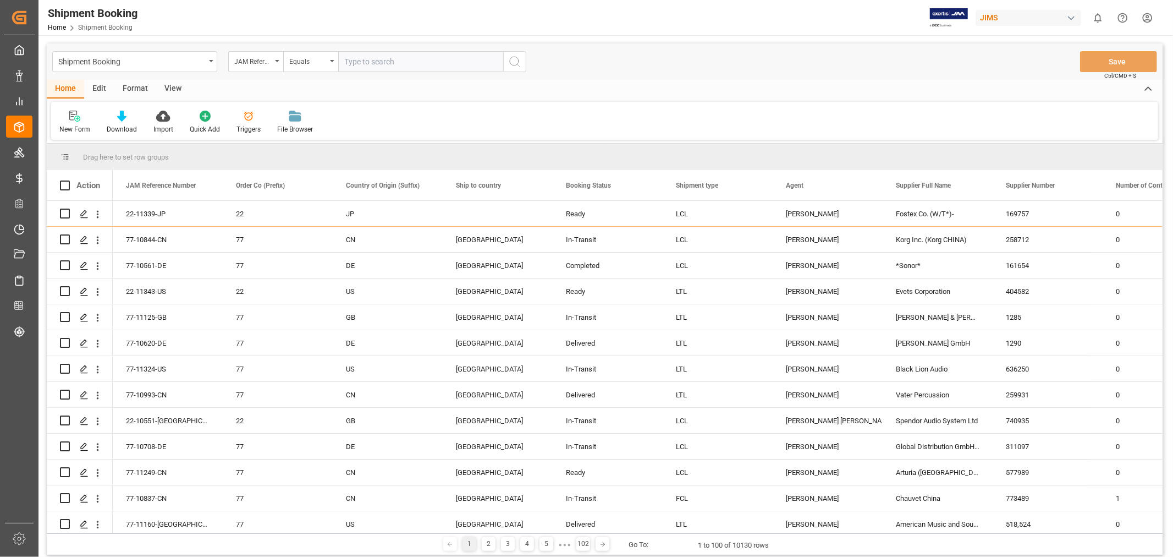
click at [376, 57] on input "text" at bounding box center [420, 61] width 165 height 21
type input "77-10856-CN"
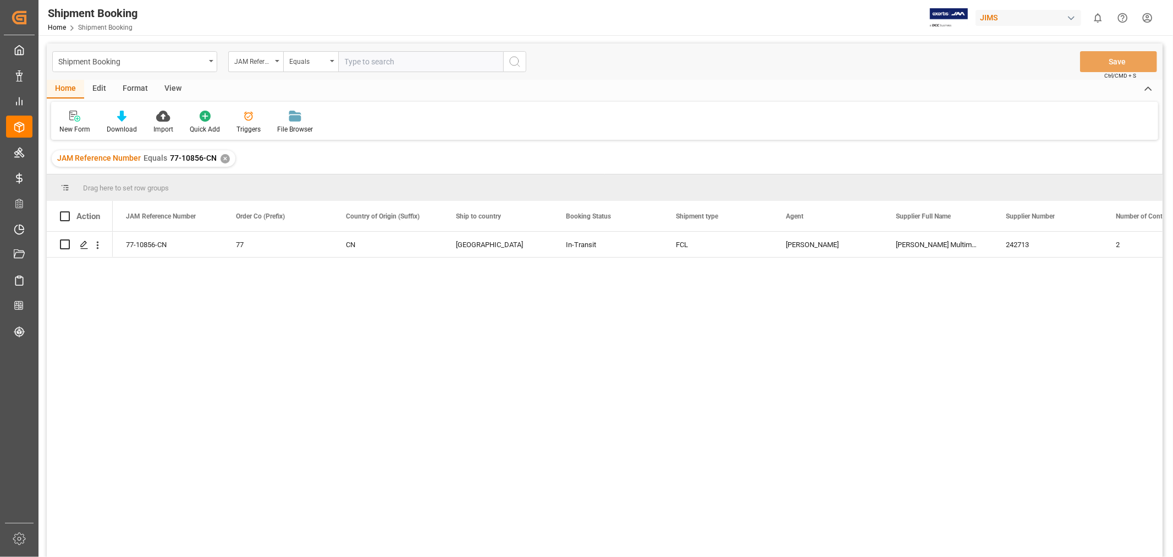
click at [177, 86] on div "View" at bounding box center [173, 89] width 34 height 19
click at [76, 127] on div "Default" at bounding box center [69, 129] width 21 height 10
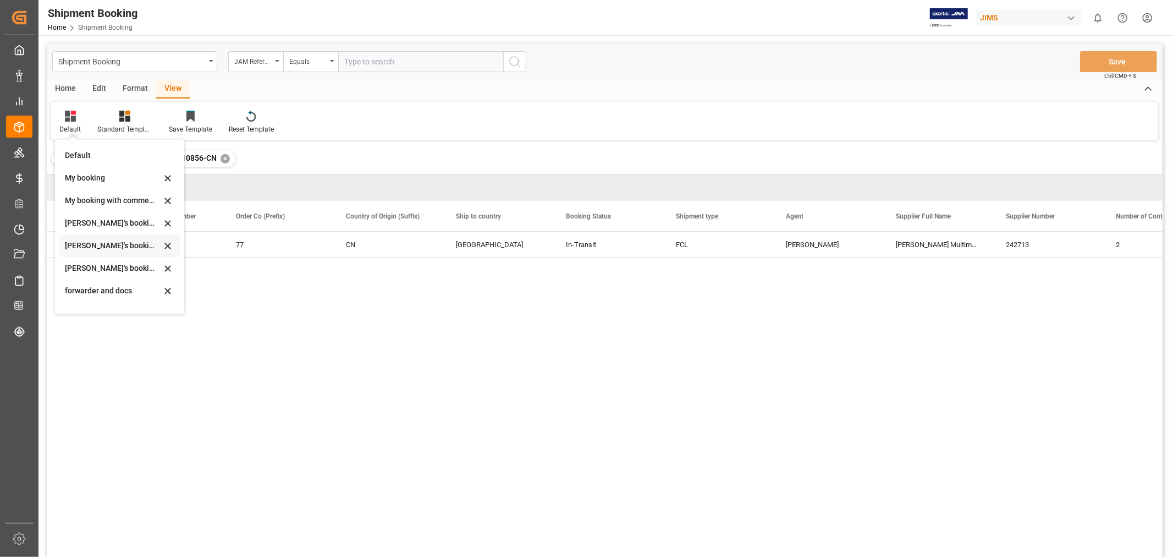
scroll to position [105, 0]
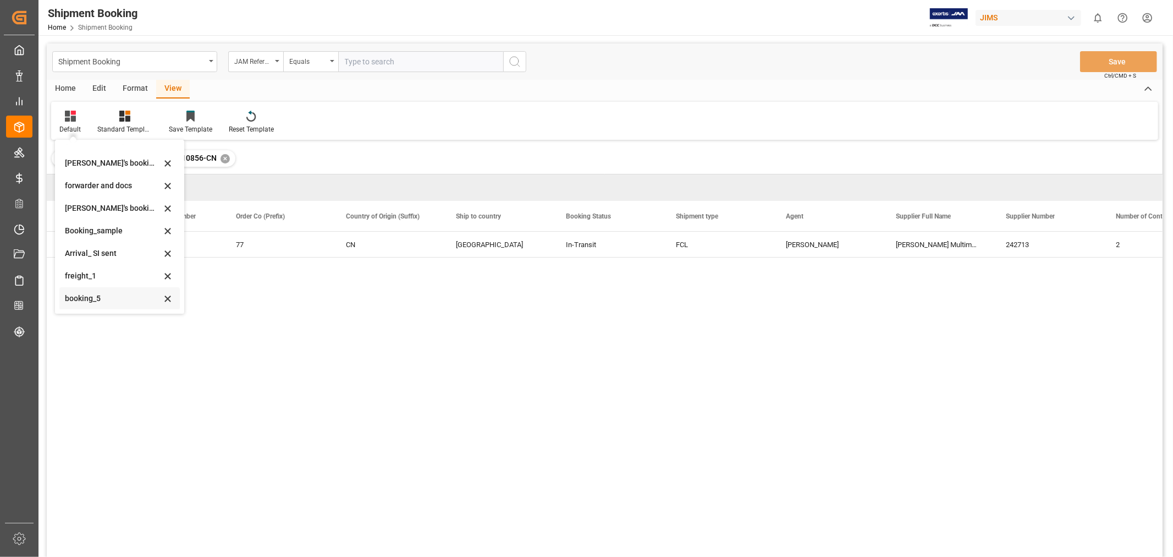
click at [85, 296] on div "booking_5" at bounding box center [113, 299] width 96 height 12
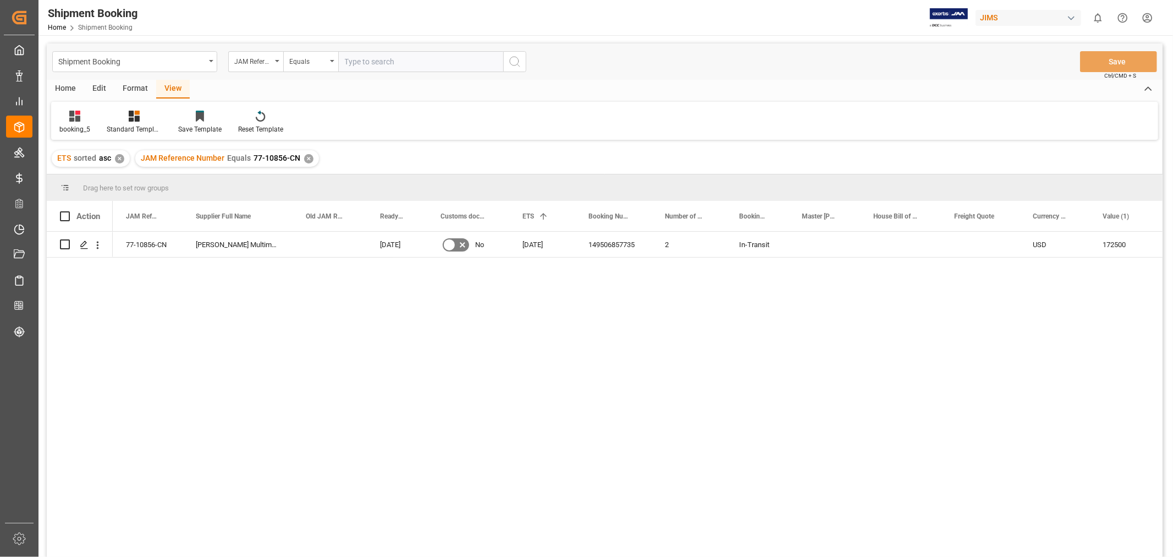
click at [304, 156] on div "✕" at bounding box center [308, 158] width 9 height 9
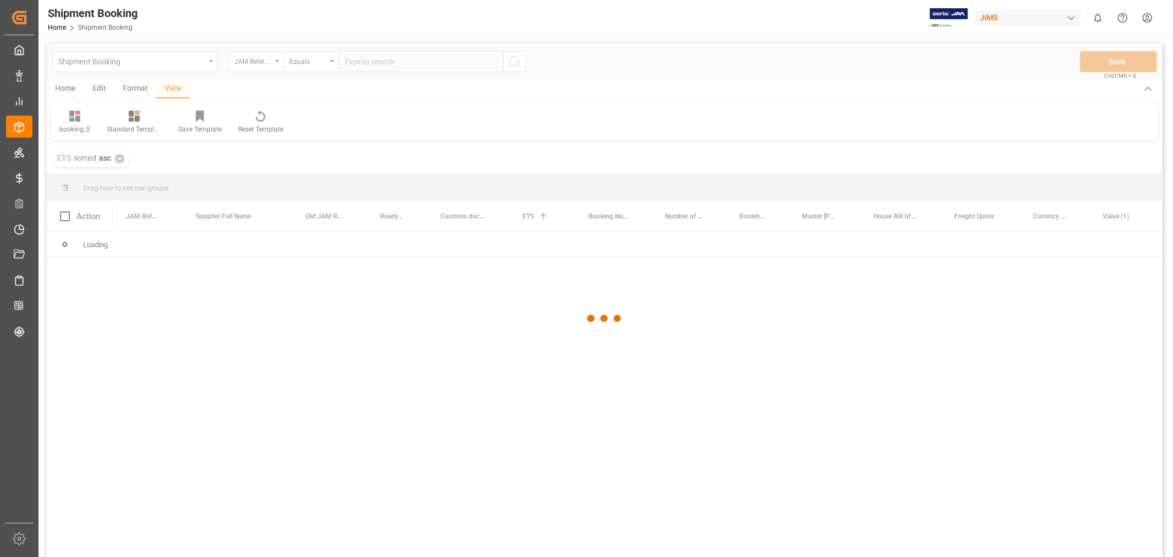
click at [364, 65] on div at bounding box center [605, 318] width 1116 height 550
click at [363, 59] on div at bounding box center [605, 318] width 1116 height 550
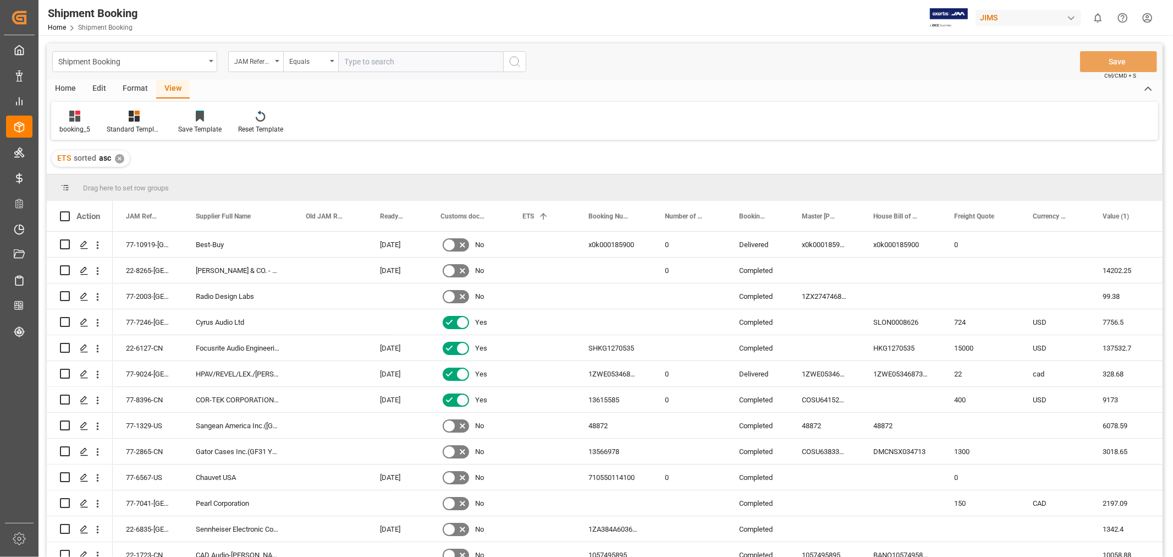
click at [364, 60] on input "text" at bounding box center [420, 61] width 165 height 21
paste input "77-10246-US"
type input "77-10246-US"
click at [509, 67] on icon "search button" at bounding box center [514, 61] width 13 height 13
